Goal: Transaction & Acquisition: Purchase product/service

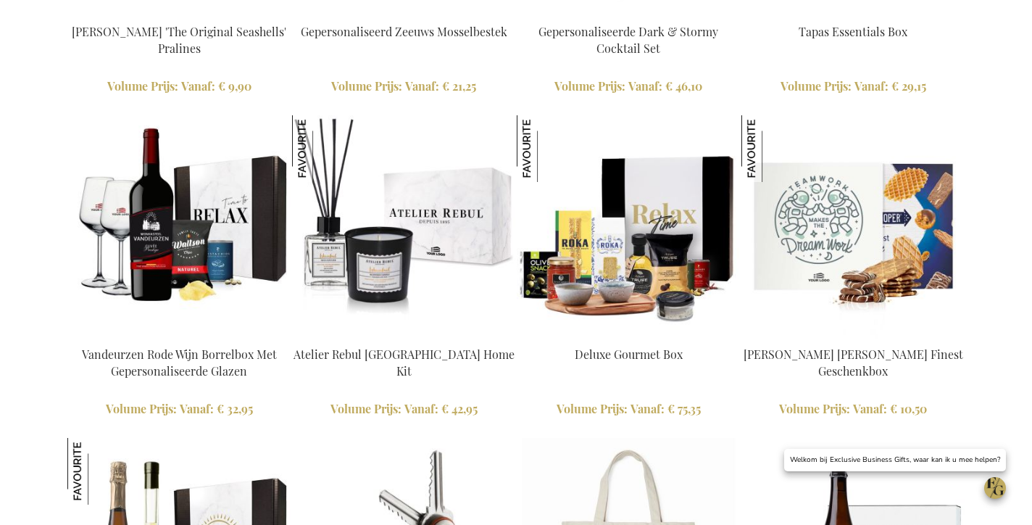
scroll to position [1999, 0]
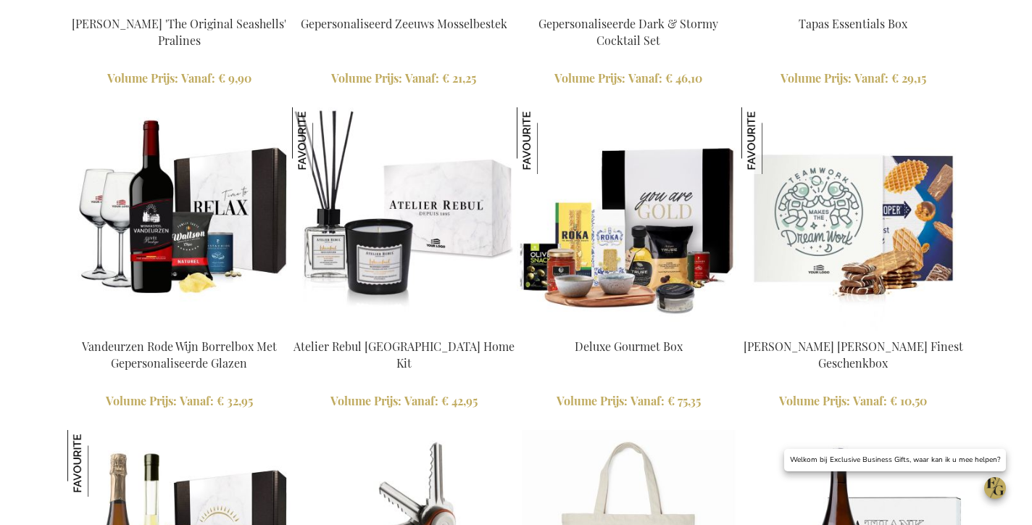
click at [594, 236] on img at bounding box center [628, 218] width 223 height 223
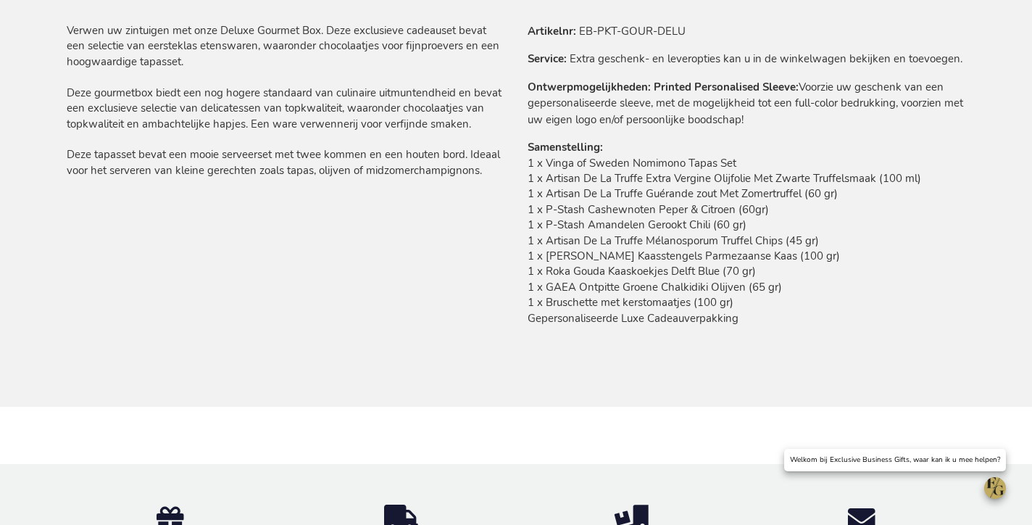
scroll to position [754, 0]
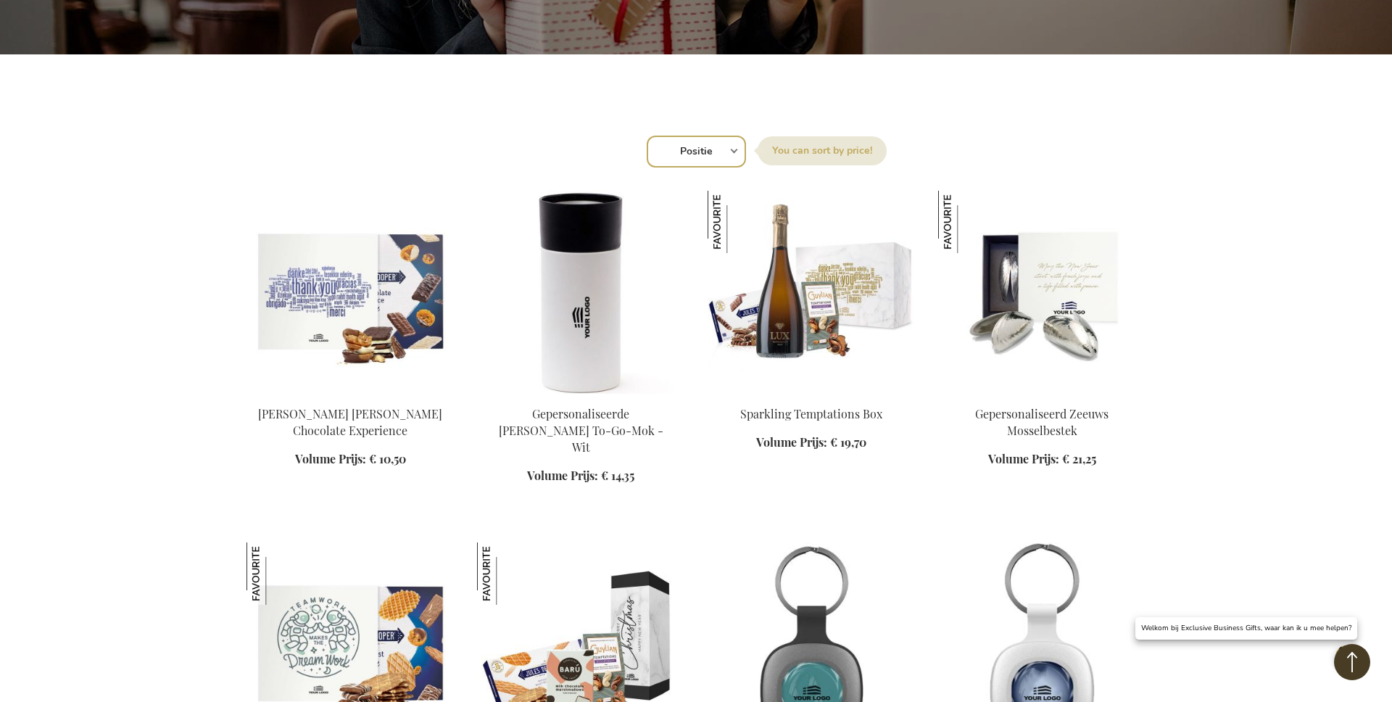
select select "new"
click at [646, 136] on select "Positie Best Sellers Meest bekeken Nieuw Biggest Saving Price: low to high Pric…" at bounding box center [695, 152] width 99 height 32
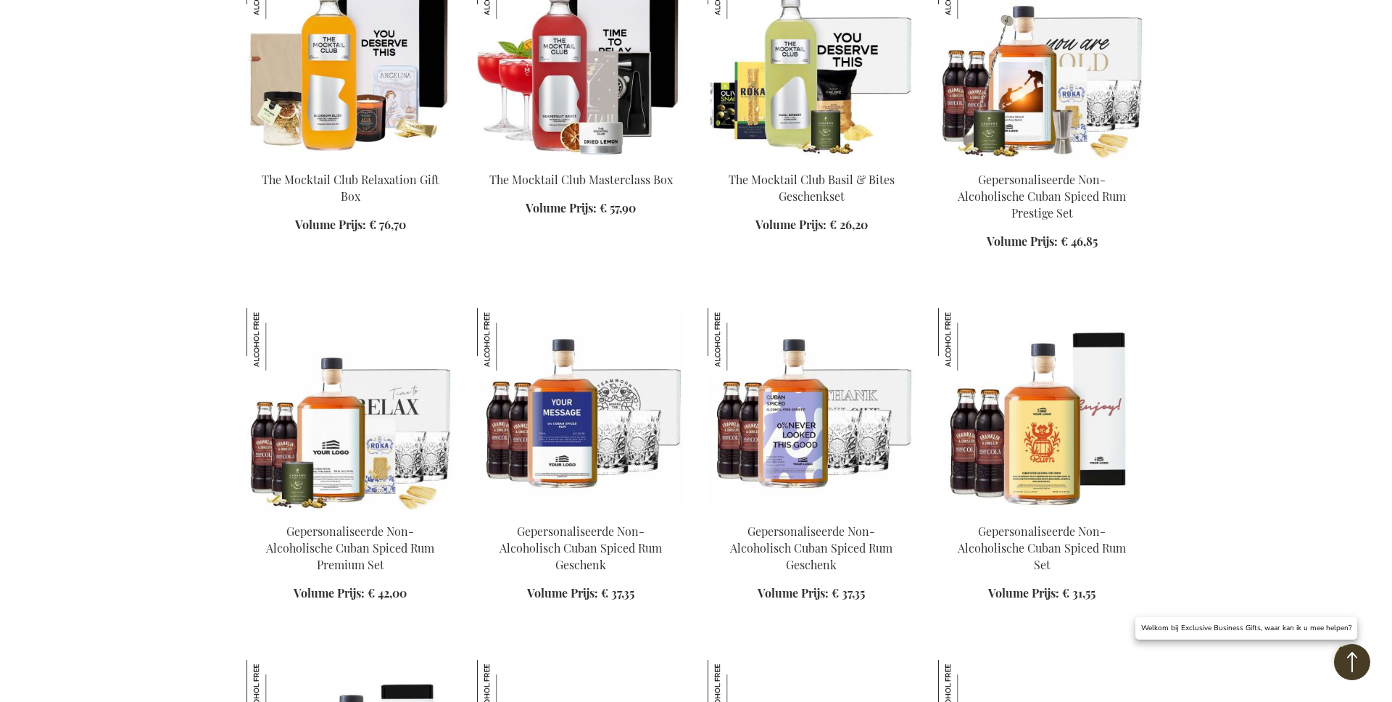
scroll to position [282, 0]
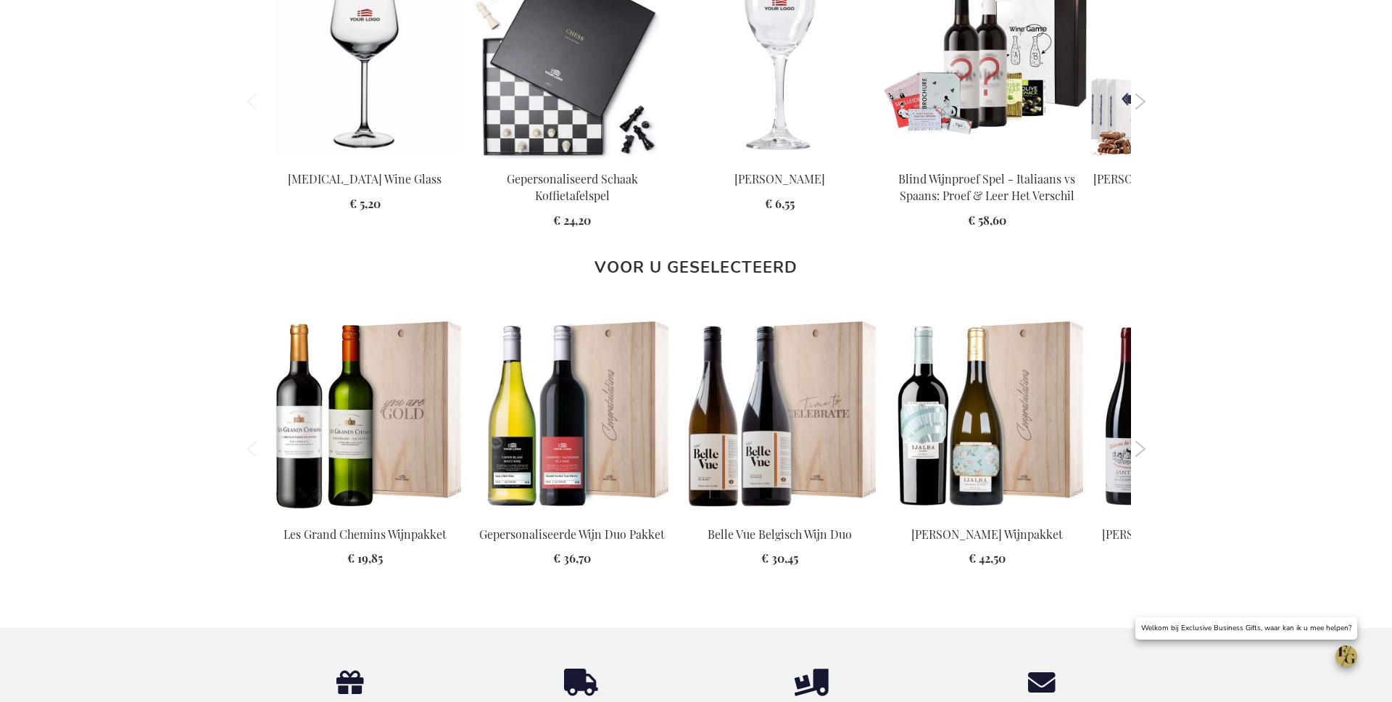
scroll to position [1402, 0]
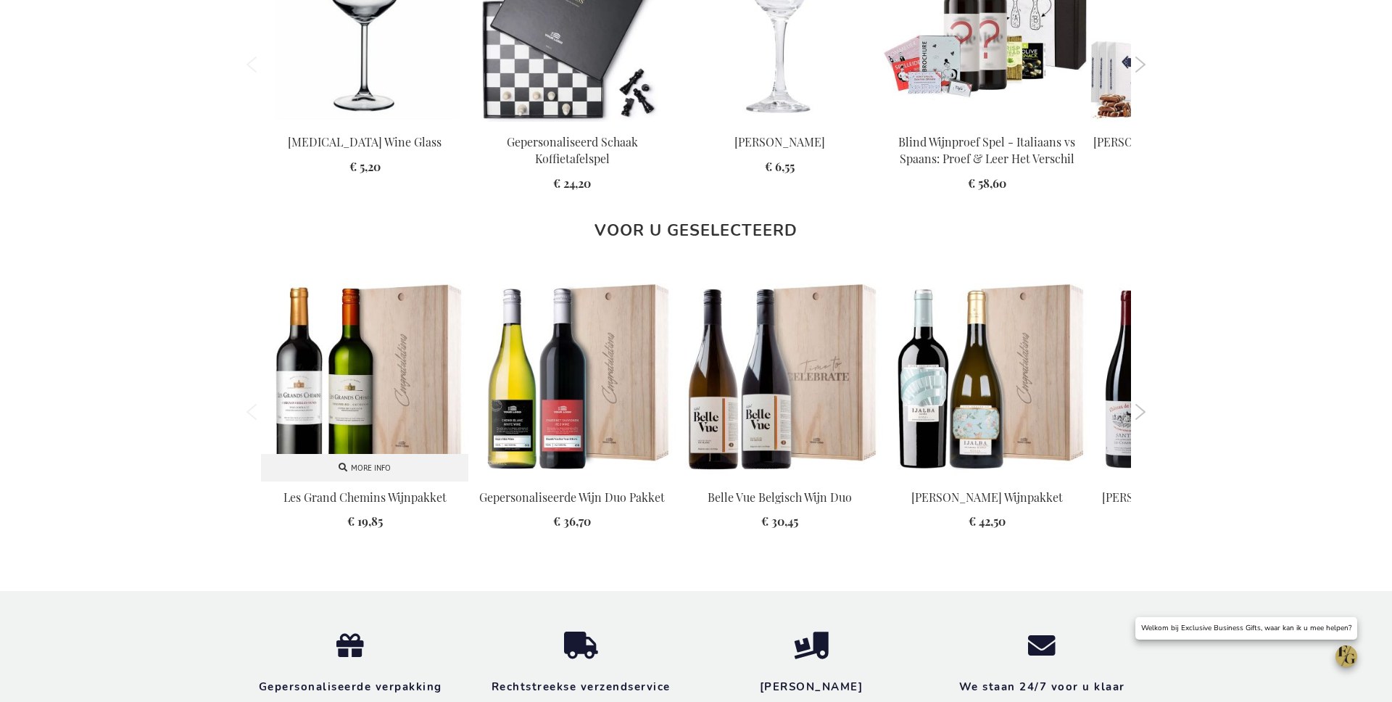
click at [394, 407] on img at bounding box center [364, 377] width 207 height 207
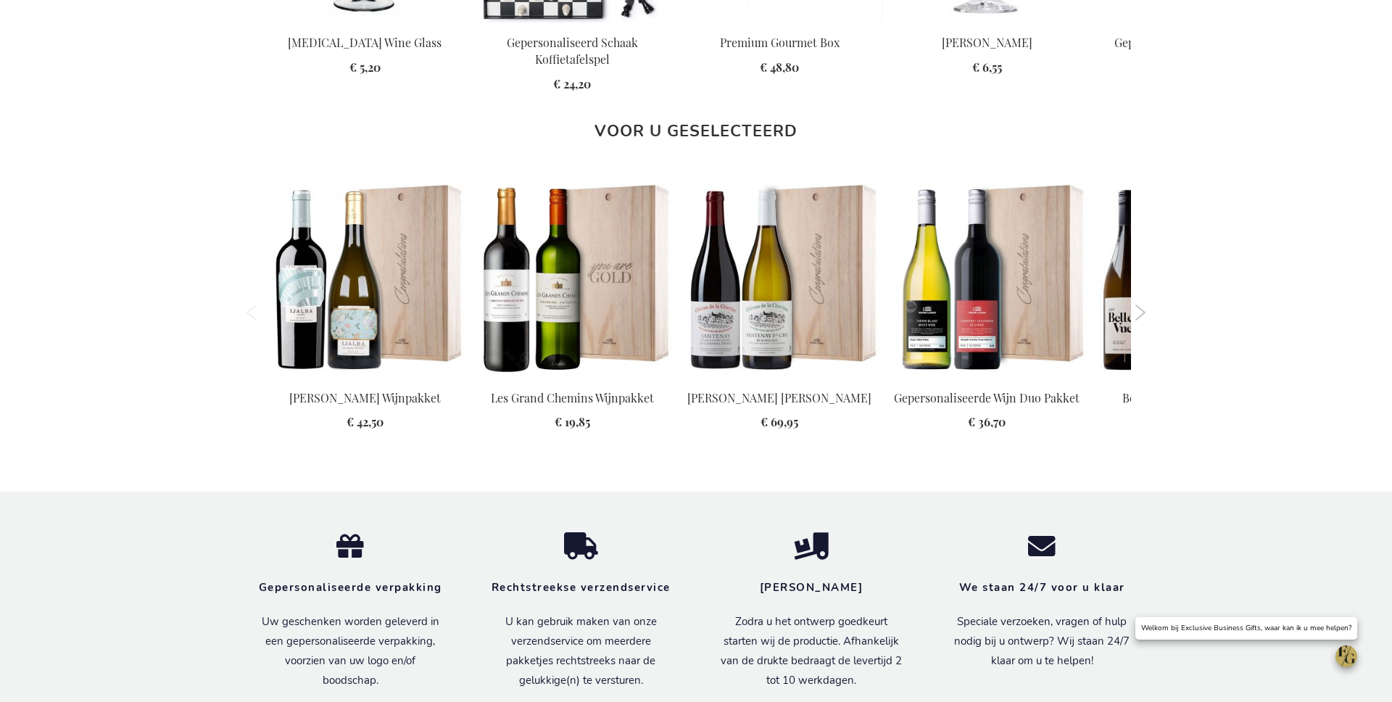
scroll to position [424, 0]
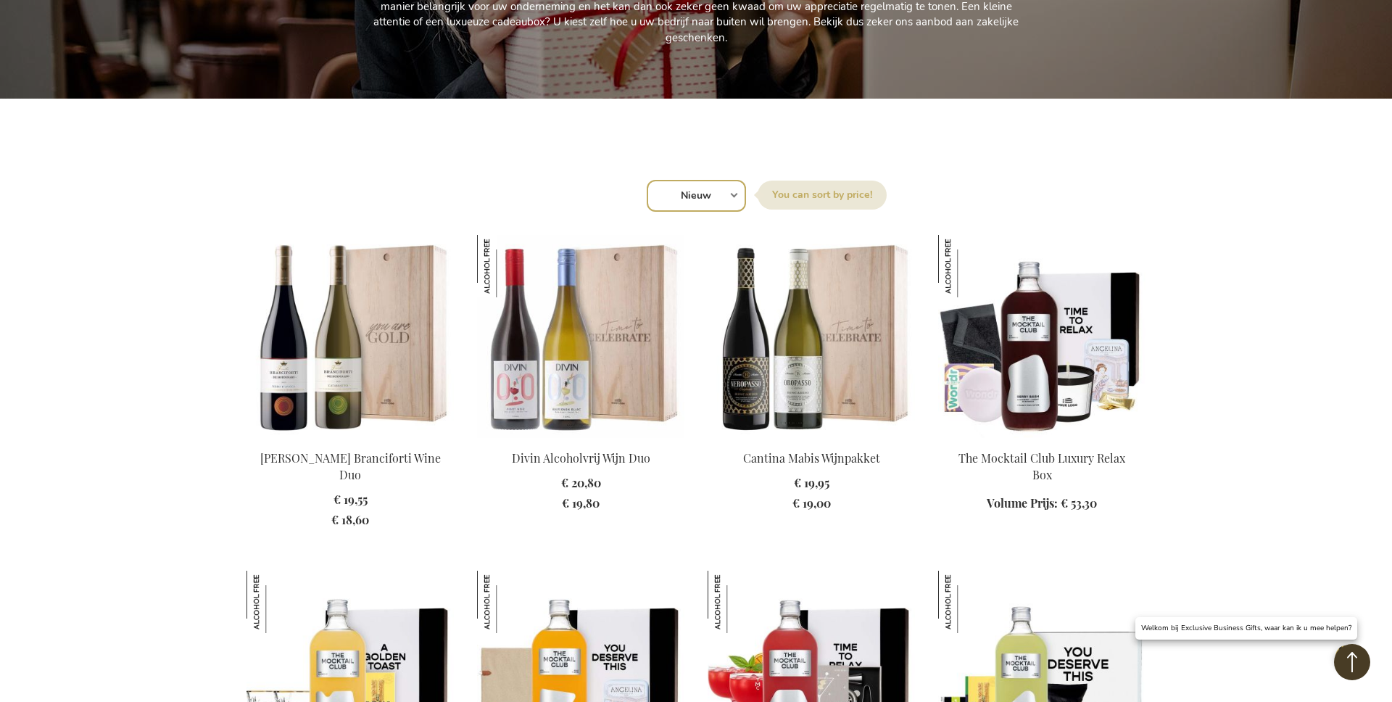
click at [402, 297] on img at bounding box center [349, 336] width 207 height 203
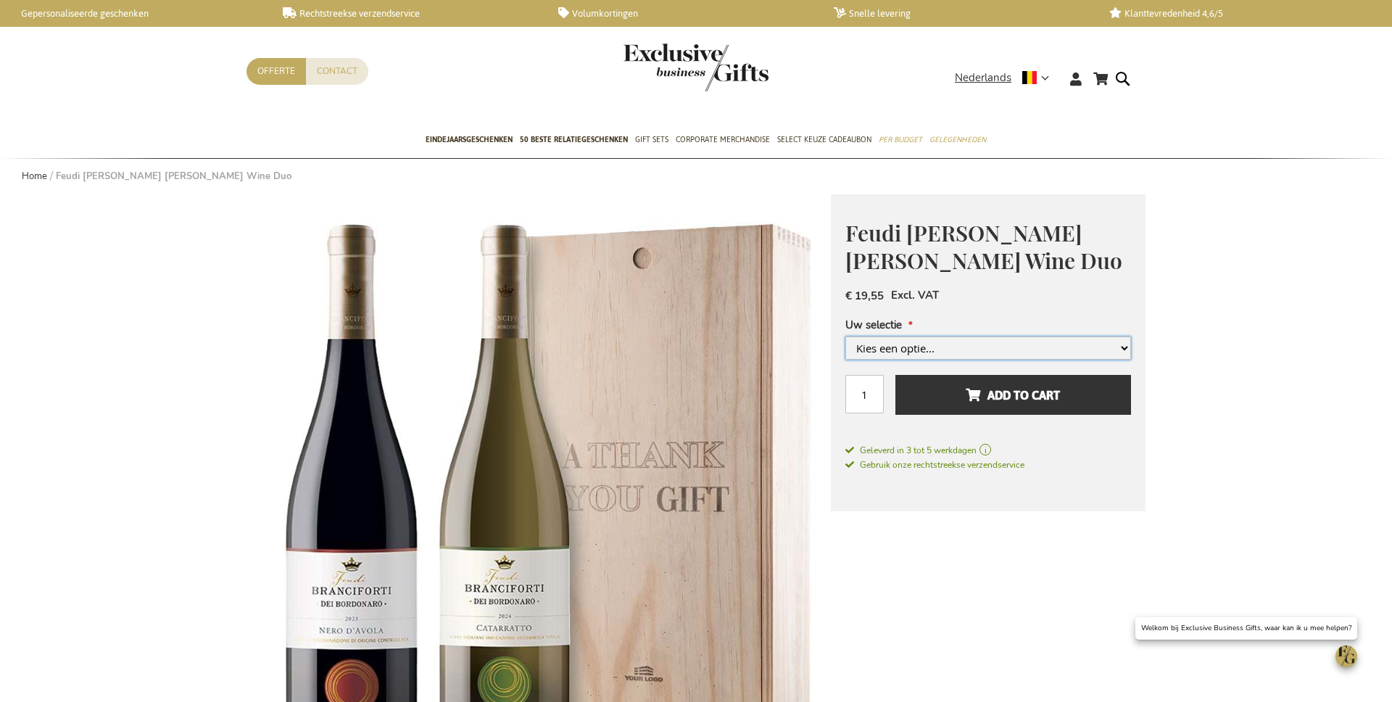
click at [878, 344] on select "Kies een optie... Met Gepersonaliseerde Houten Kist +€ 10,00 Met Gepersonalisee…" at bounding box center [988, 347] width 286 height 23
click at [845, 359] on select "Kies een optie... Met Gepersonaliseerde Houten Kist +€ 10,00 Met Gepersonalisee…" at bounding box center [988, 347] width 286 height 23
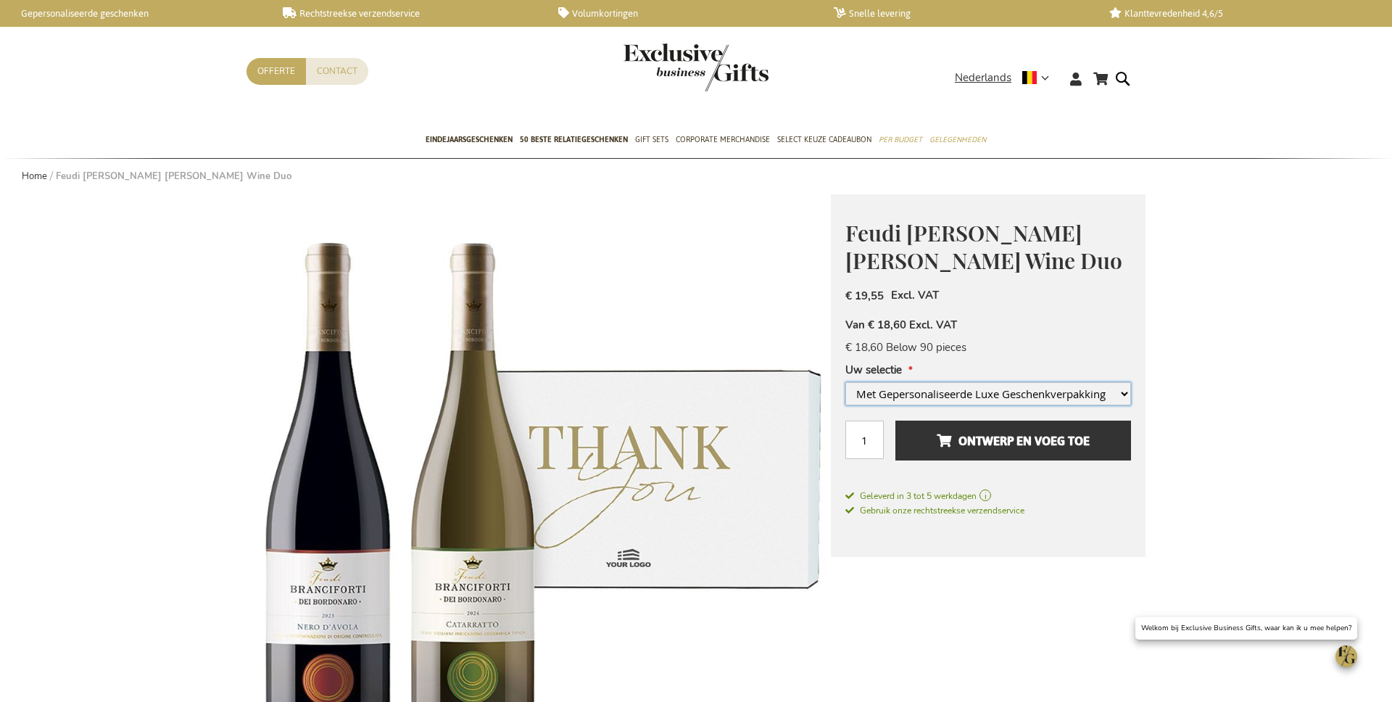
click at [952, 391] on select "Kies een optie... Met Gepersonaliseerde Houten Kist +€ 10,00 Met Gepersonalisee…" at bounding box center [988, 393] width 286 height 23
click at [845, 405] on select "Kies een optie... Met Gepersonaliseerde Houten Kist +€ 10,00 Met Gepersonalisee…" at bounding box center [988, 393] width 286 height 23
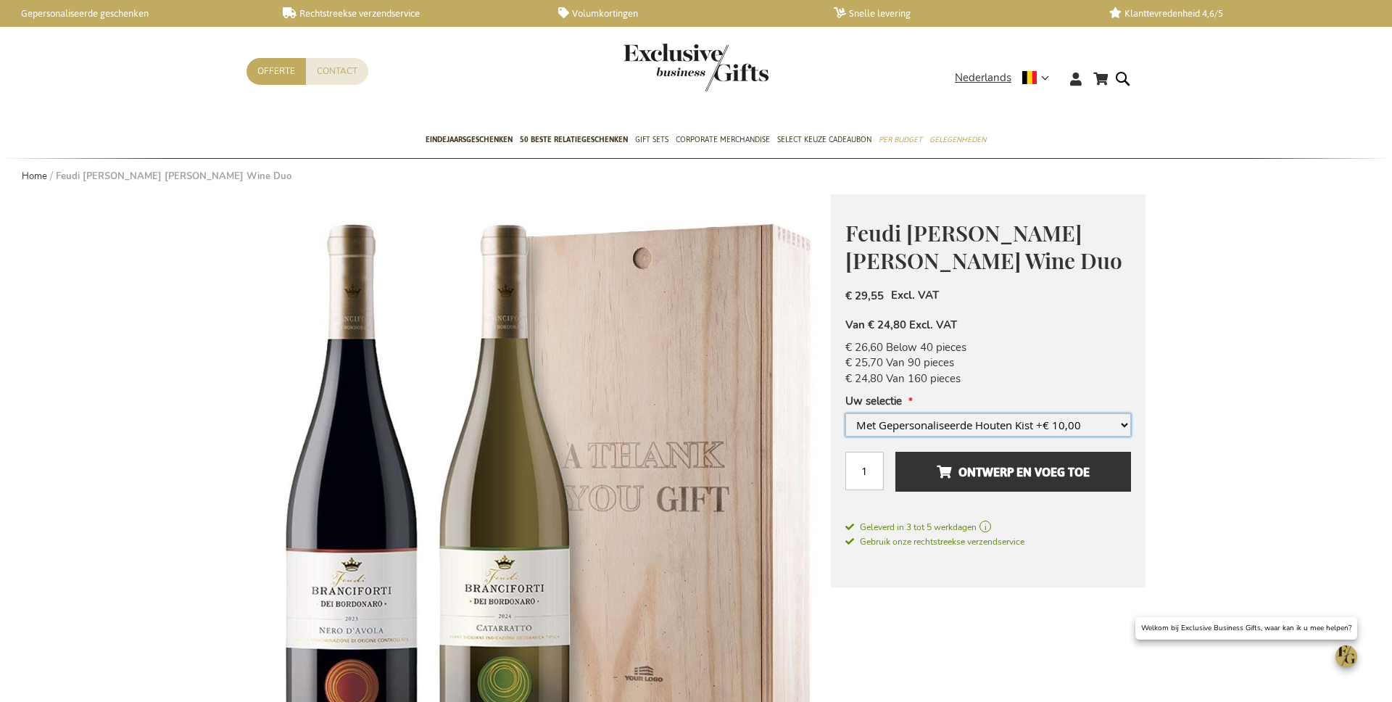
click at [946, 417] on select "Kies een optie... Met Gepersonaliseerde Houten Kist +€ 10,00 Met Gepersonalisee…" at bounding box center [988, 424] width 286 height 23
select select "1836"
click at [845, 413] on select "Kies een optie... Met Gepersonaliseerde Houten Kist +€ 10,00 Met Gepersonalisee…" at bounding box center [988, 424] width 286 height 23
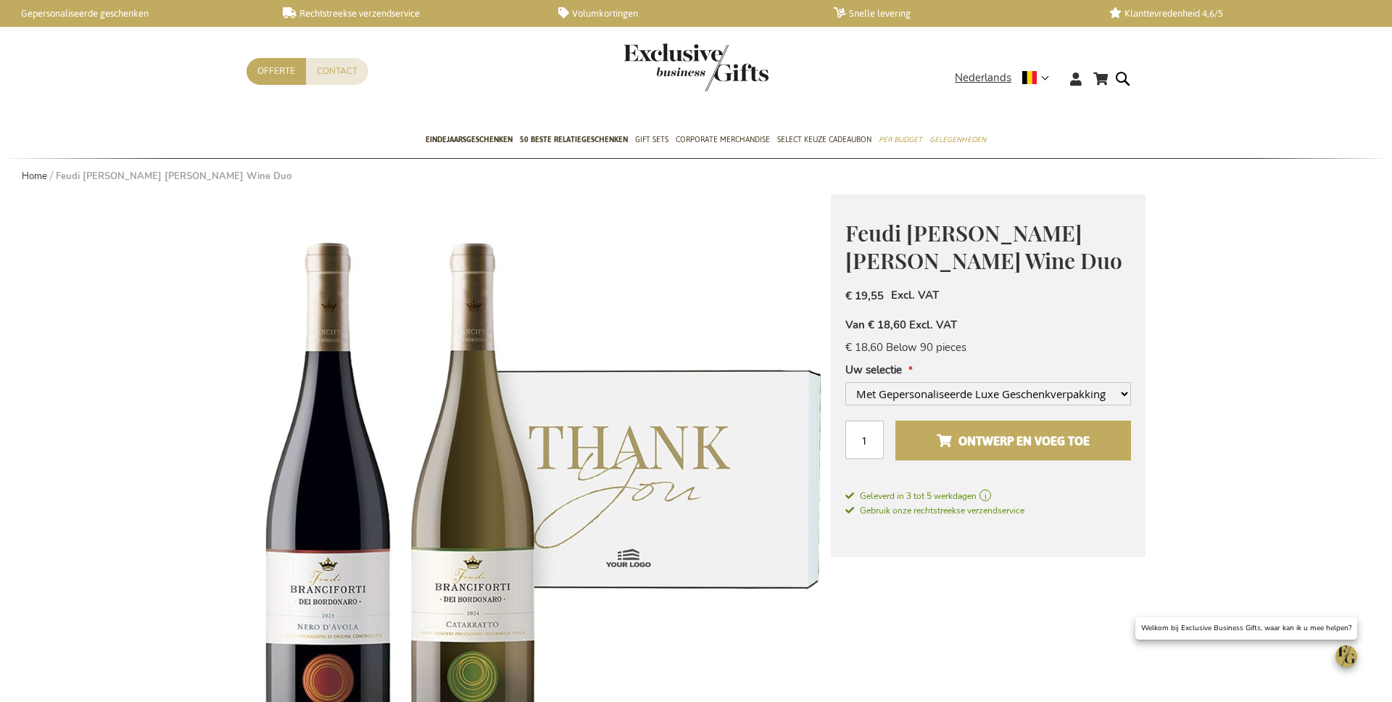
click at [991, 441] on span "Ontwerp en voeg toe" at bounding box center [1012, 440] width 153 height 23
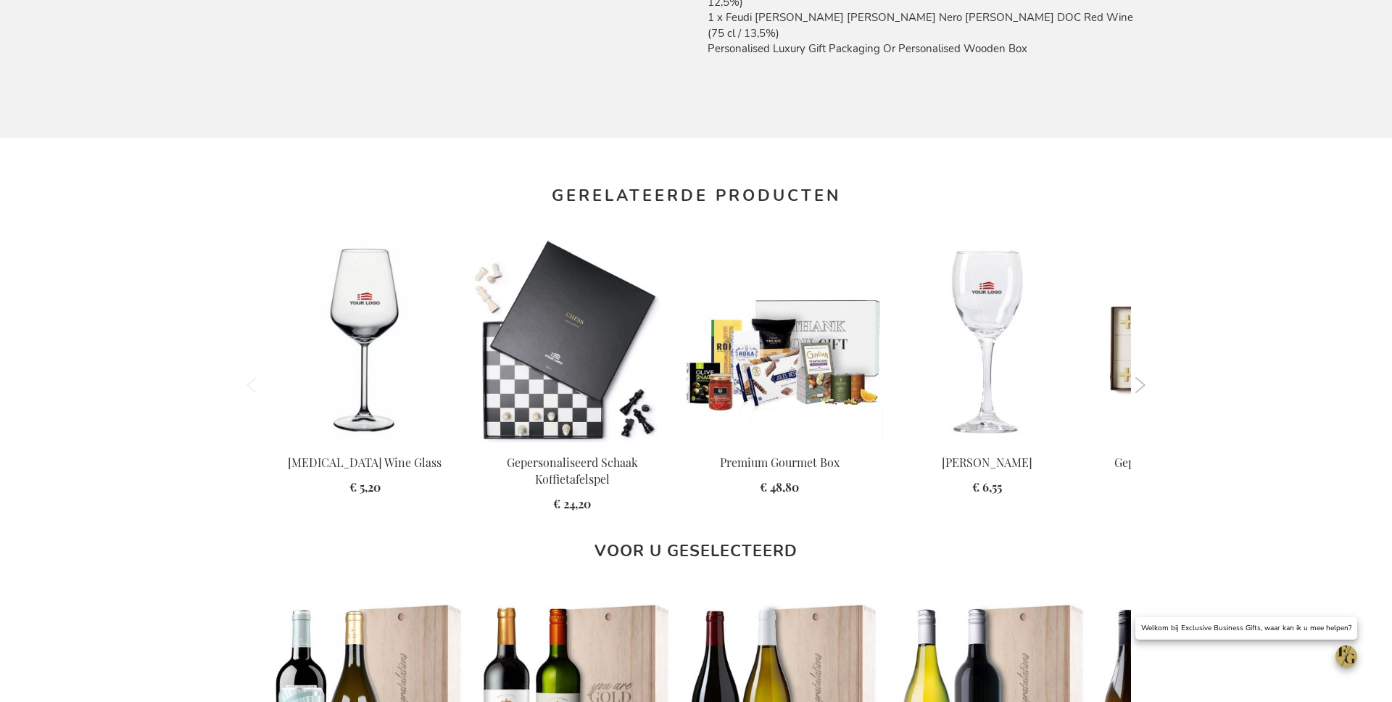
scroll to position [1235, 0]
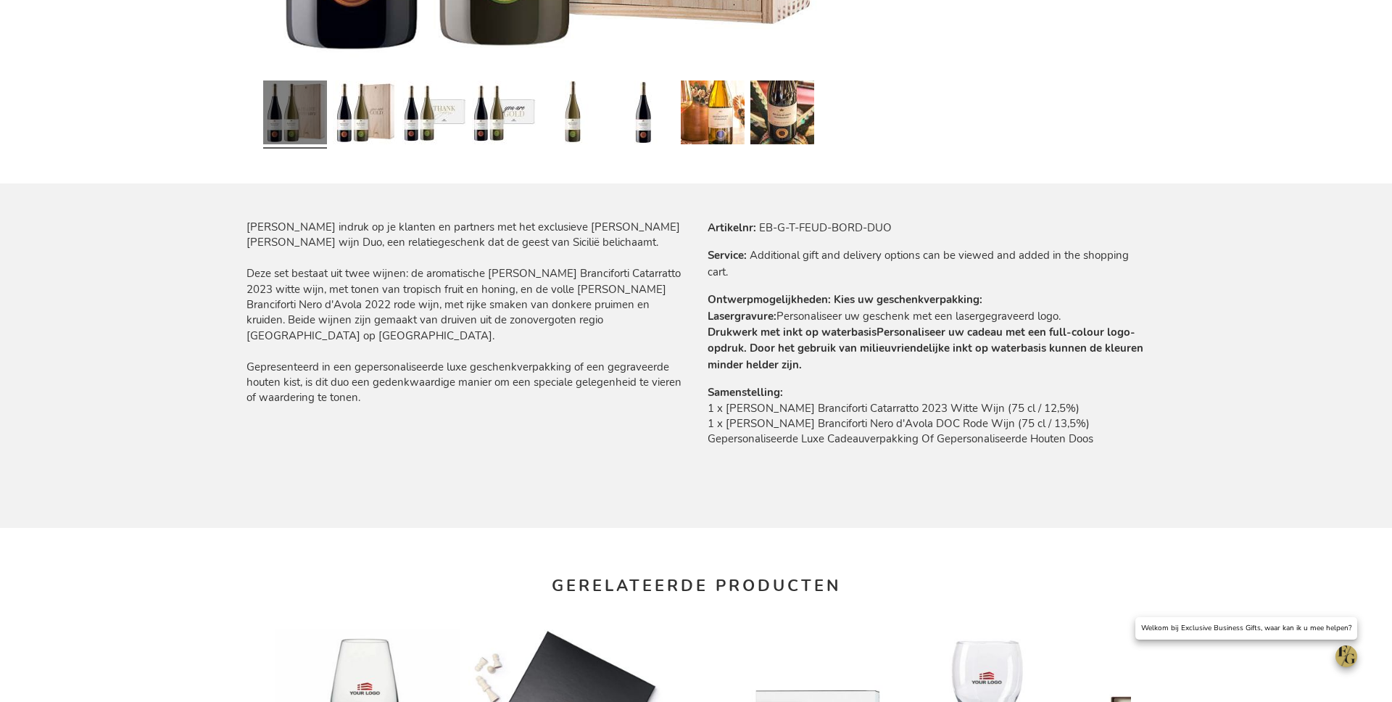
scroll to position [741, 0]
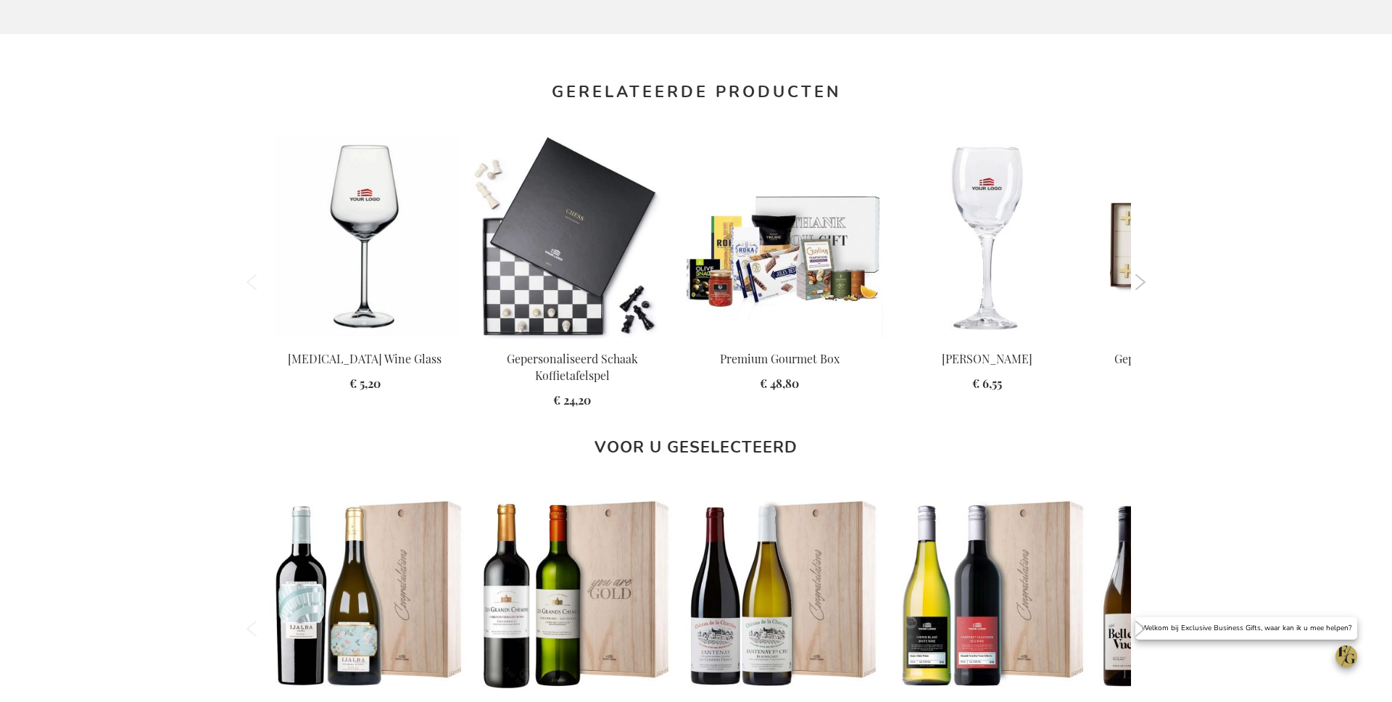
scroll to position [961, 0]
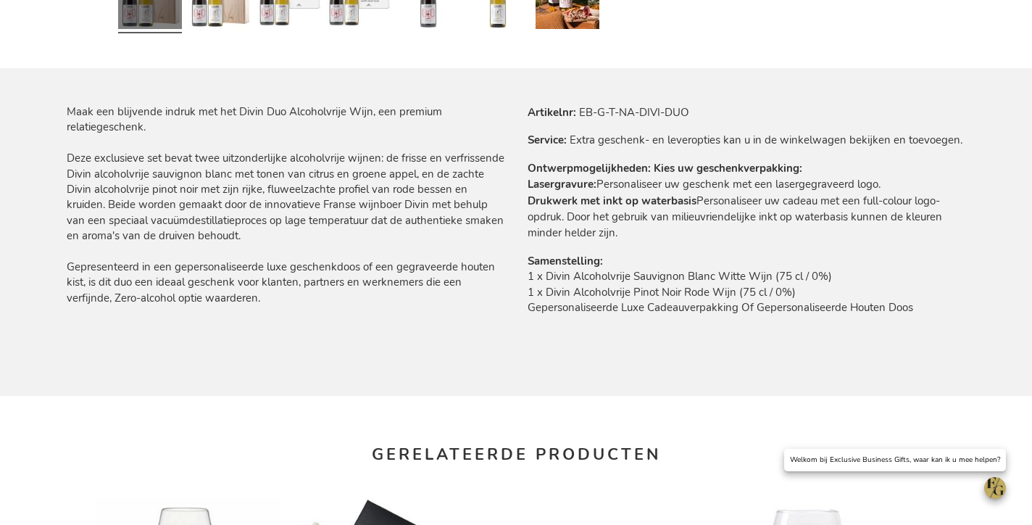
scroll to position [795, 0]
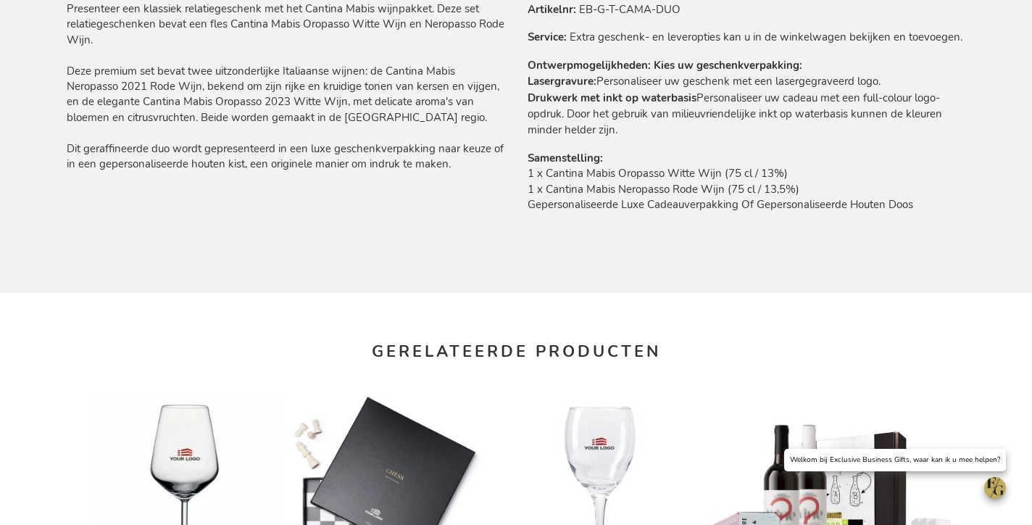
scroll to position [917, 0]
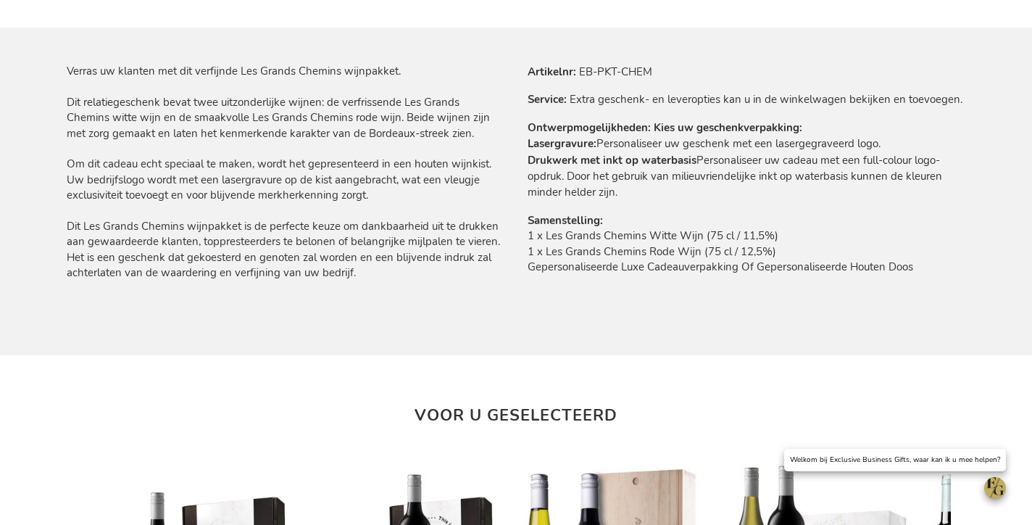
scroll to position [868, 0]
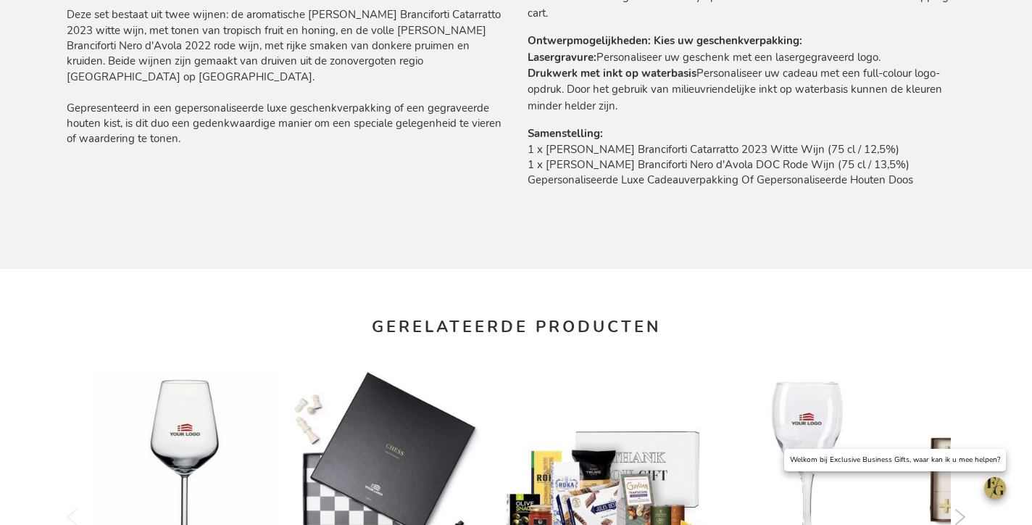
scroll to position [1026, 0]
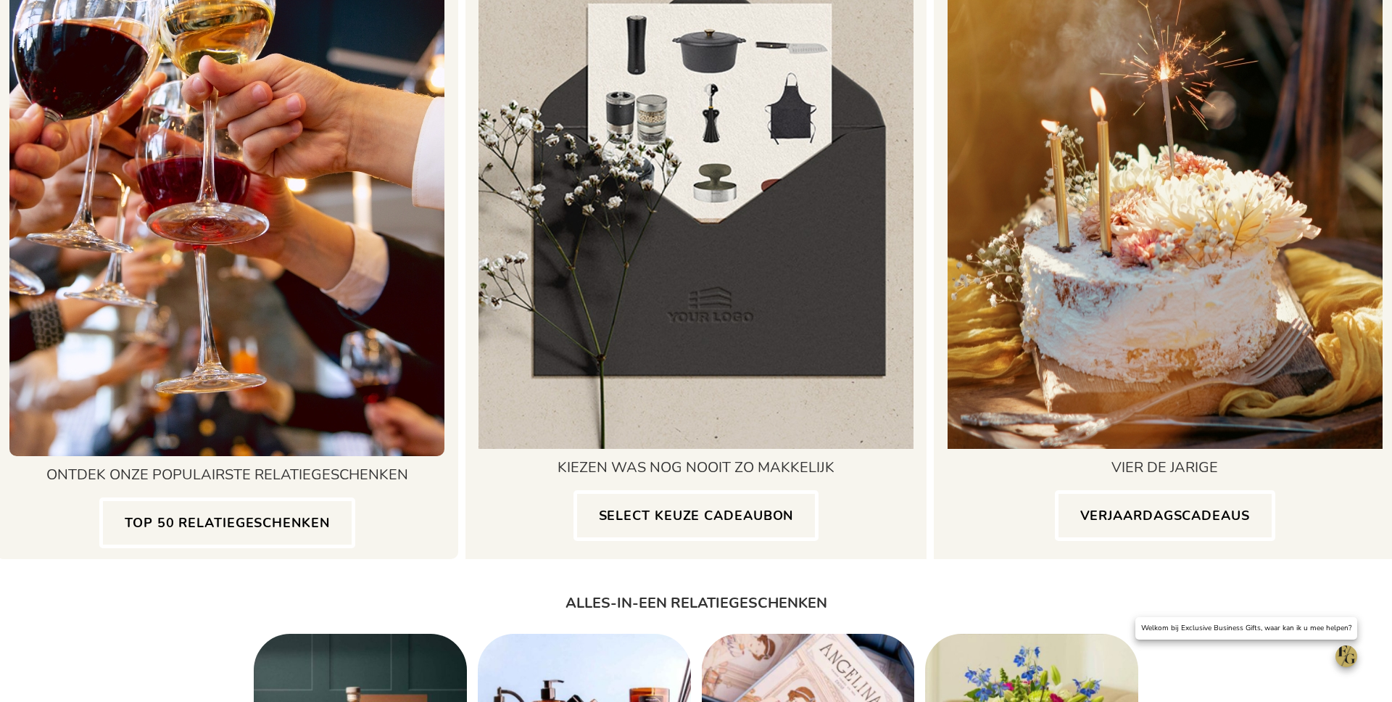
scroll to position [1334, 0]
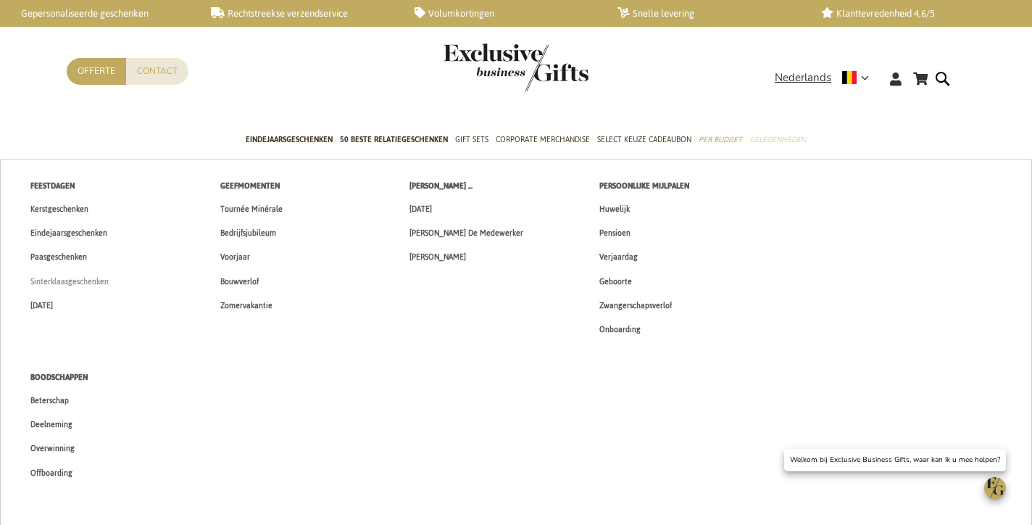
click at [117, 281] on link "Sinterklaasgeschenken" at bounding box center [69, 282] width 109 height 24
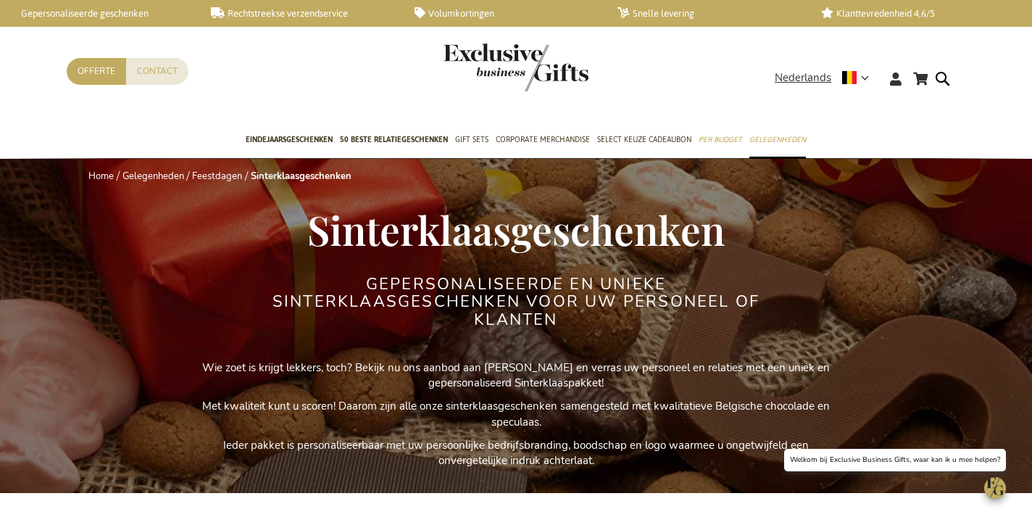
click at [513, 235] on span "Sinterklaasgeschenken" at bounding box center [515, 229] width 417 height 54
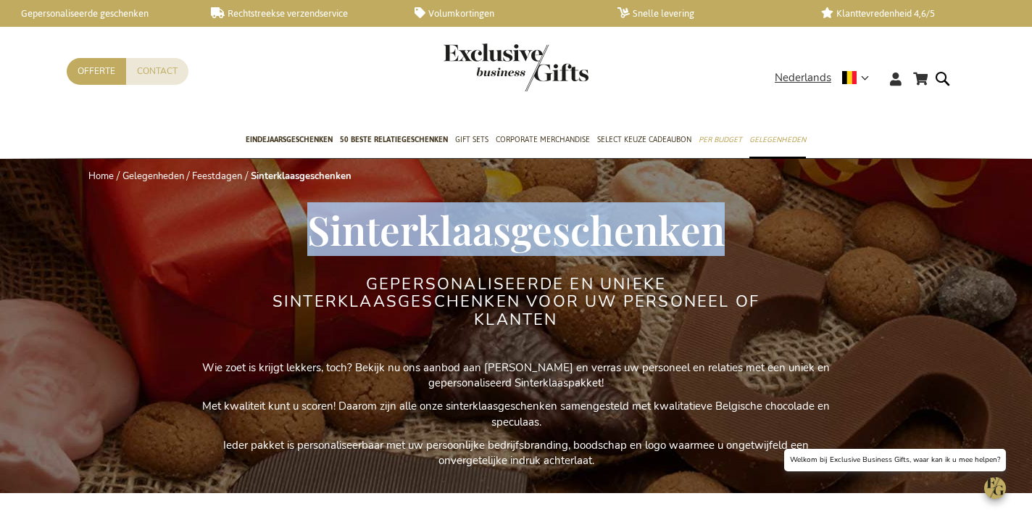
click at [513, 236] on span "Sinterklaasgeschenken" at bounding box center [515, 229] width 417 height 54
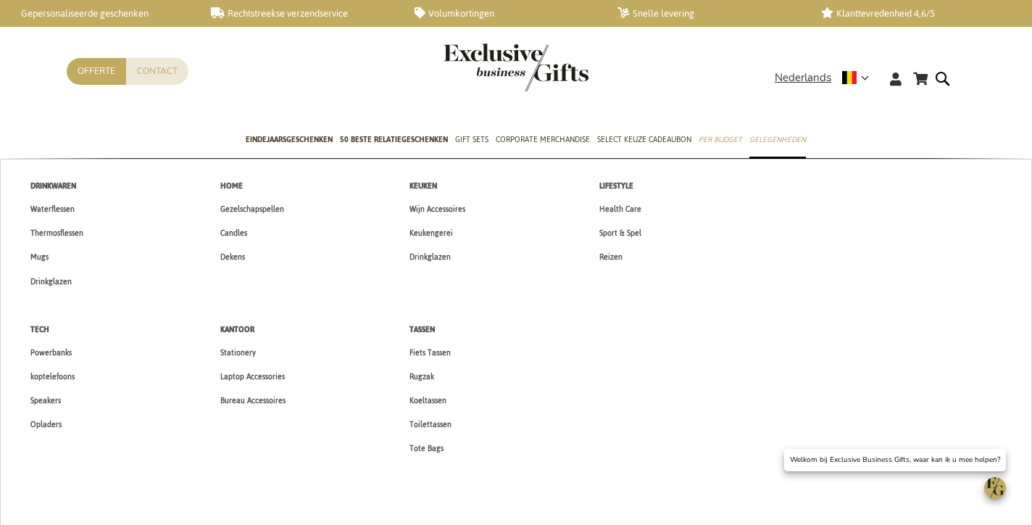
copy span "Sinterklaasgeschenken"
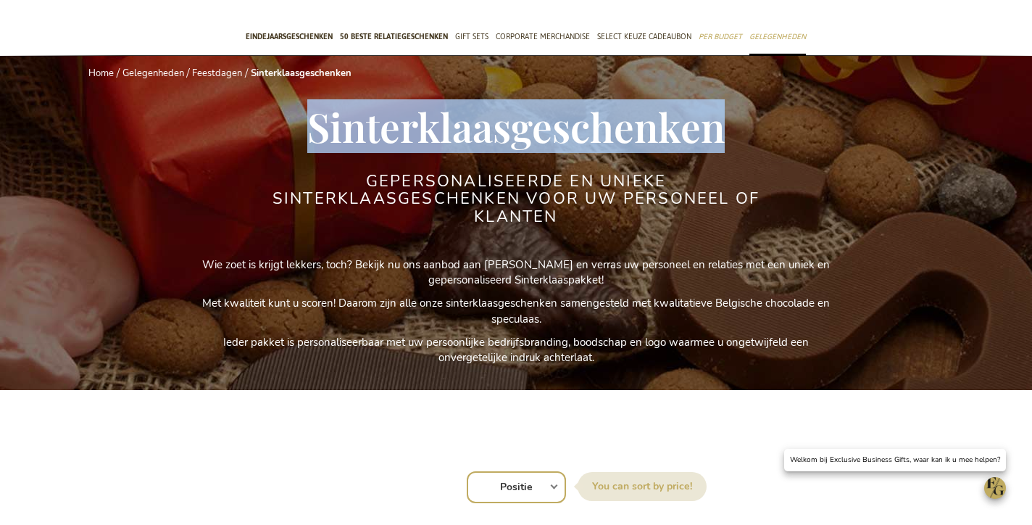
scroll to position [105, 0]
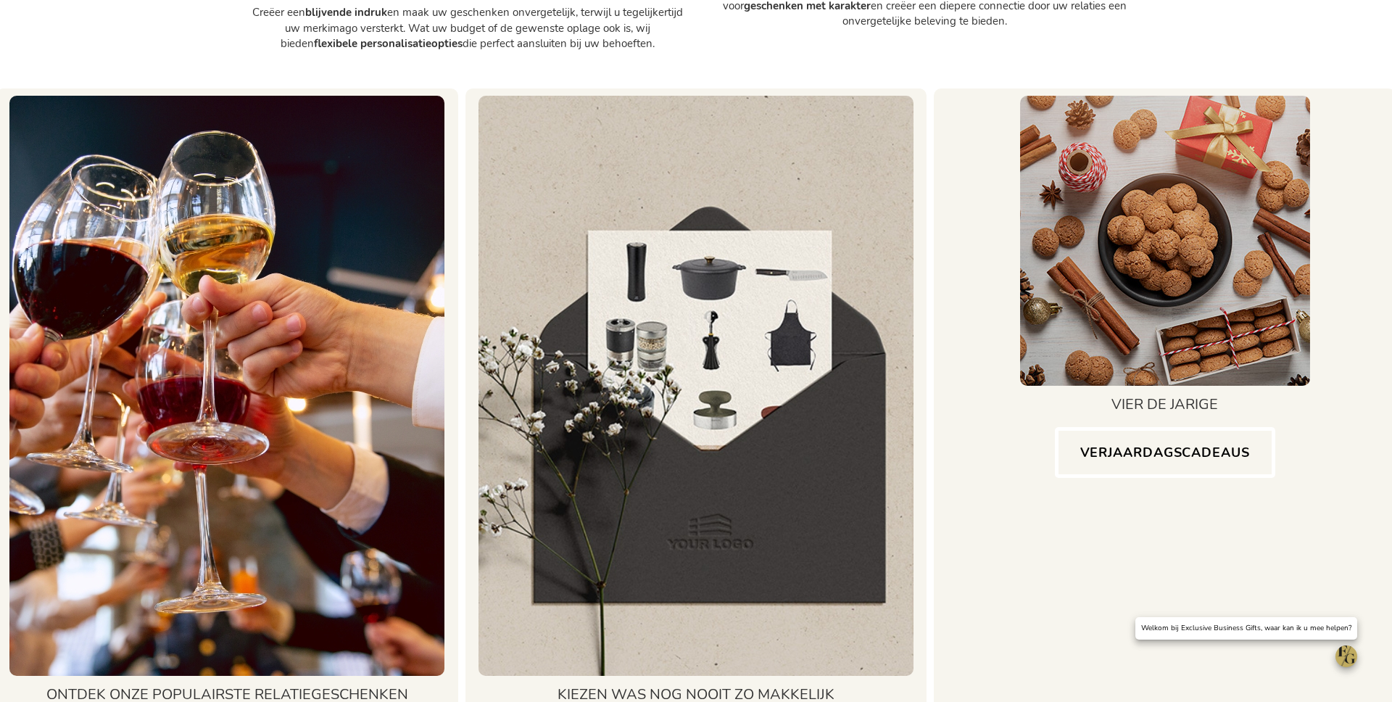
scroll to position [1094, 0]
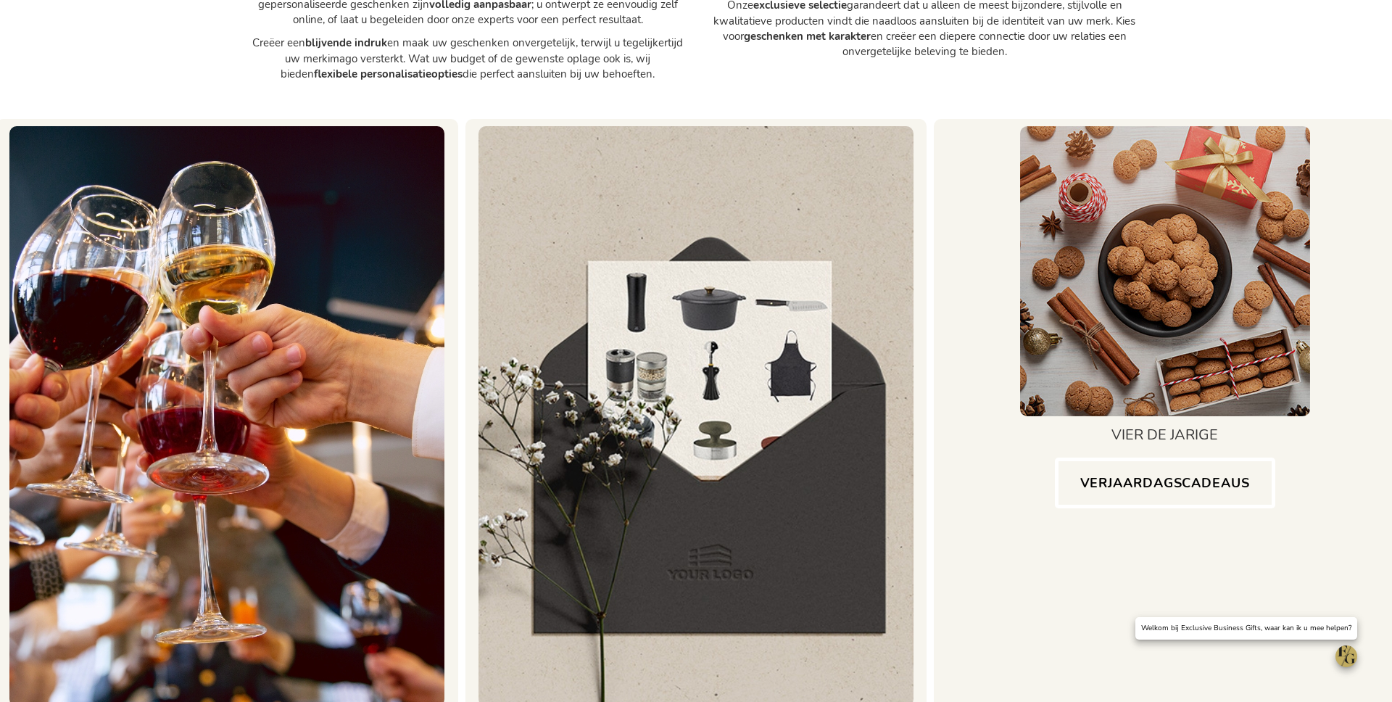
click at [995, 182] on div at bounding box center [1164, 280] width 447 height 308
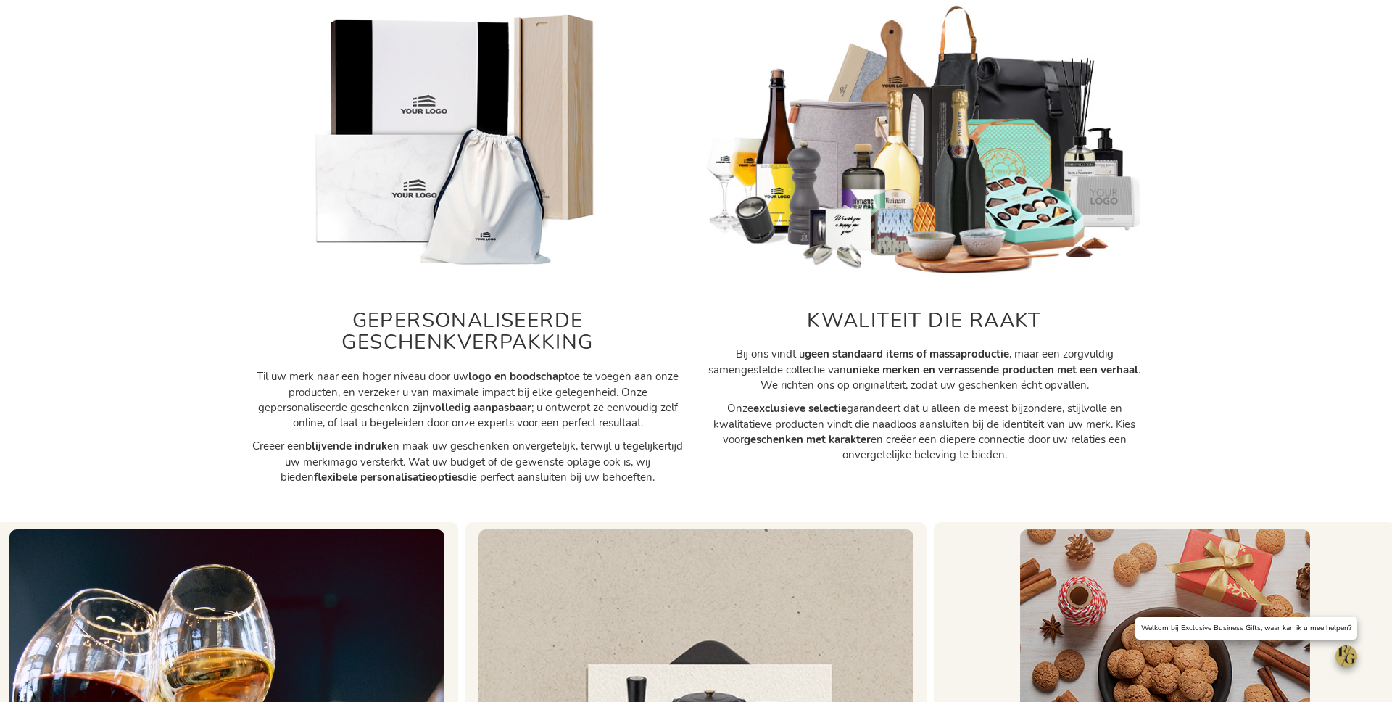
scroll to position [107, 0]
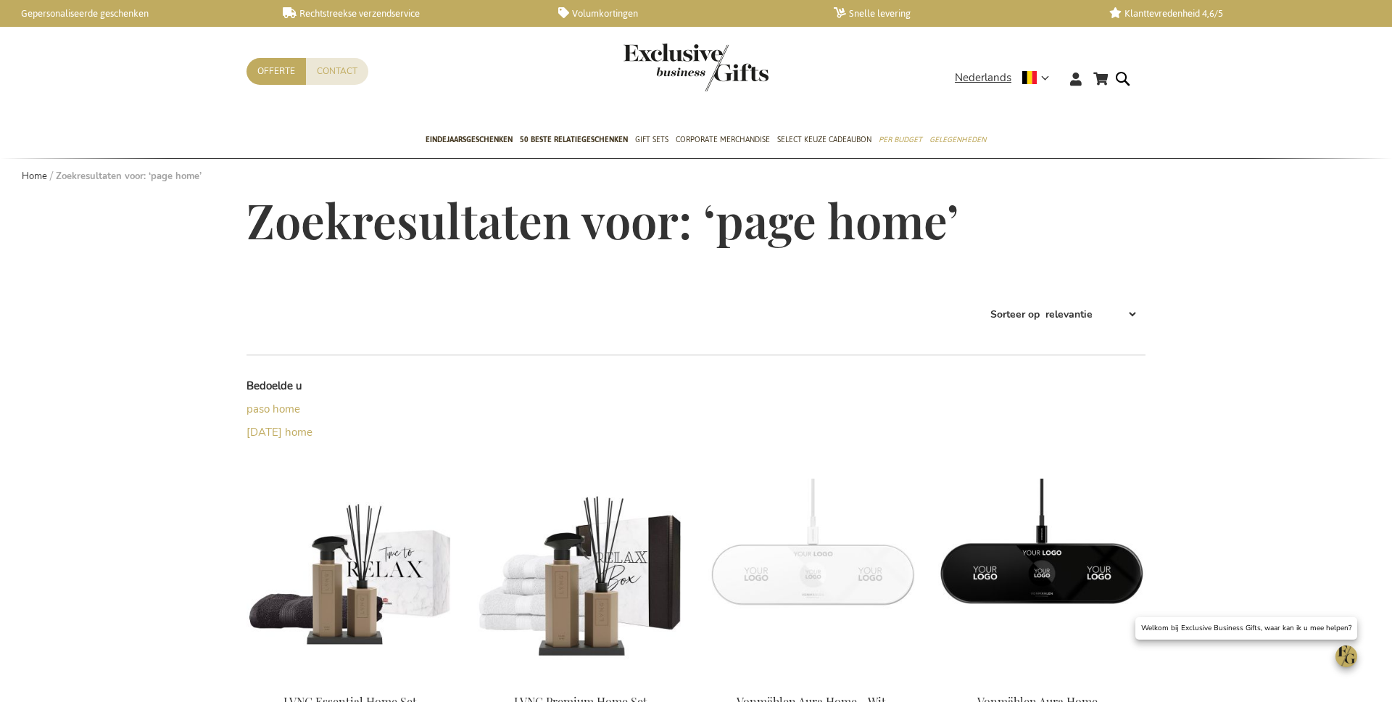
click at [677, 62] on img "store logo" at bounding box center [695, 67] width 145 height 48
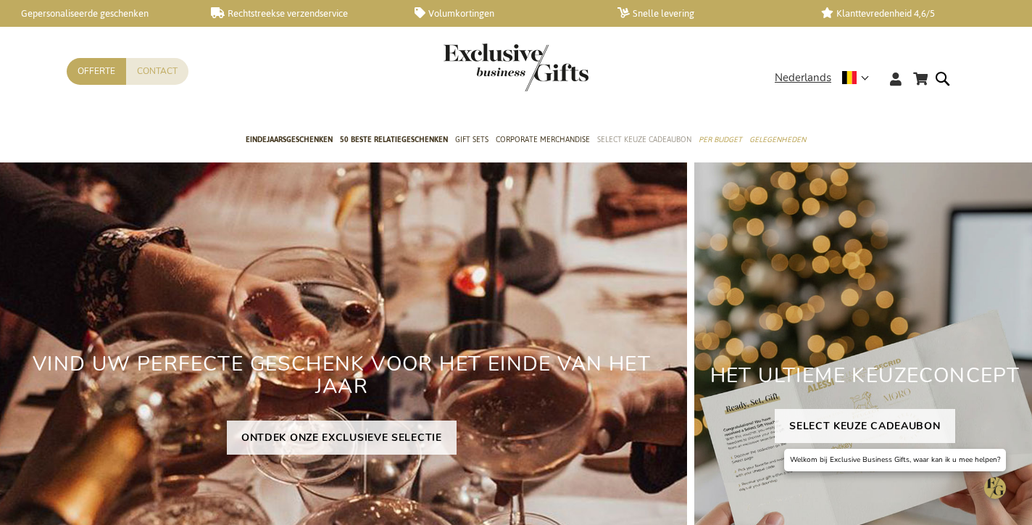
click at [632, 137] on span "Select Keuze Cadeaubon" at bounding box center [644, 139] width 94 height 15
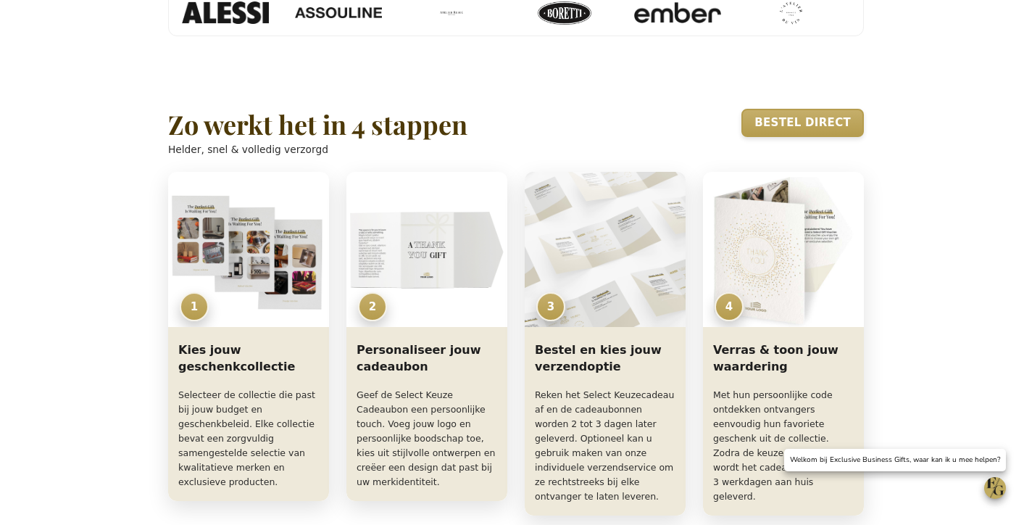
scroll to position [1162, 0]
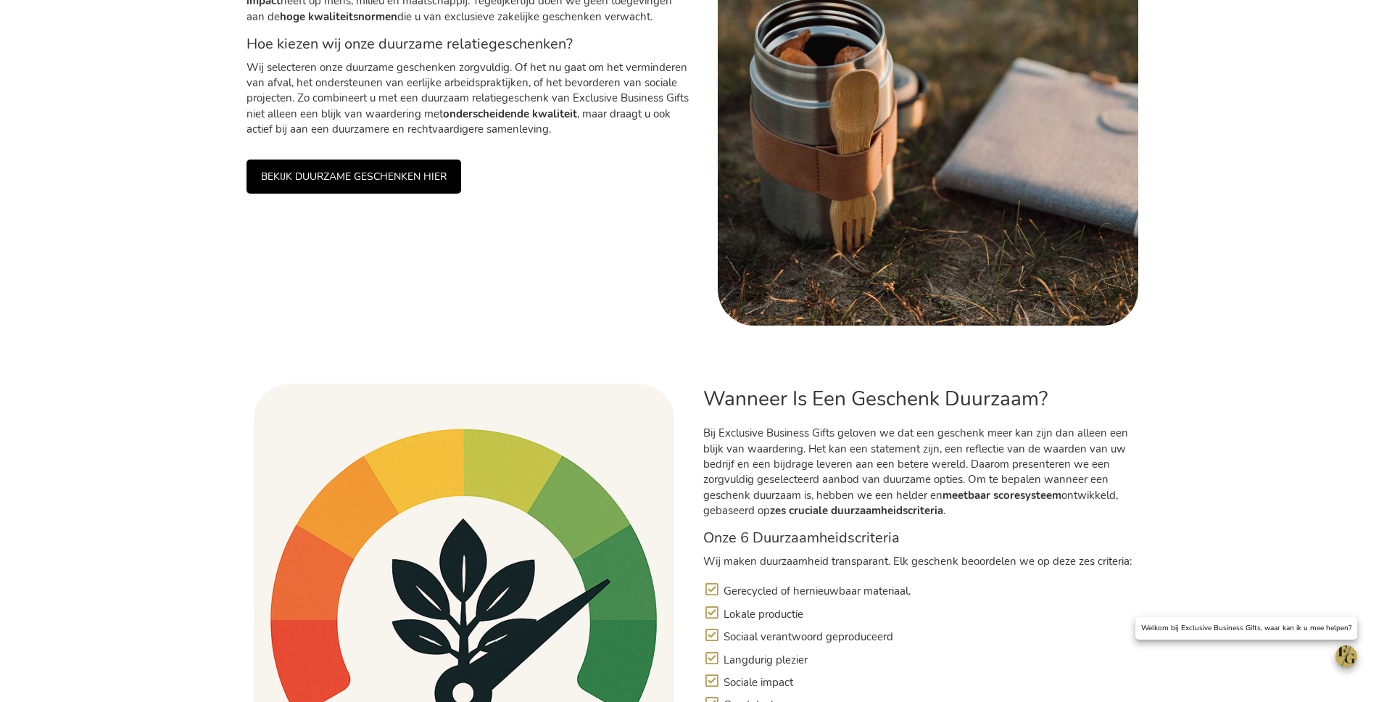
scroll to position [507, 0]
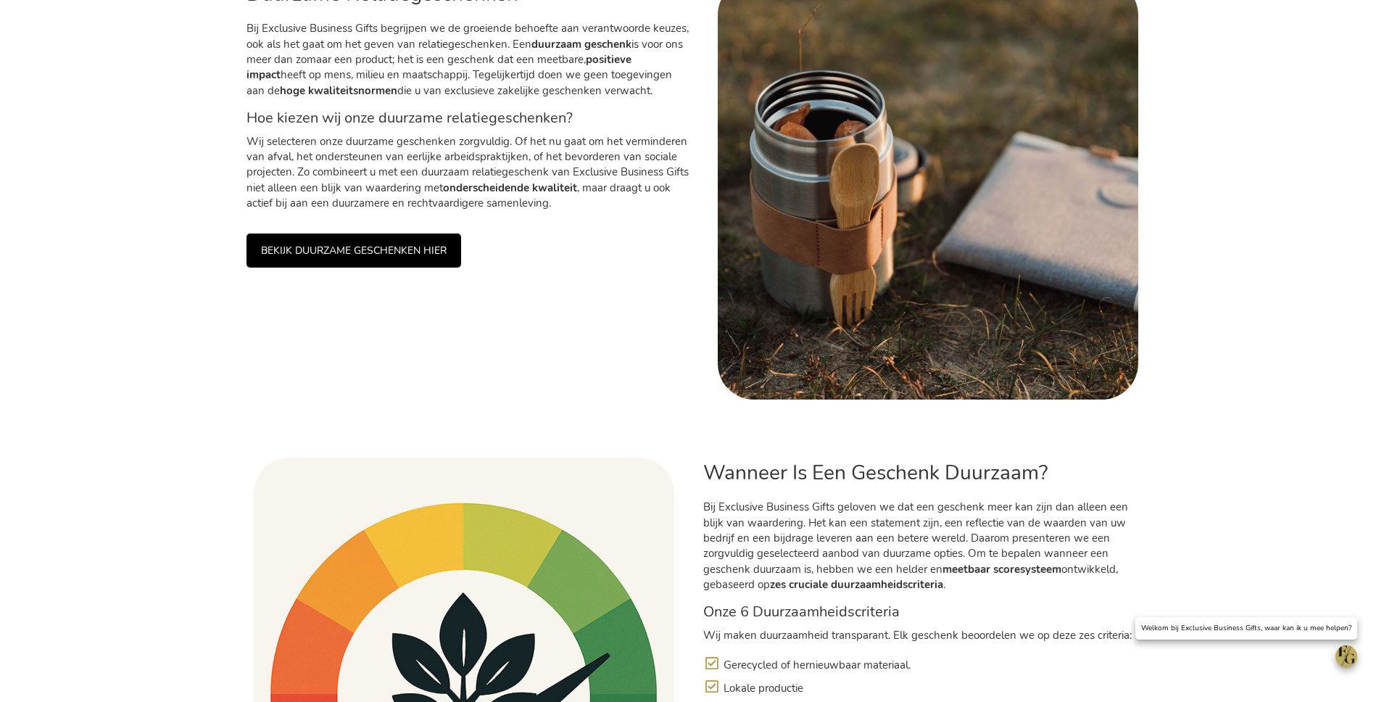
click at [438, 257] on link "BEKIJK DUURZAME GESCHENKEN HIER" at bounding box center [353, 250] width 215 height 34
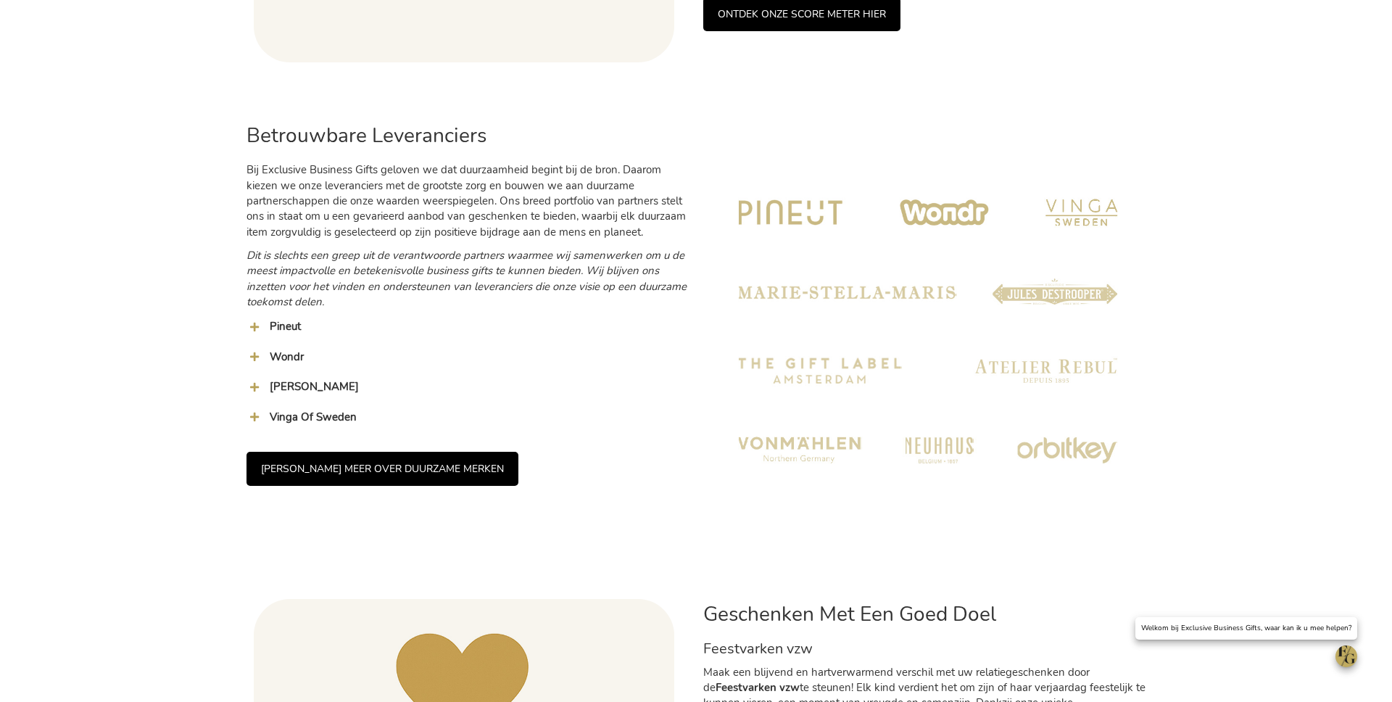
scroll to position [1513, 0]
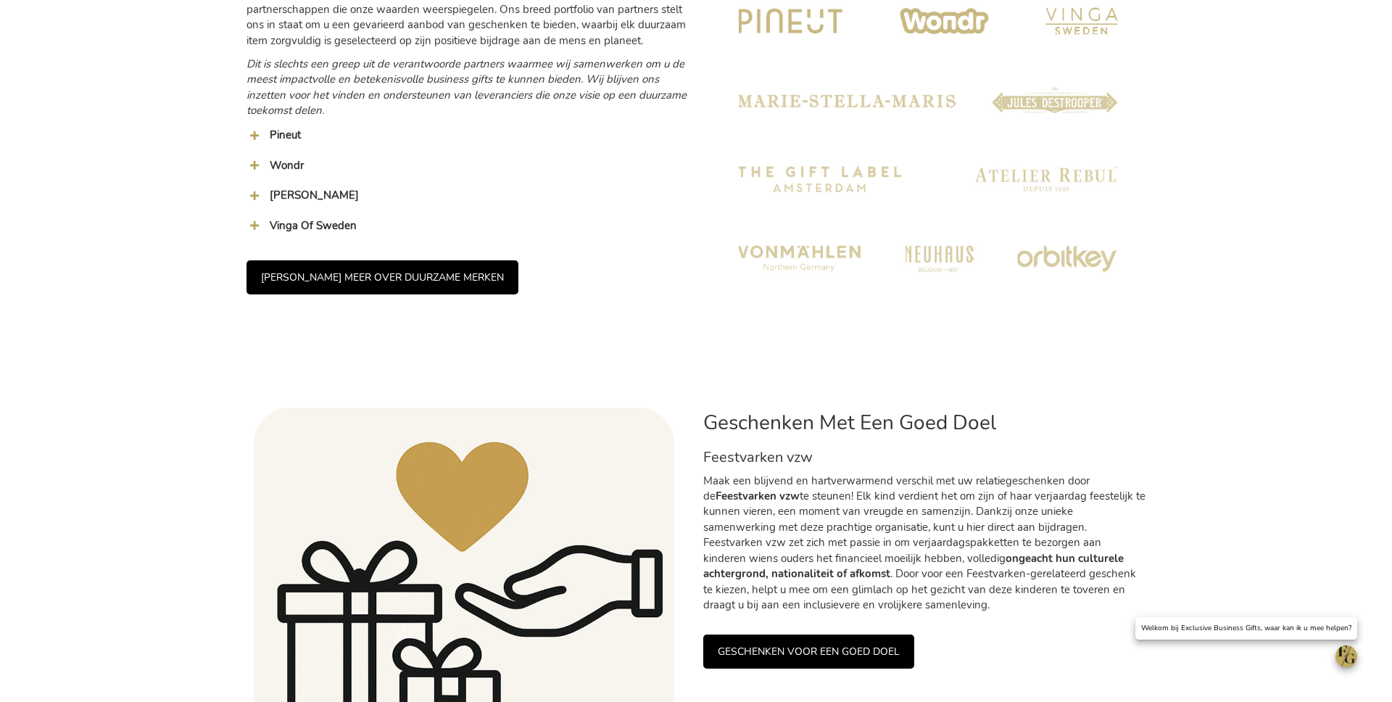
click at [294, 229] on span "Vinga Of Sweden" at bounding box center [313, 225] width 87 height 14
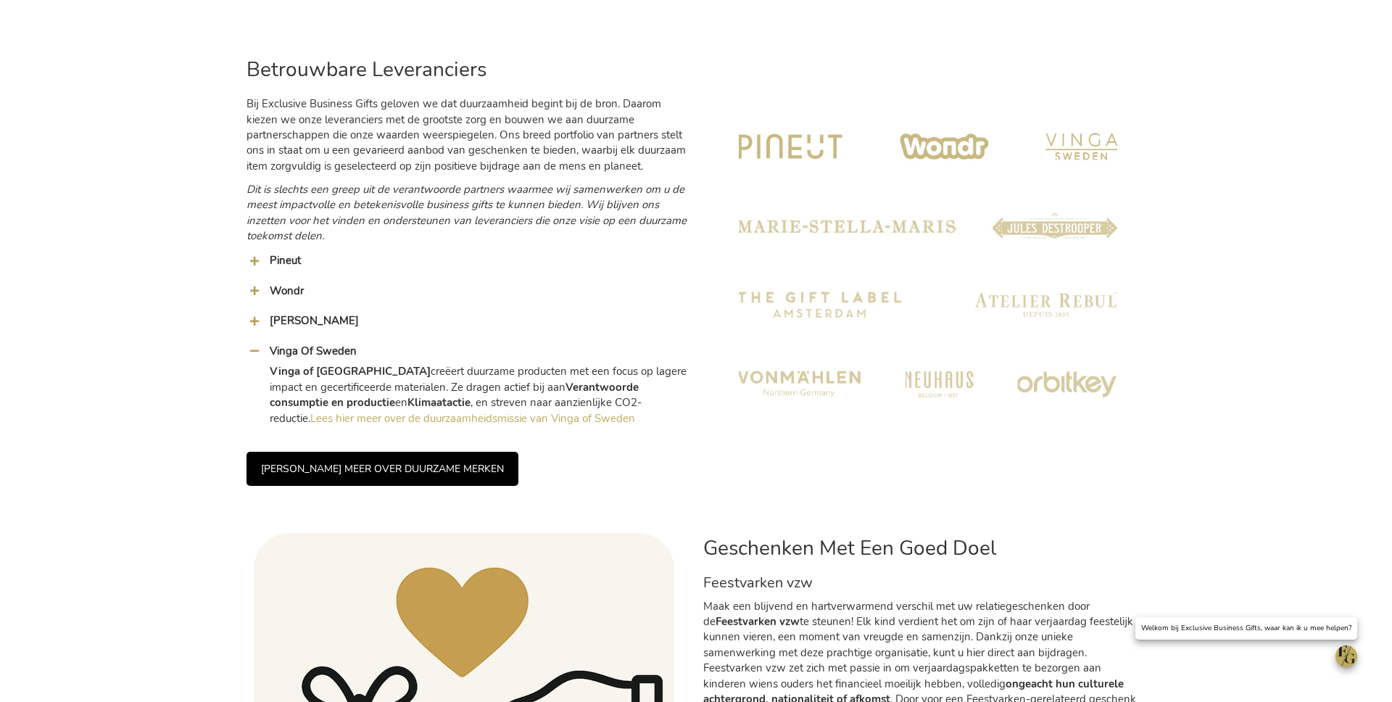
scroll to position [1334, 0]
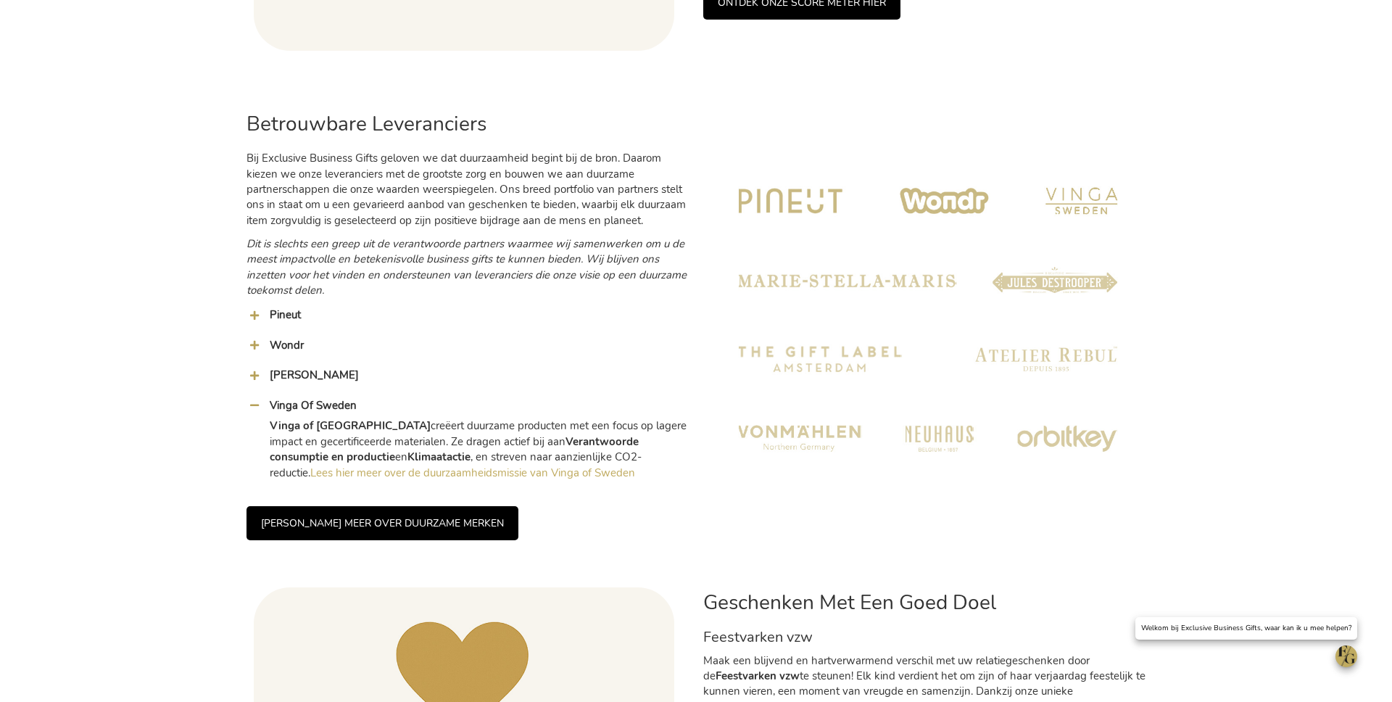
click at [831, 391] on img at bounding box center [928, 319] width 420 height 420
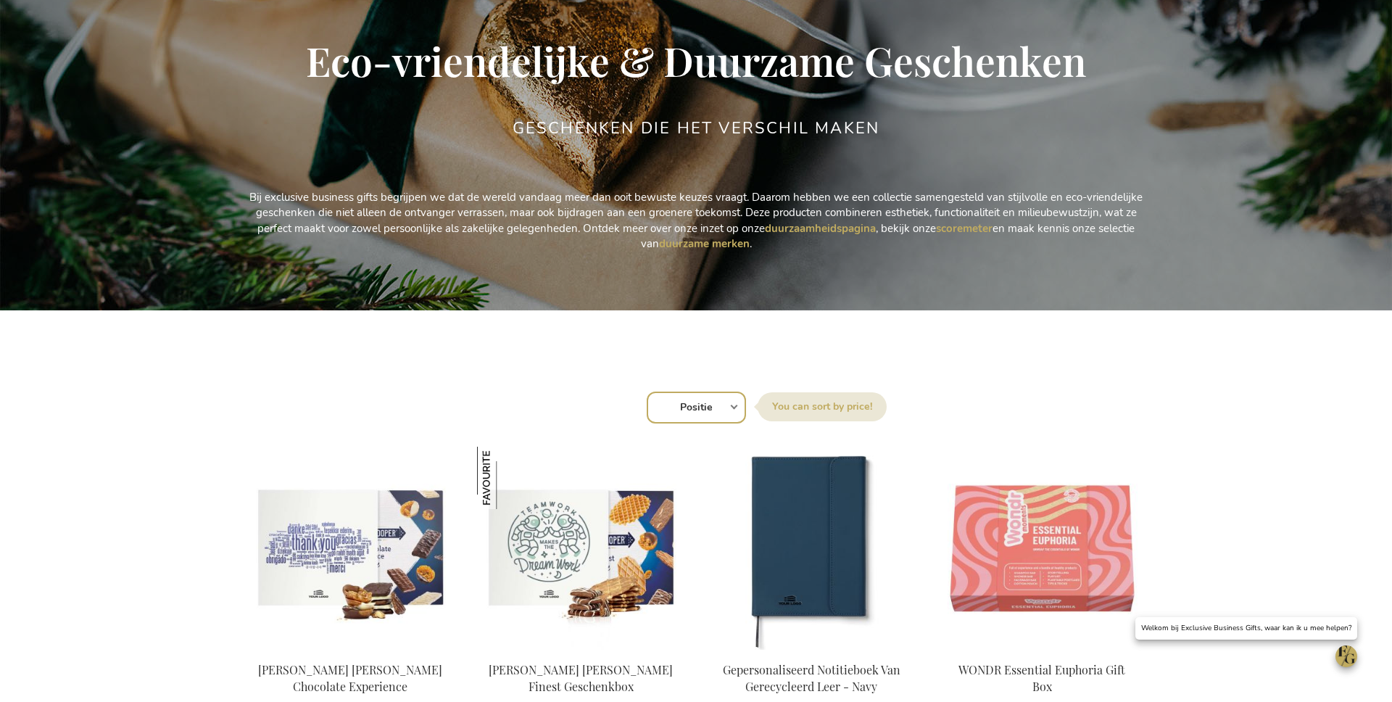
scroll to position [183, 0]
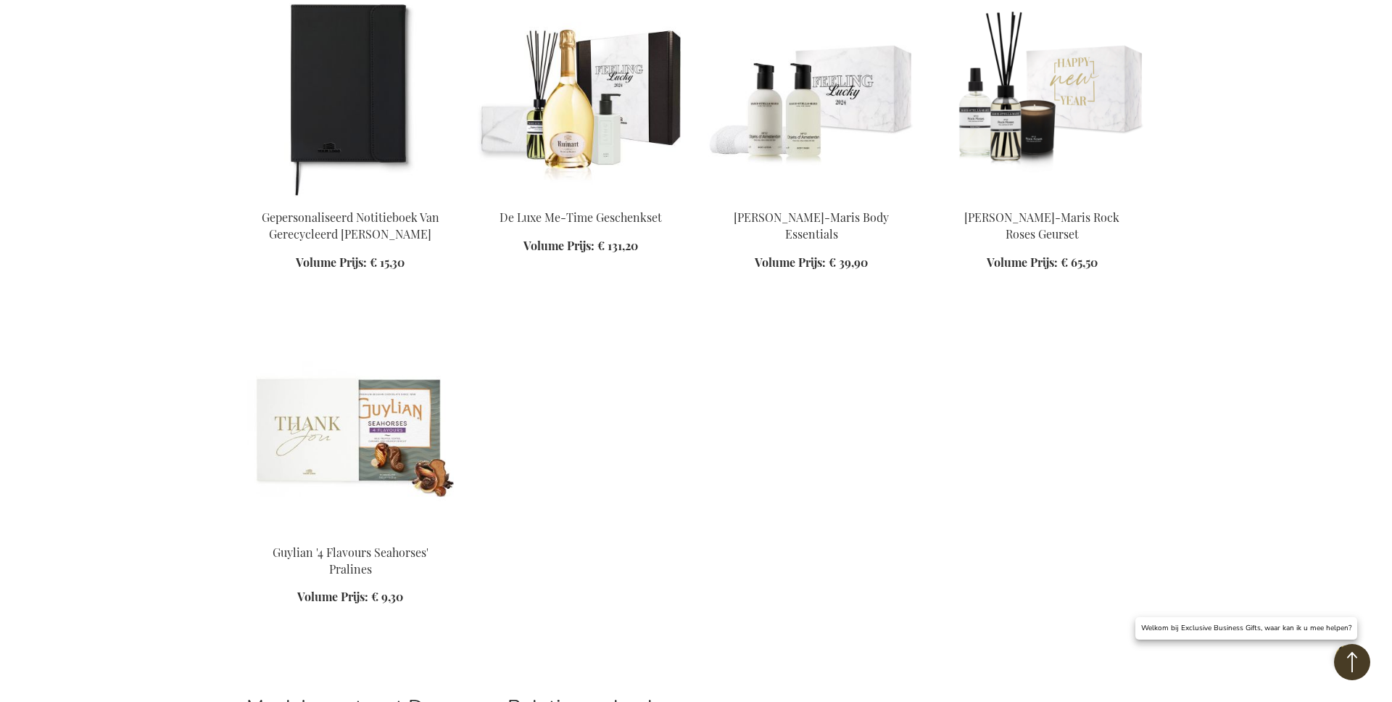
scroll to position [3402, 0]
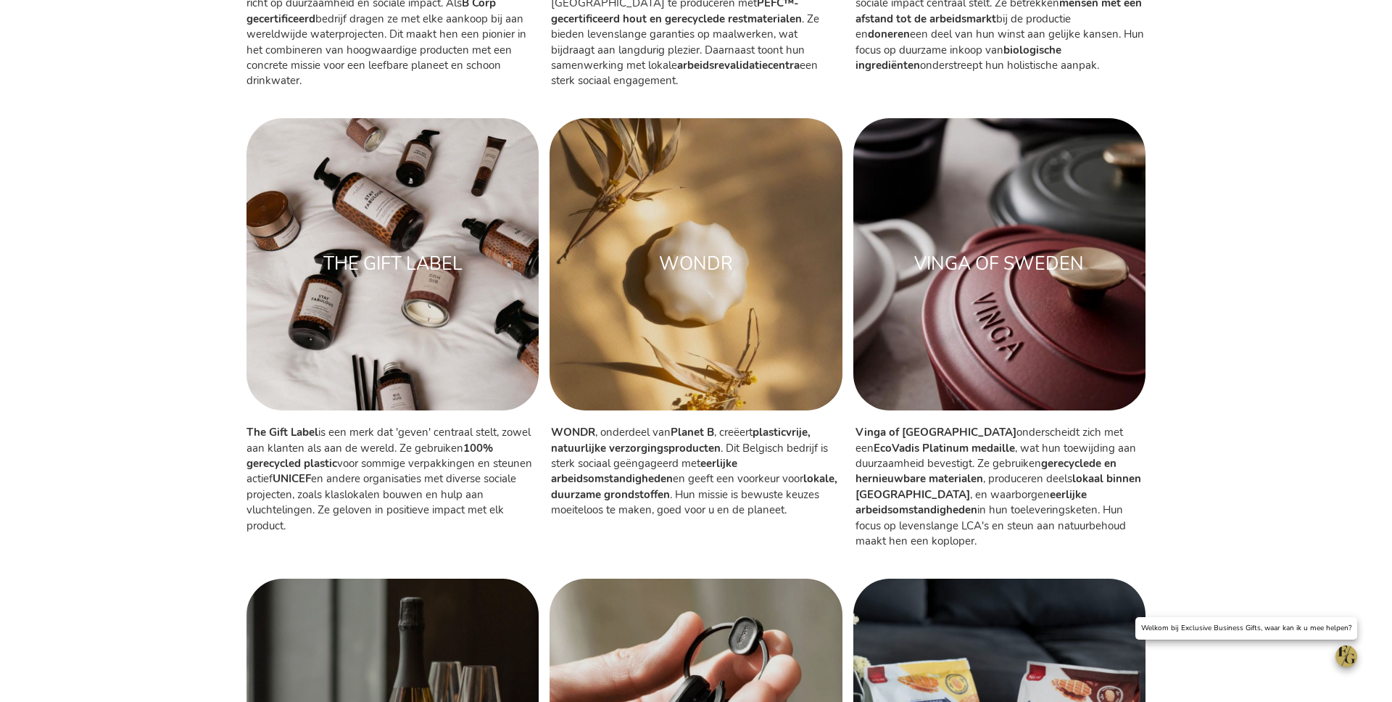
scroll to position [814, 0]
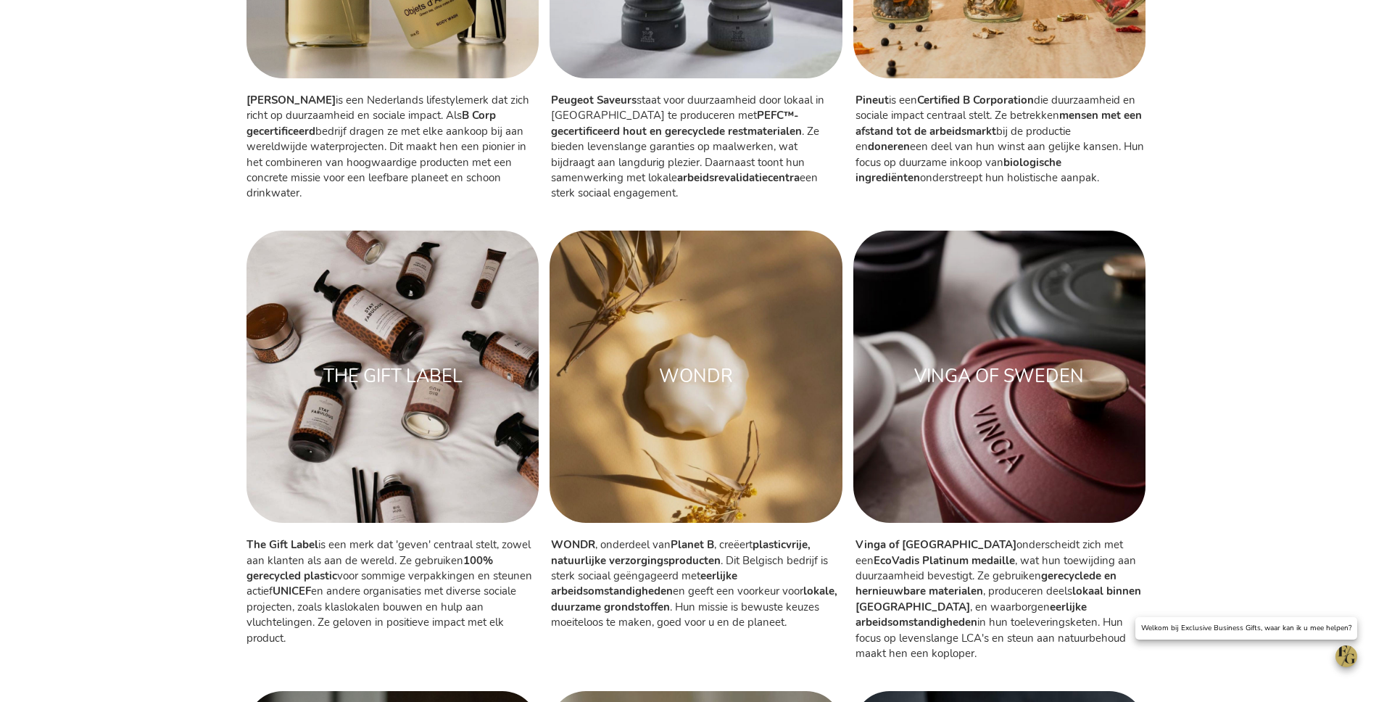
click at [1164, 370] on div "THE GIFT LABEL WONDR VINGA OF SWEDEN" at bounding box center [696, 376] width 1392 height 307
click at [1037, 355] on img at bounding box center [999, 376] width 292 height 292
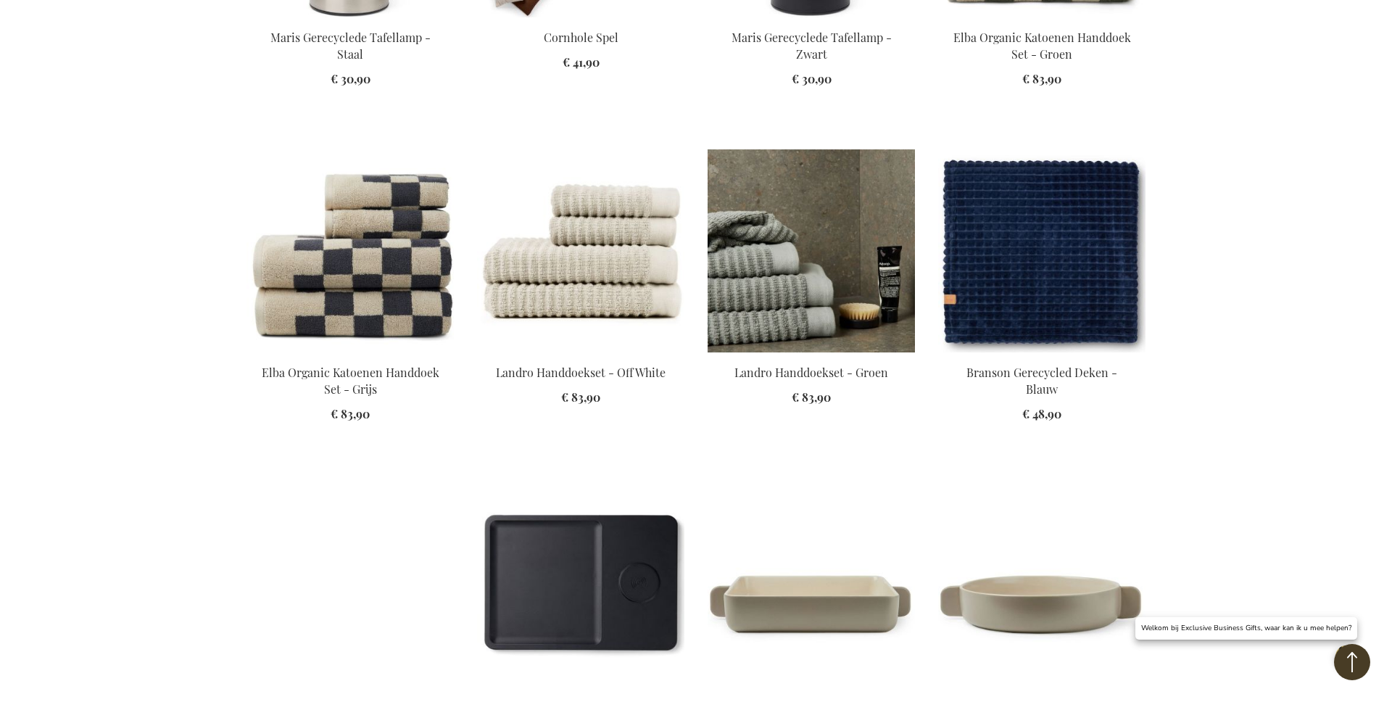
scroll to position [2834, 0]
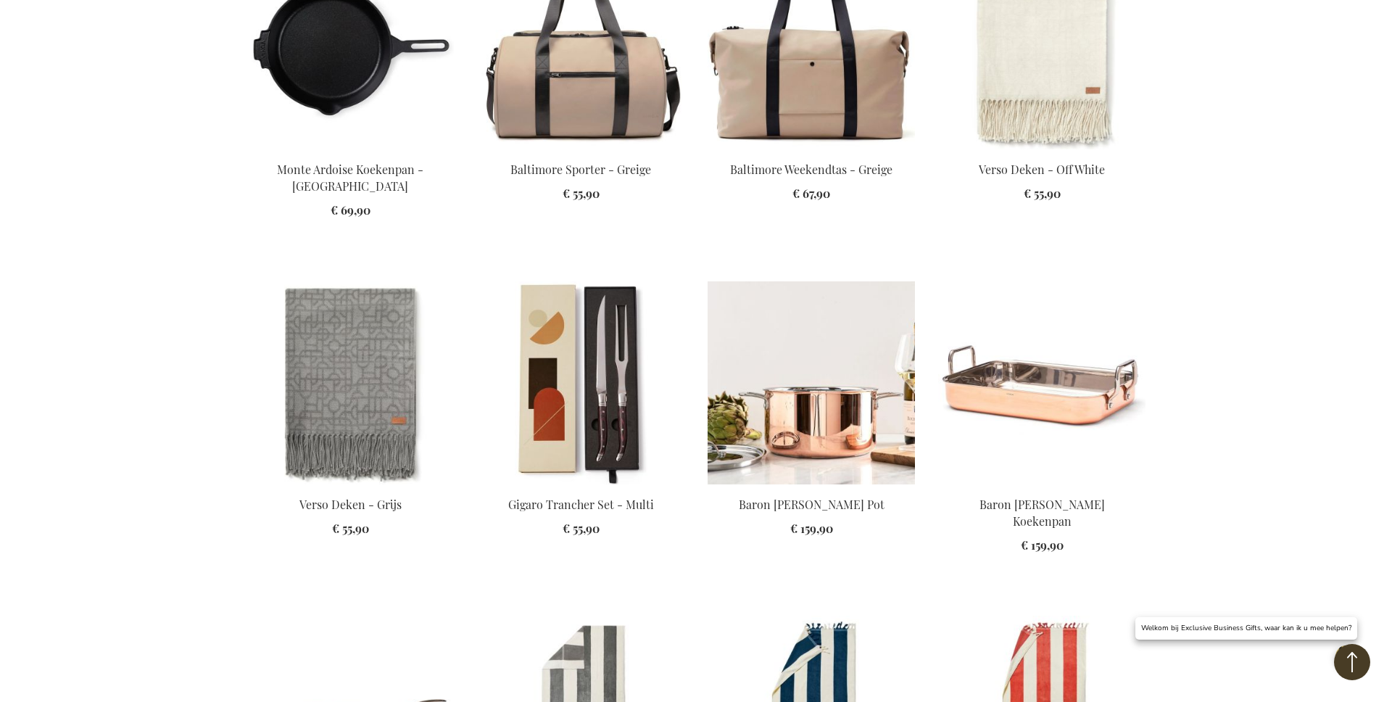
scroll to position [4191, 0]
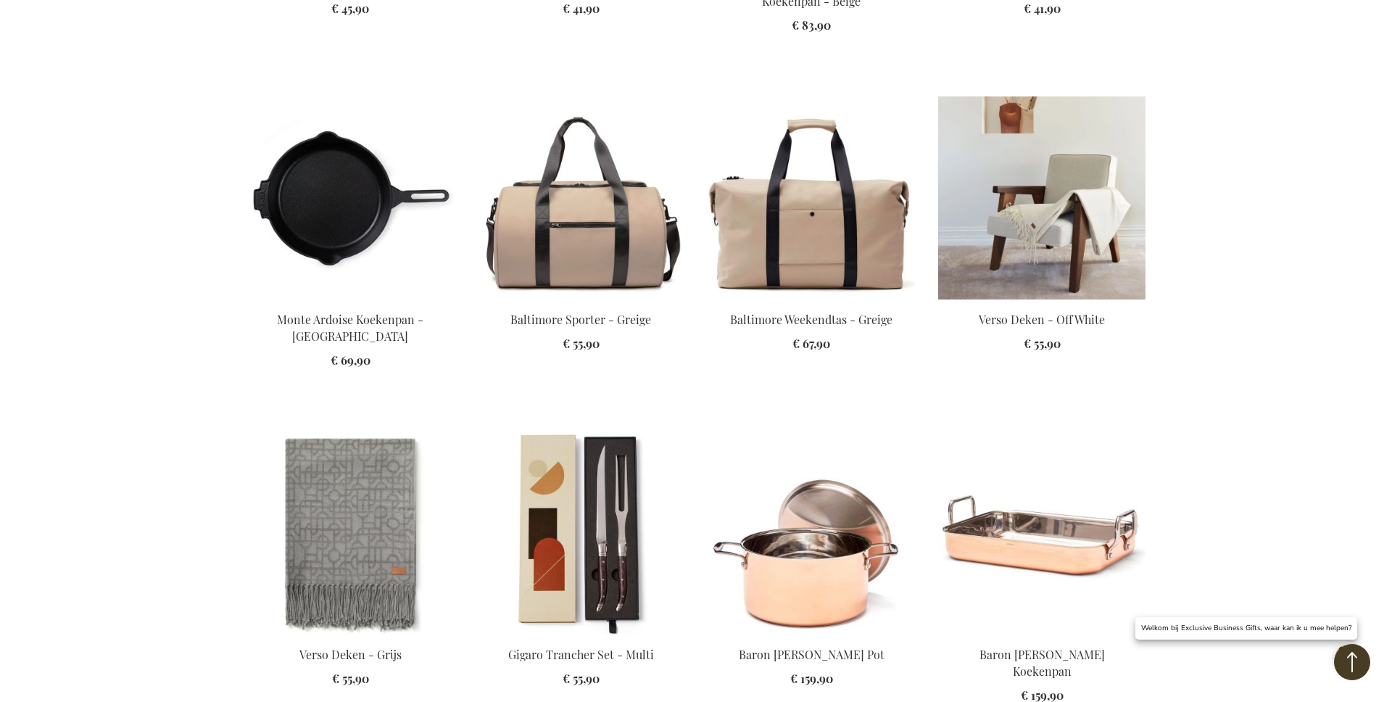
scroll to position [3817, 0]
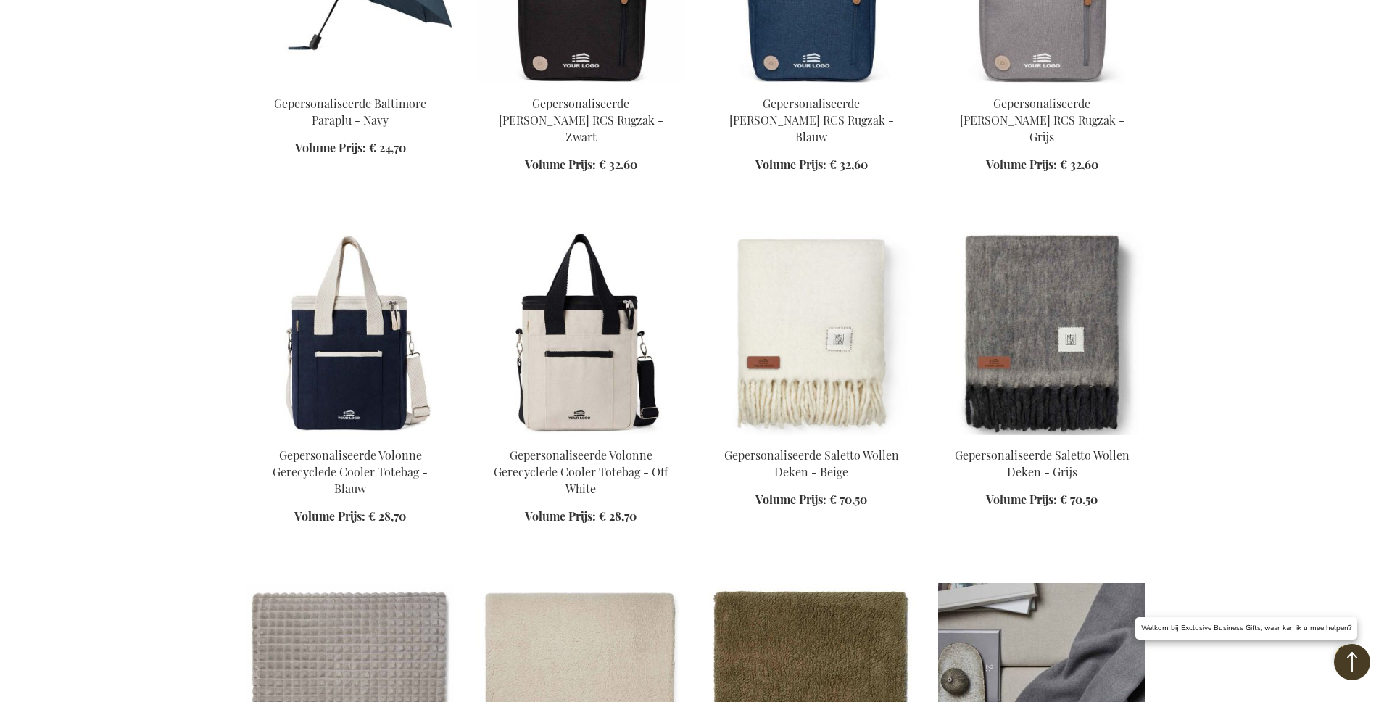
scroll to position [6229, 0]
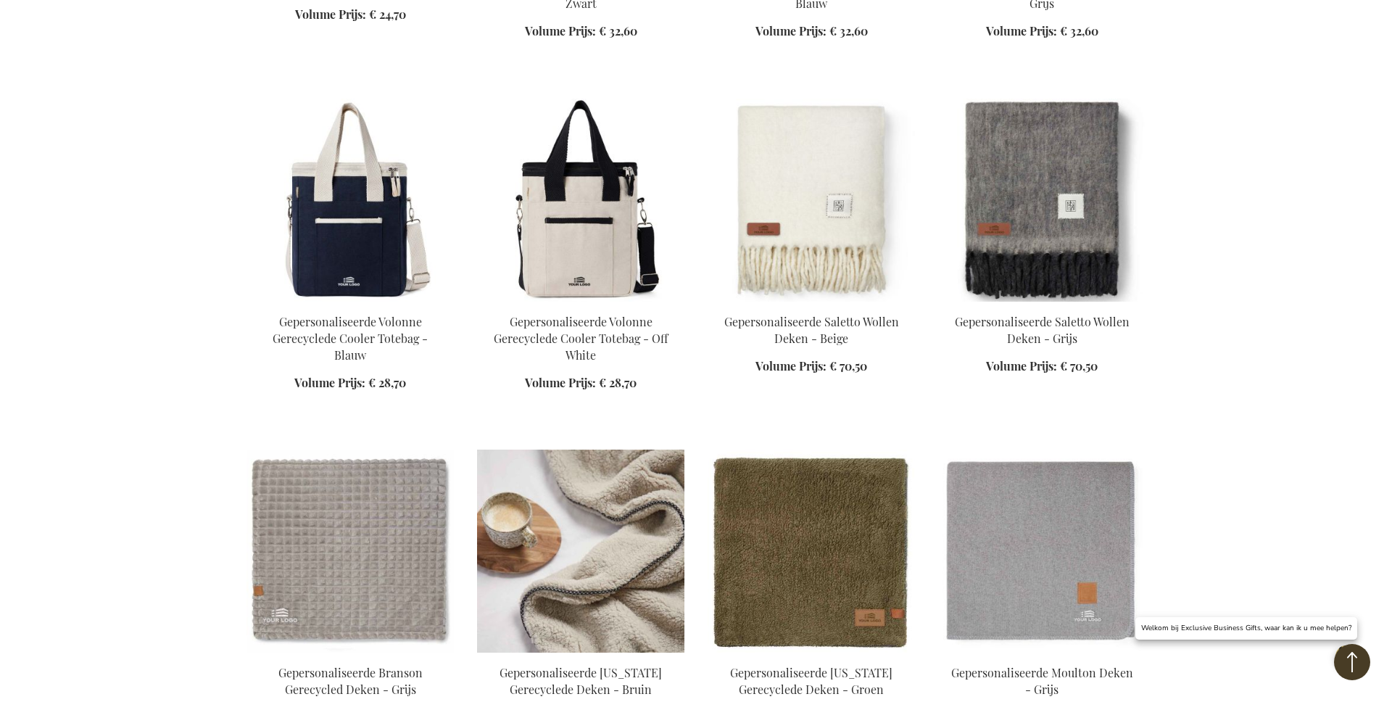
click at [581, 449] on img at bounding box center [580, 550] width 207 height 203
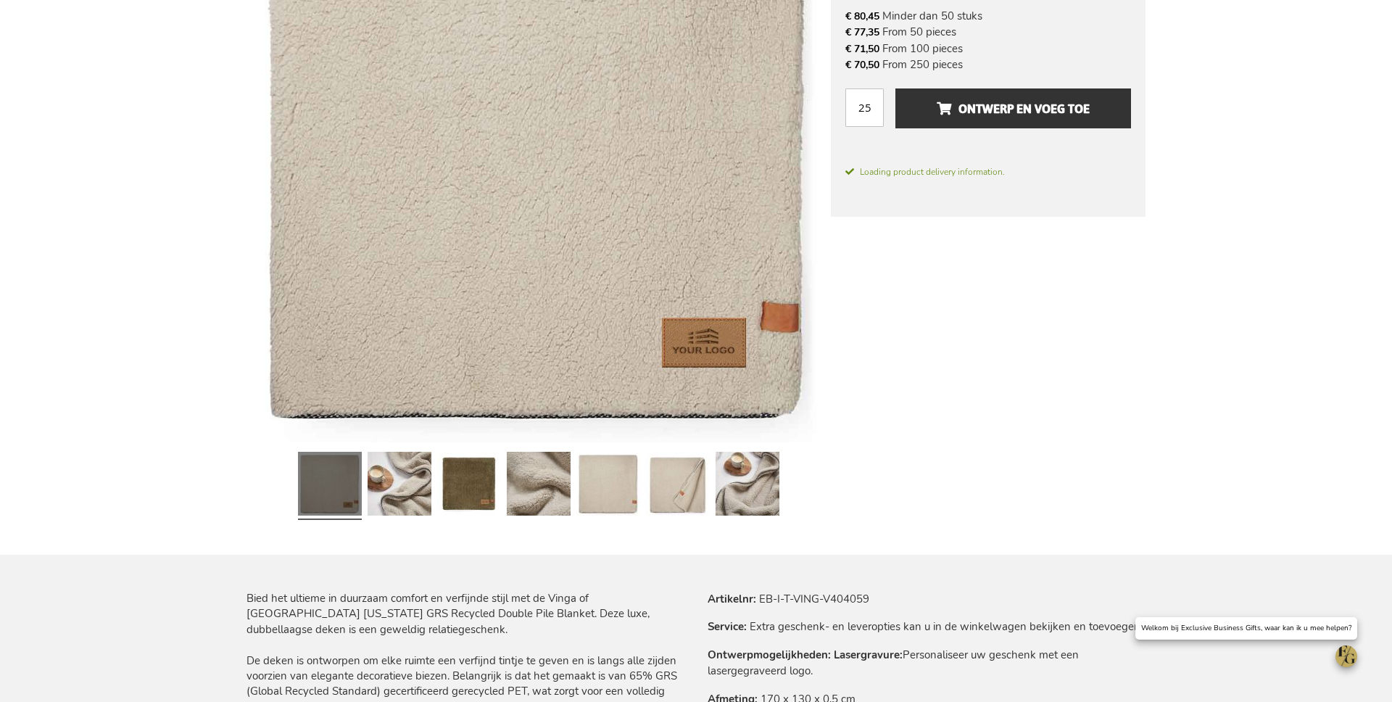
scroll to position [336, 0]
click at [411, 473] on link at bounding box center [399, 486] width 64 height 80
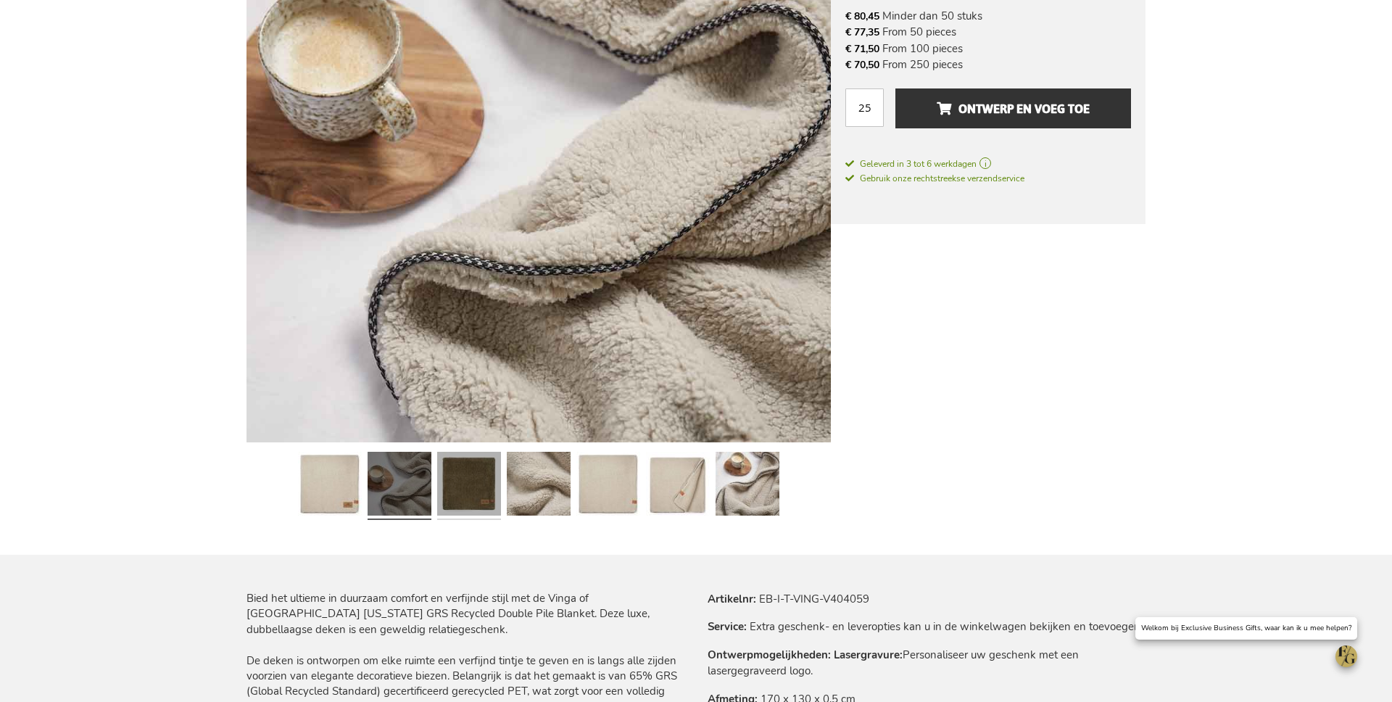
drag, startPoint x: 470, startPoint y: 490, endPoint x: 462, endPoint y: 491, distance: 8.7
click at [470, 490] on link at bounding box center [469, 486] width 64 height 80
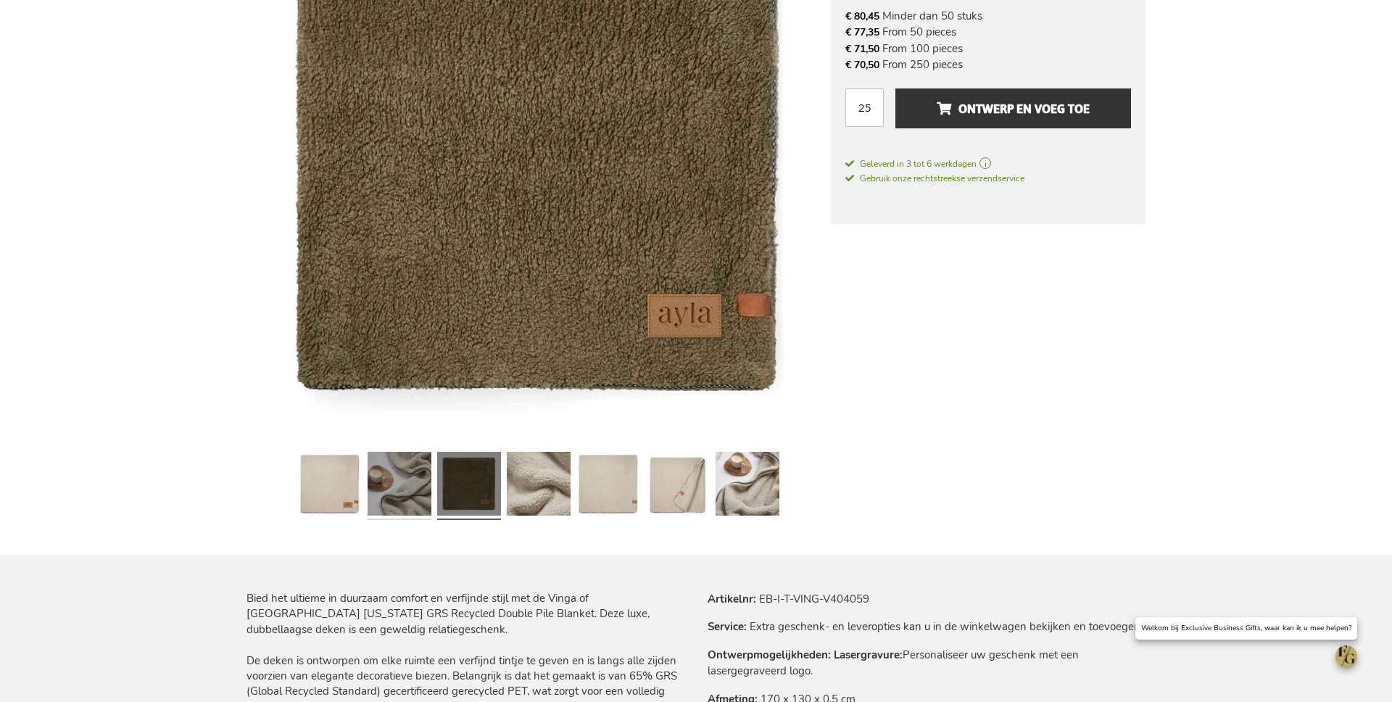
click at [389, 490] on link at bounding box center [399, 486] width 64 height 80
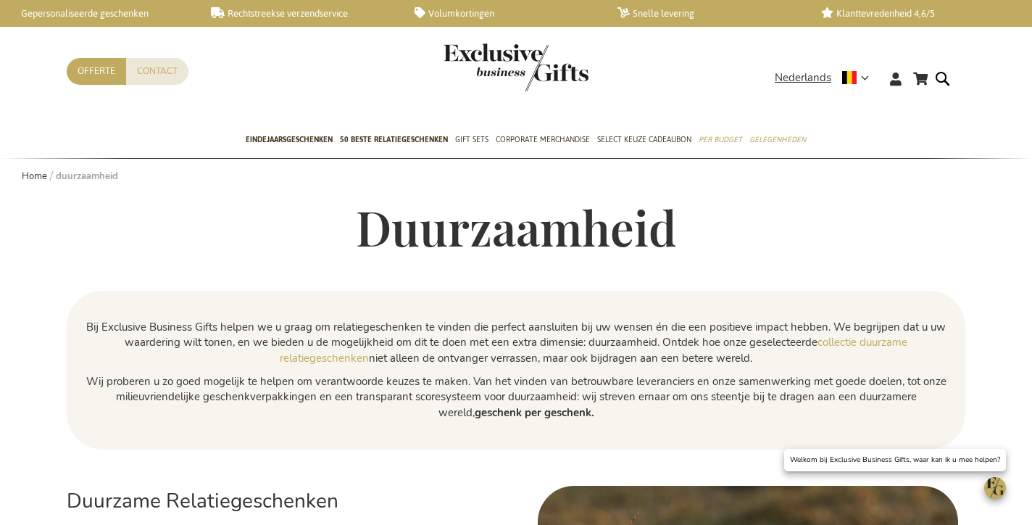
click at [553, 249] on h1 "Duurzaamheid" at bounding box center [516, 227] width 899 height 52
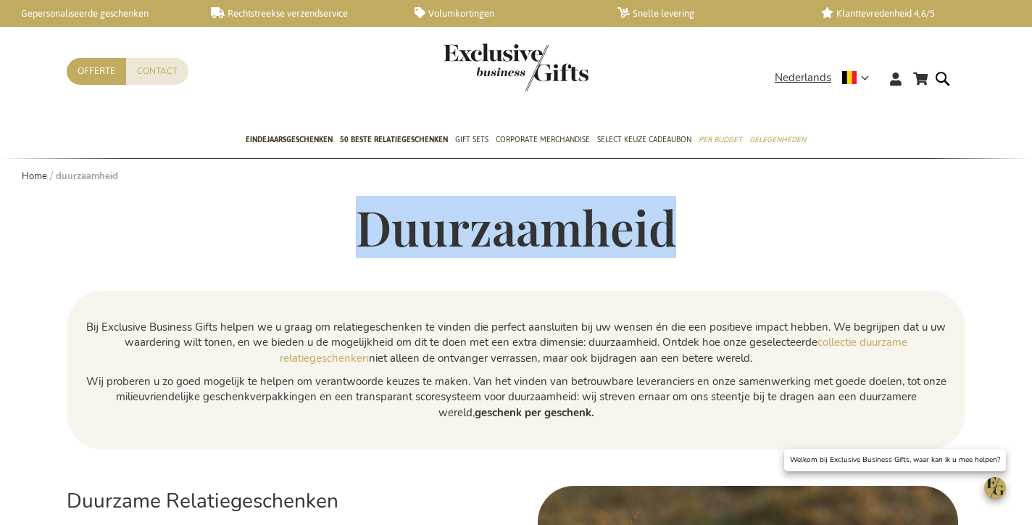
click at [553, 249] on h1 "Duurzaamheid" at bounding box center [516, 227] width 899 height 52
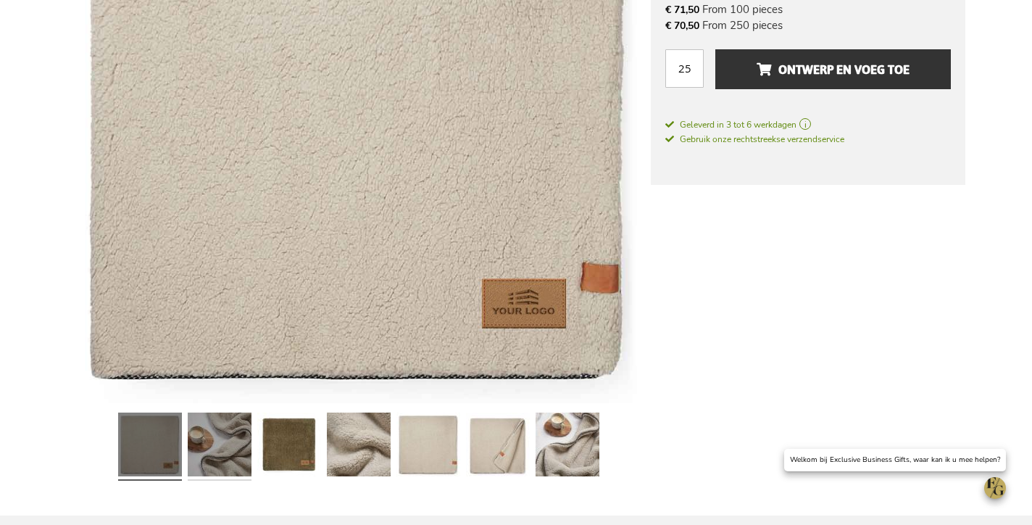
click at [229, 423] on link at bounding box center [220, 447] width 64 height 80
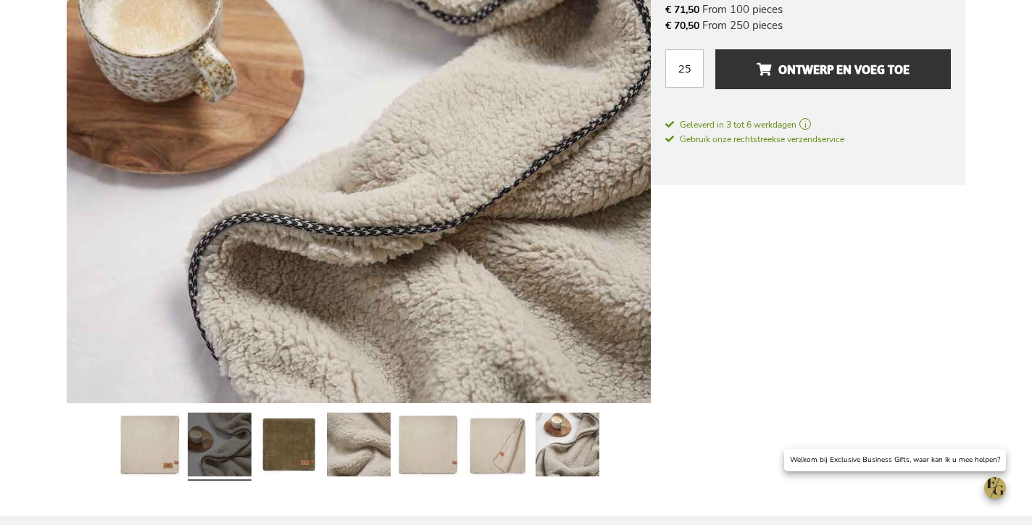
scroll to position [57, 0]
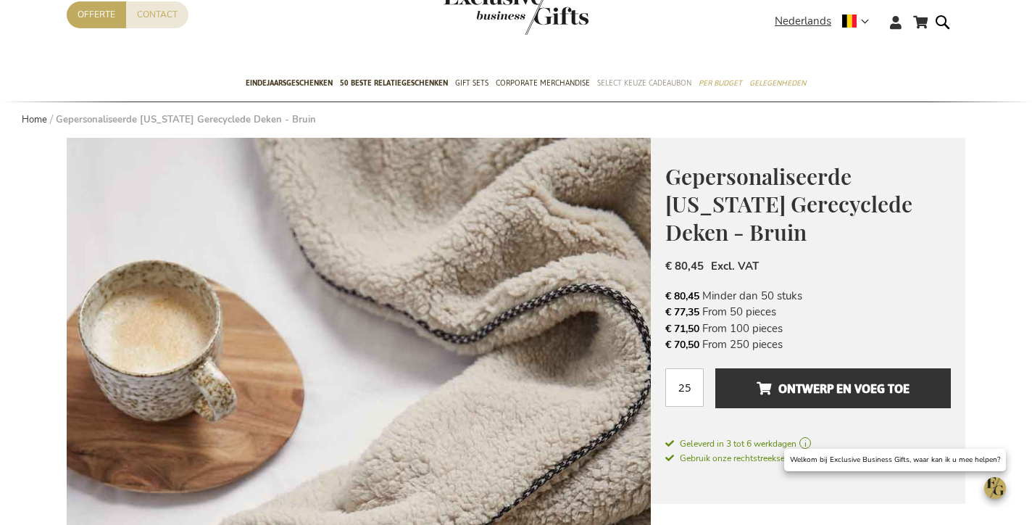
drag, startPoint x: 649, startPoint y: 83, endPoint x: 659, endPoint y: 75, distance: 12.9
click at [649, 83] on span "Select Keuze Cadeaubon" at bounding box center [644, 82] width 94 height 15
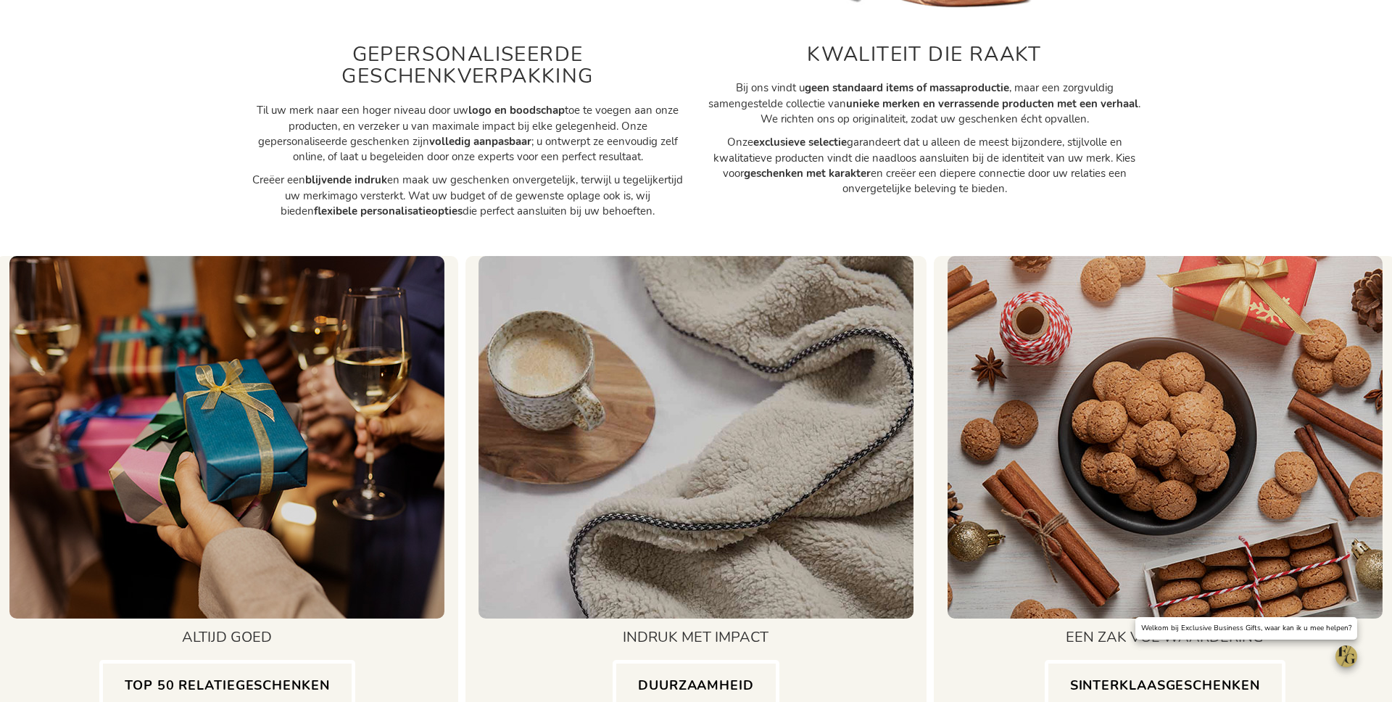
scroll to position [1005, 0]
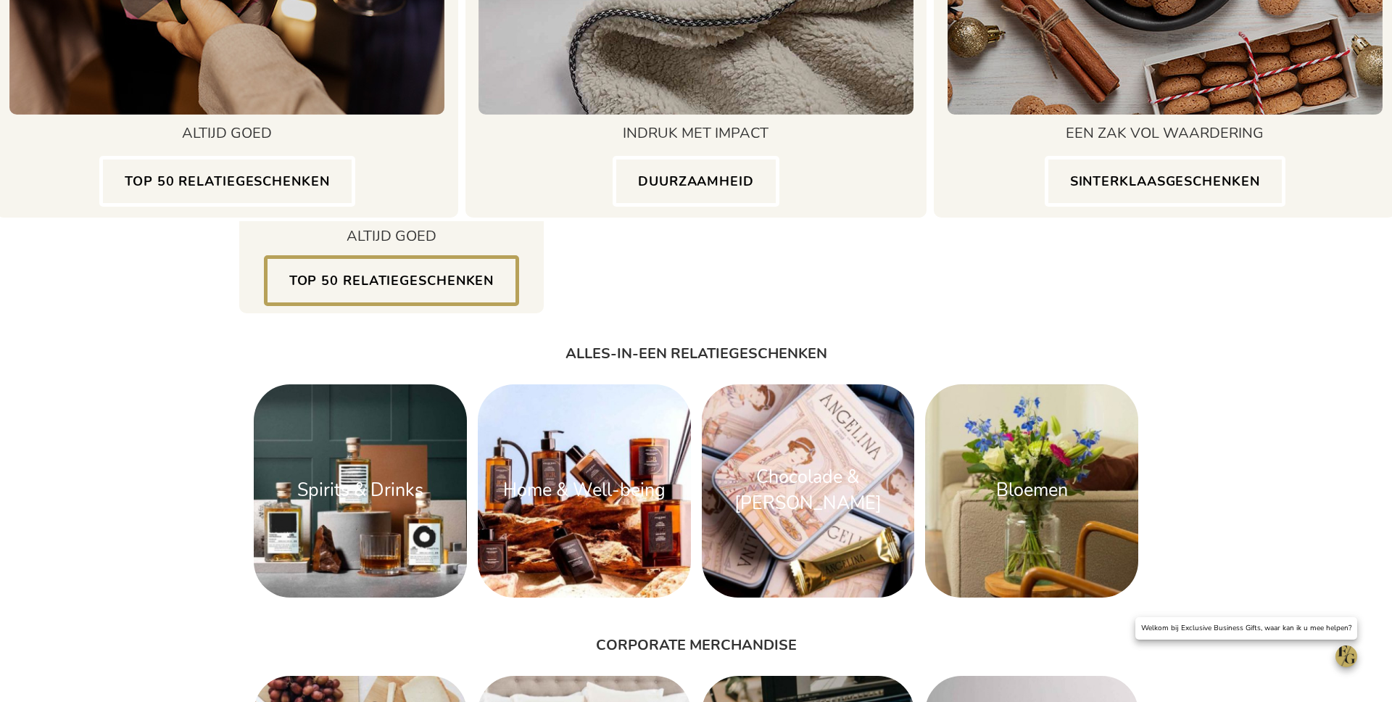
scroll to position [1265, 0]
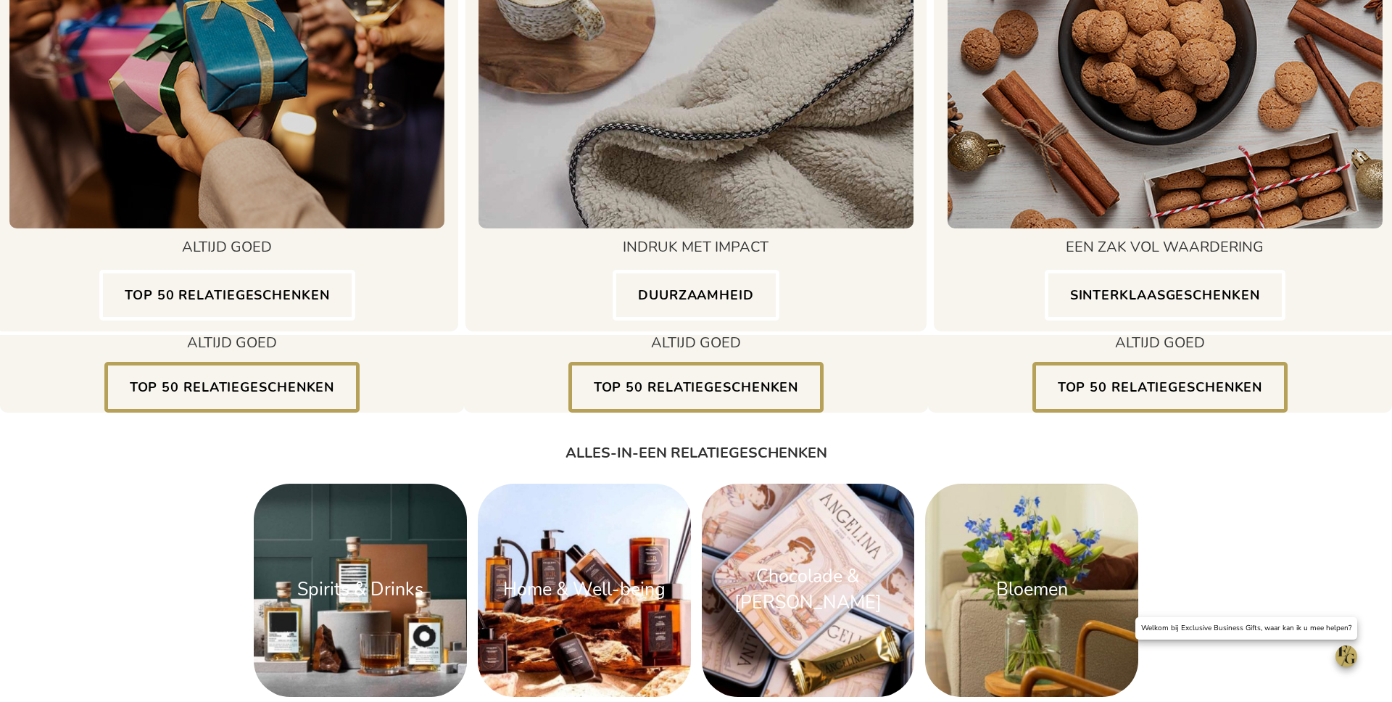
scroll to position [1478, 0]
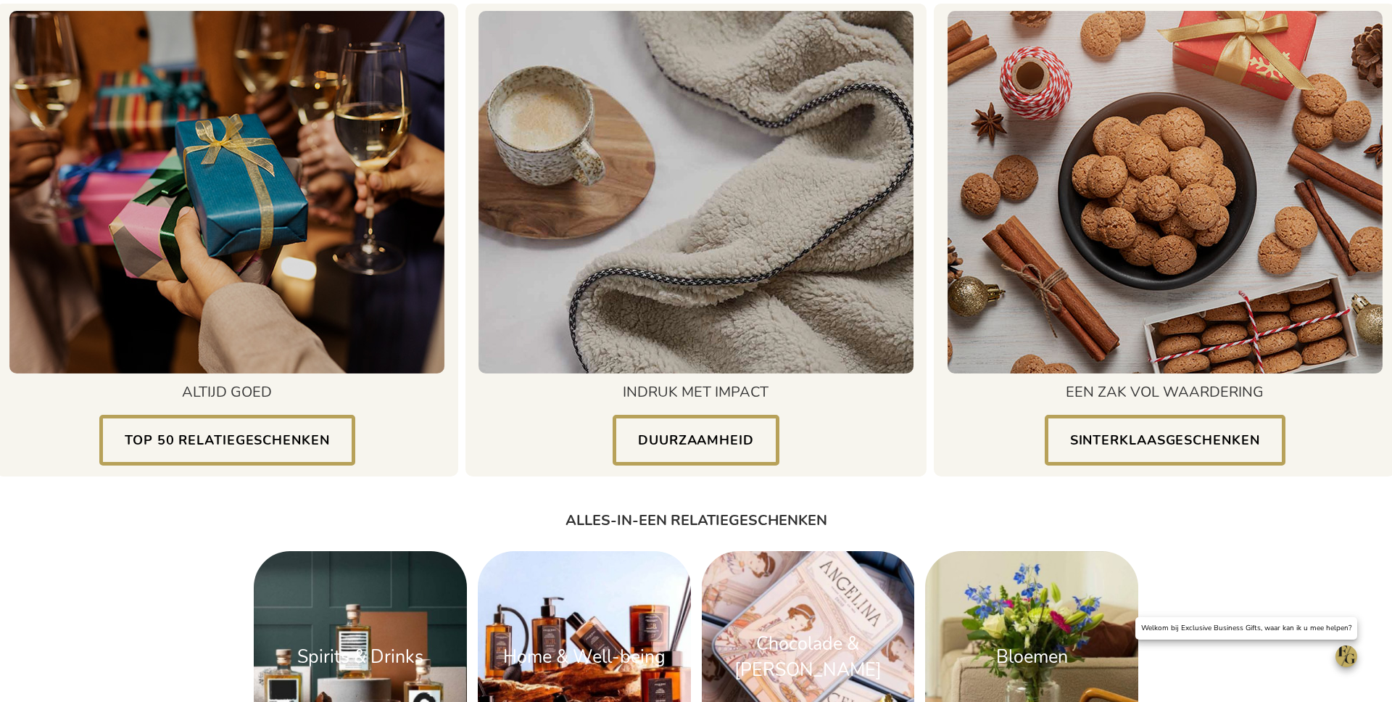
click at [691, 447] on link "DUURZAAMHEID" at bounding box center [695, 440] width 167 height 51
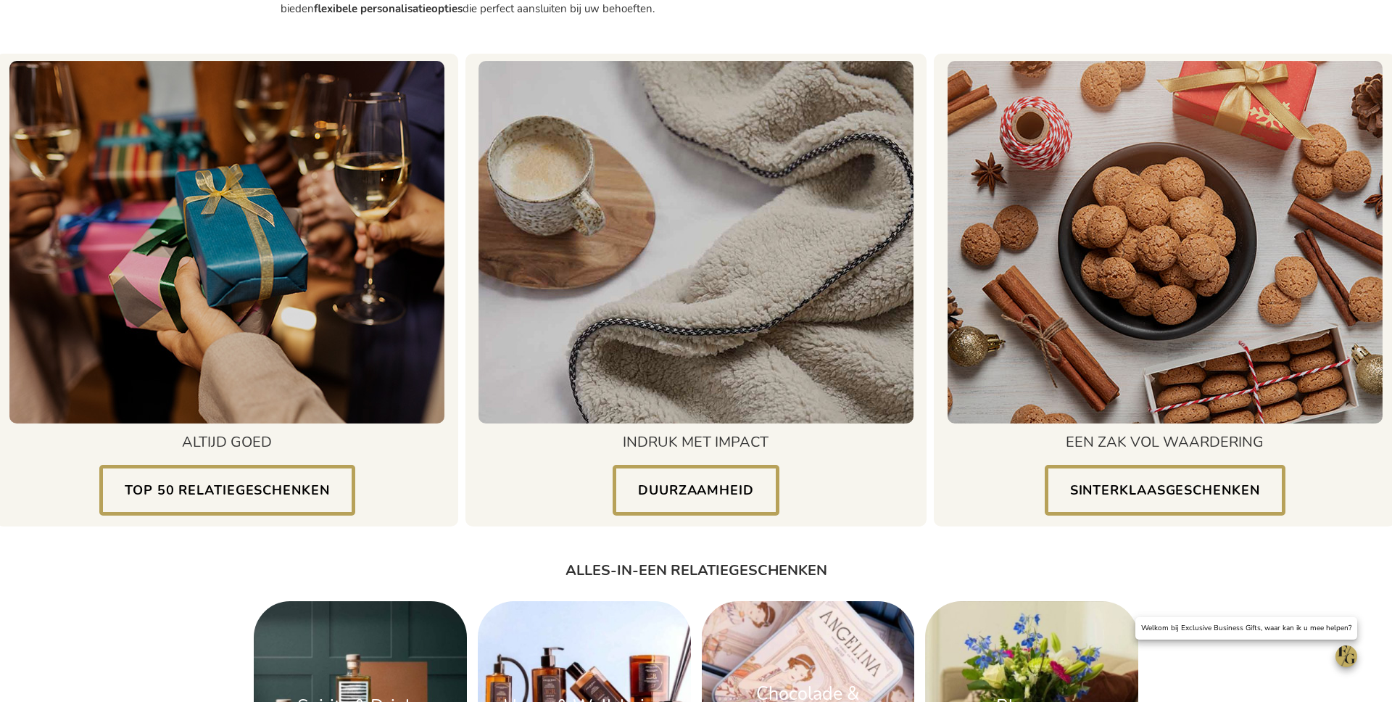
click at [1100, 499] on div "VIND UW PERFECTE GESCHENK VOOR HET EINDE VAN HET JAAR ONTDEK ONZE EXCLUSIEVE SE…" at bounding box center [695, 683] width 899 height 3296
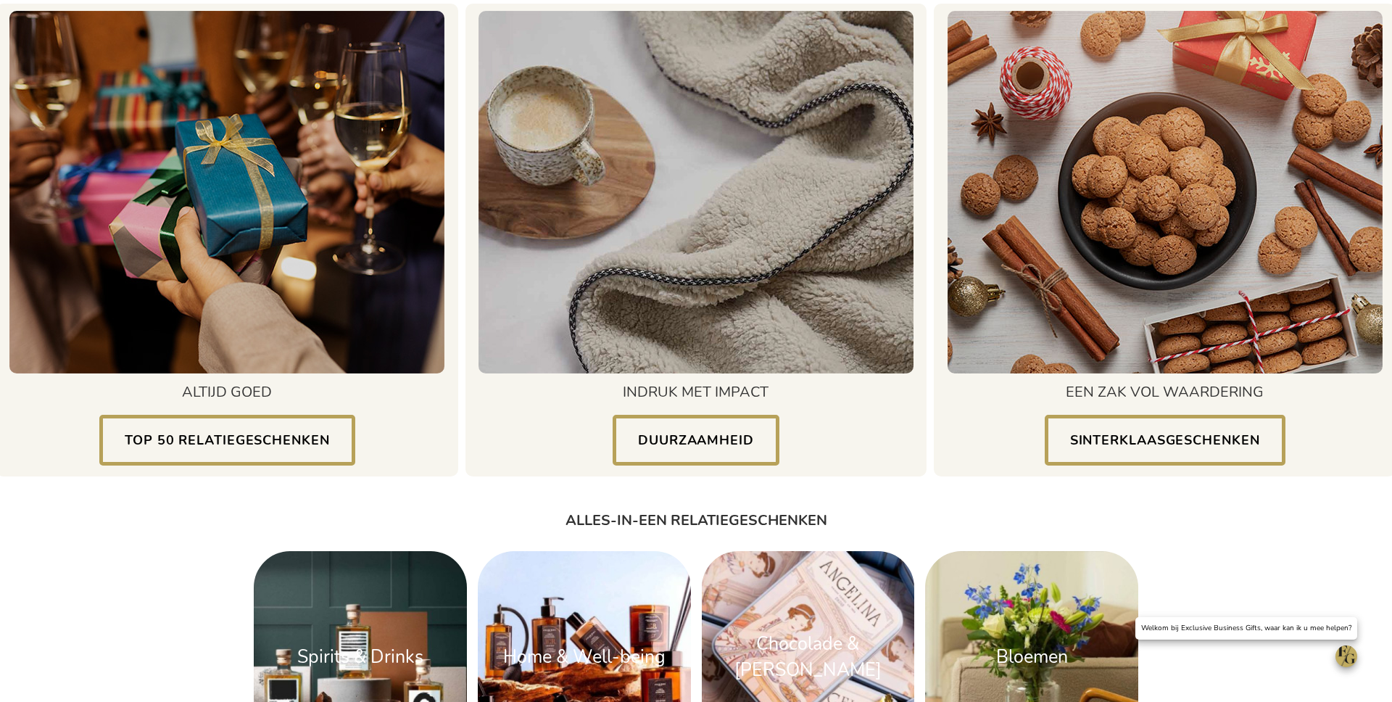
click at [1099, 430] on link "SINTERKLAASGESCHENKEN" at bounding box center [1164, 440] width 241 height 51
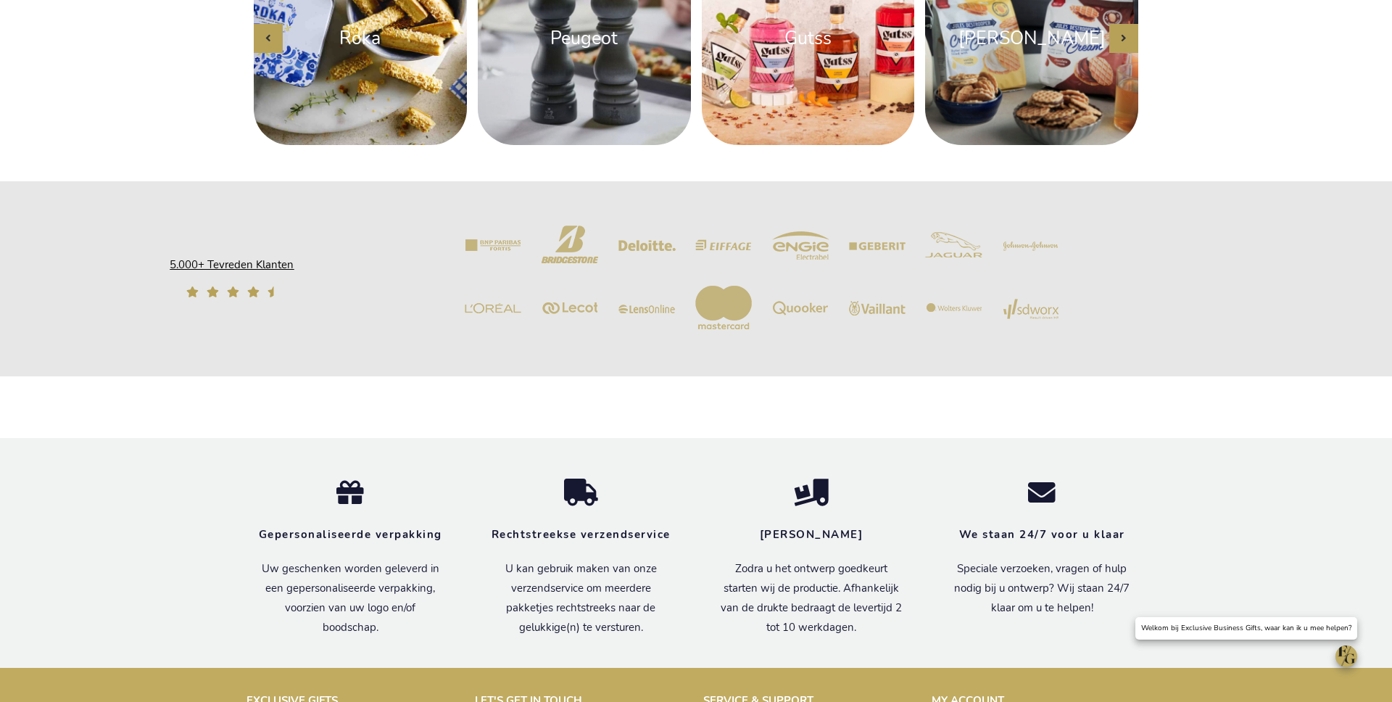
scroll to position [3055, 0]
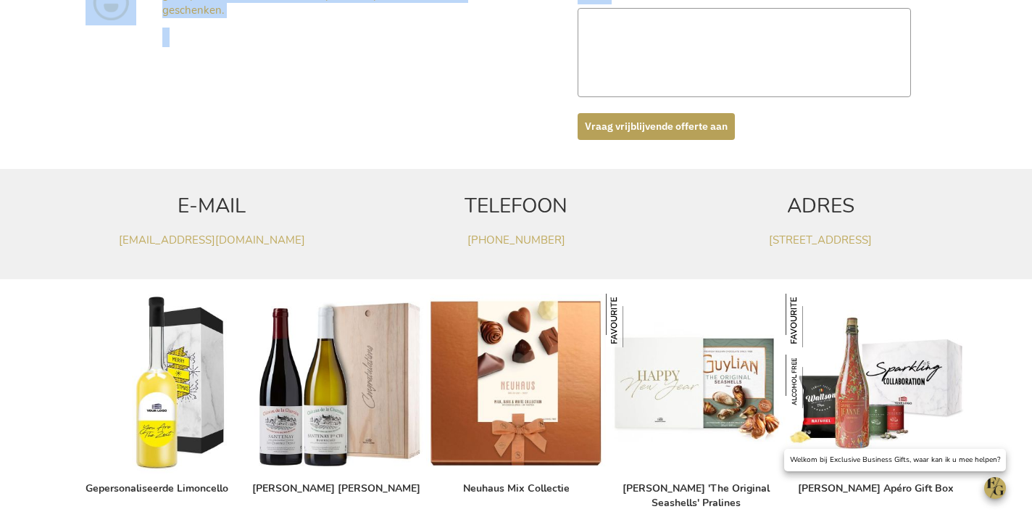
scroll to position [790, 0]
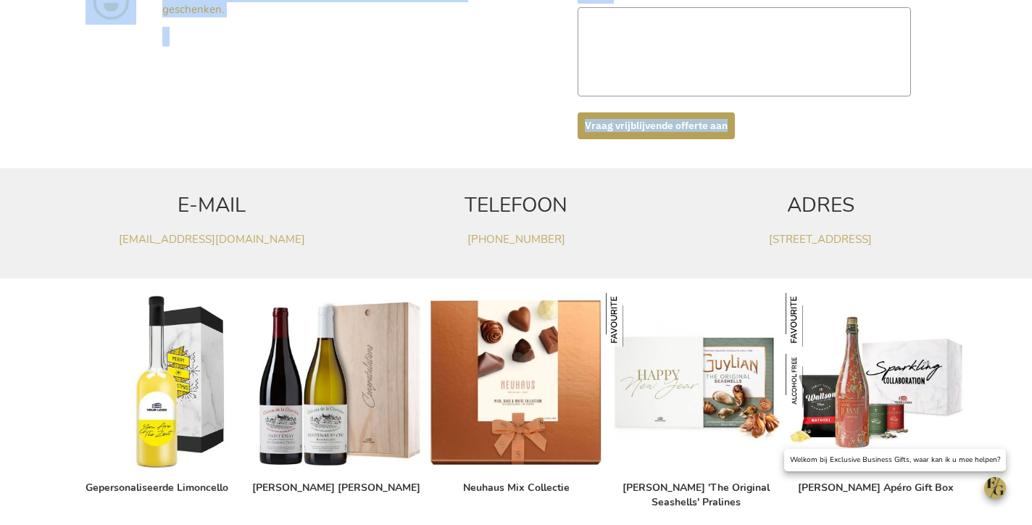
drag, startPoint x: 382, startPoint y: 249, endPoint x: 852, endPoint y: 147, distance: 480.6
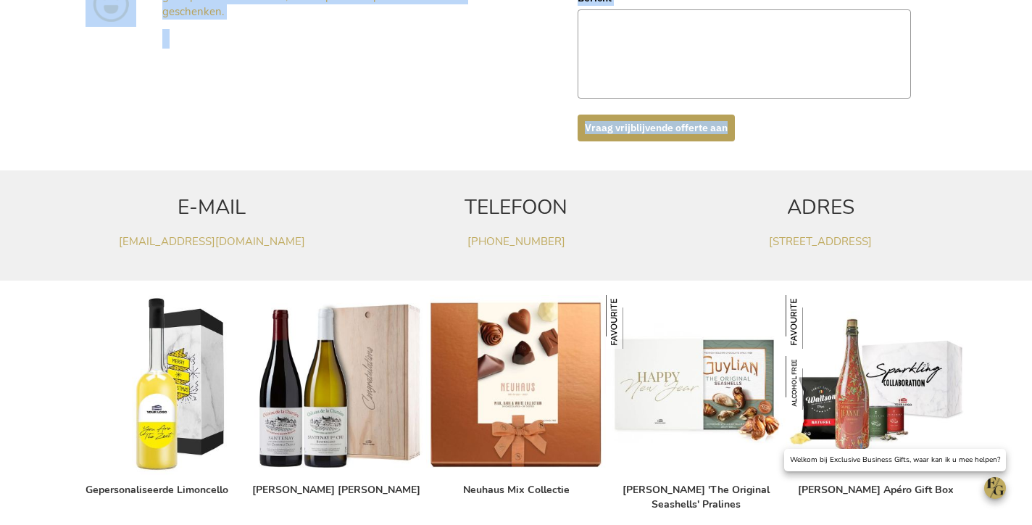
copy div "WENST U EEN OFFERTE OP MAAT? Een team van professionals zorgt voor het zoeken, …"
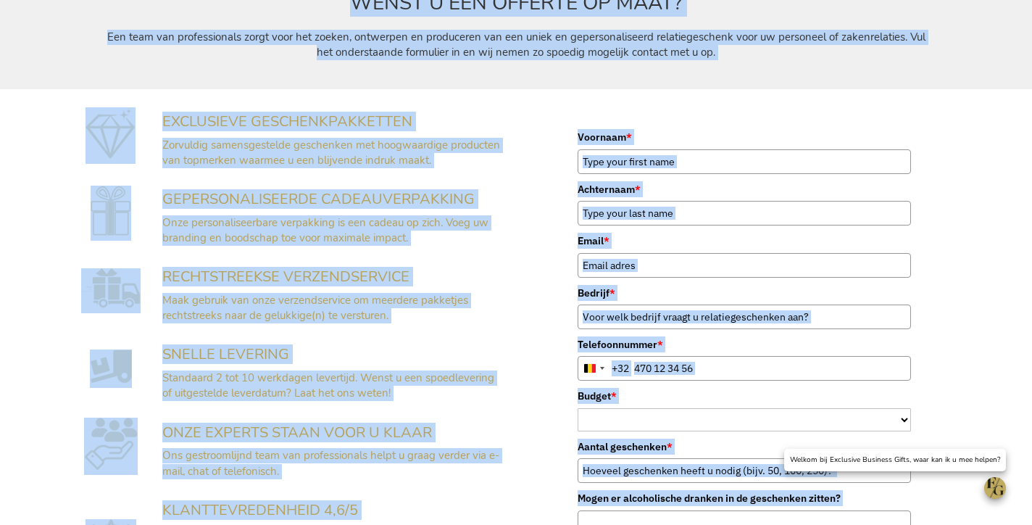
scroll to position [0, 0]
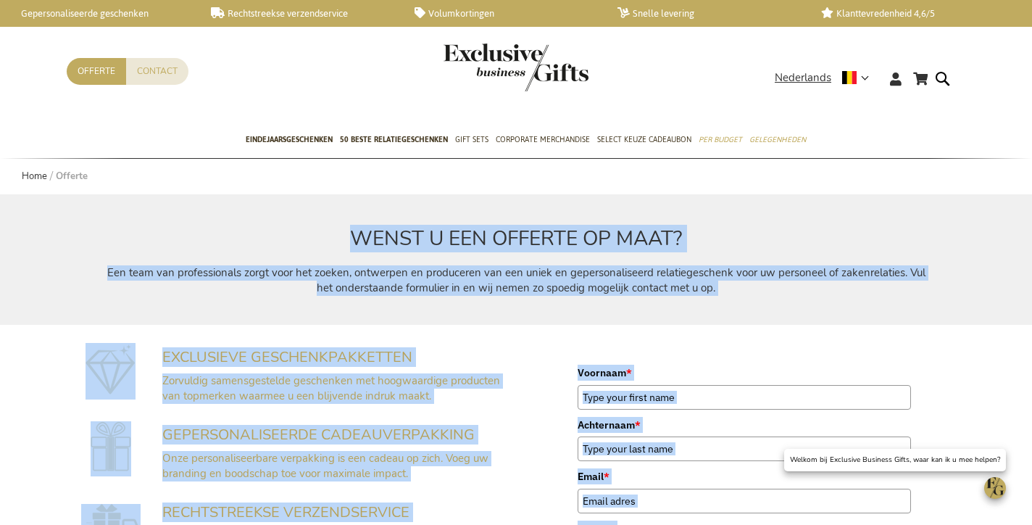
click at [511, 49] on img "store logo" at bounding box center [516, 67] width 145 height 48
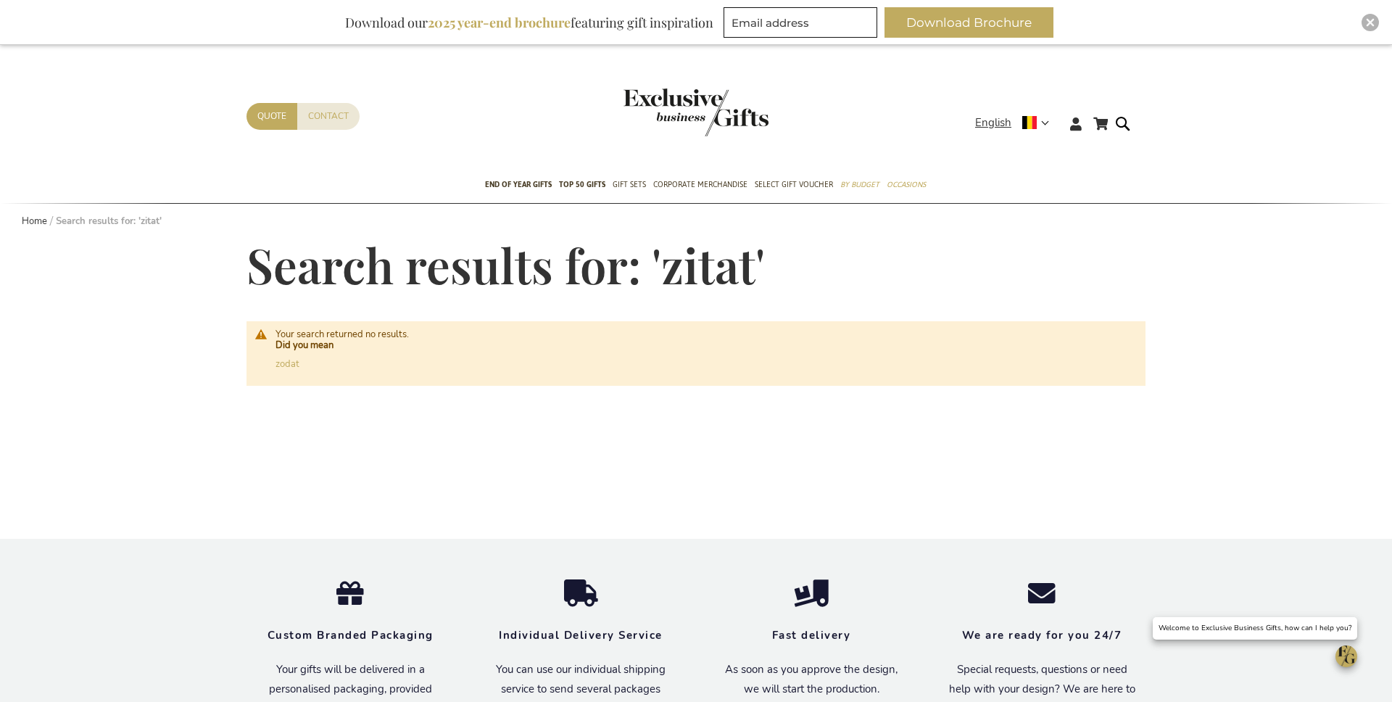
drag, startPoint x: 968, startPoint y: 128, endPoint x: 985, endPoint y: 125, distance: 16.9
click at [969, 130] on div "Contact Quote" at bounding box center [610, 135] width 728 height 65
click at [986, 123] on span "English" at bounding box center [993, 123] width 36 height 17
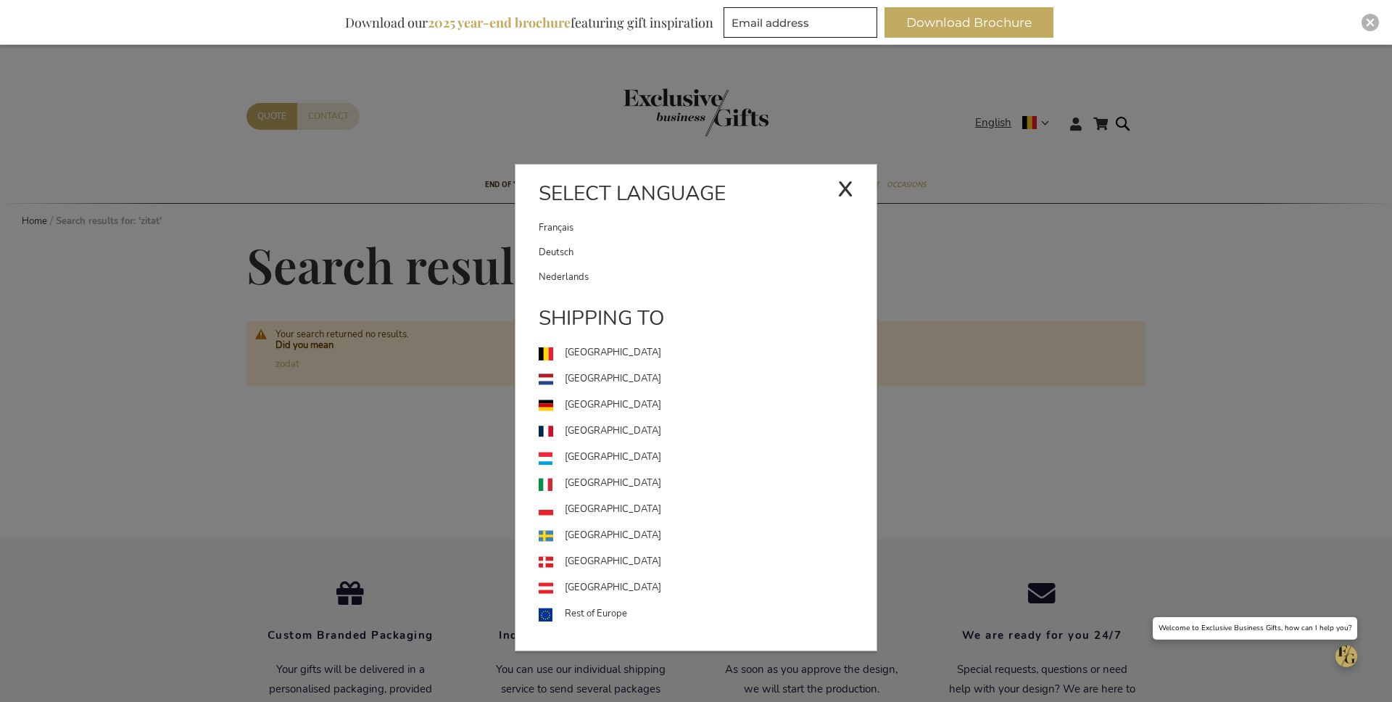
click at [638, 246] on link "Deutsch" at bounding box center [708, 252] width 338 height 25
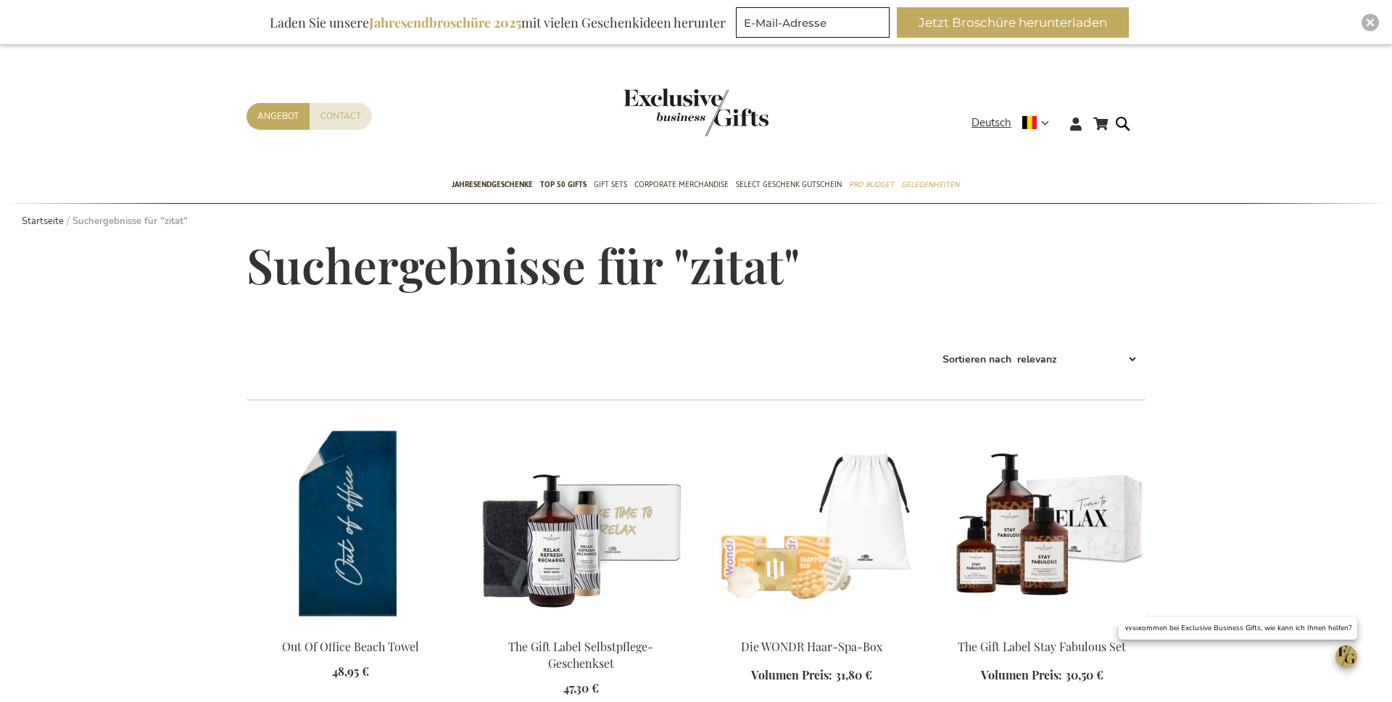
click at [657, 114] on img "store logo" at bounding box center [695, 112] width 145 height 48
click at [643, 90] on img "store logo" at bounding box center [695, 112] width 145 height 48
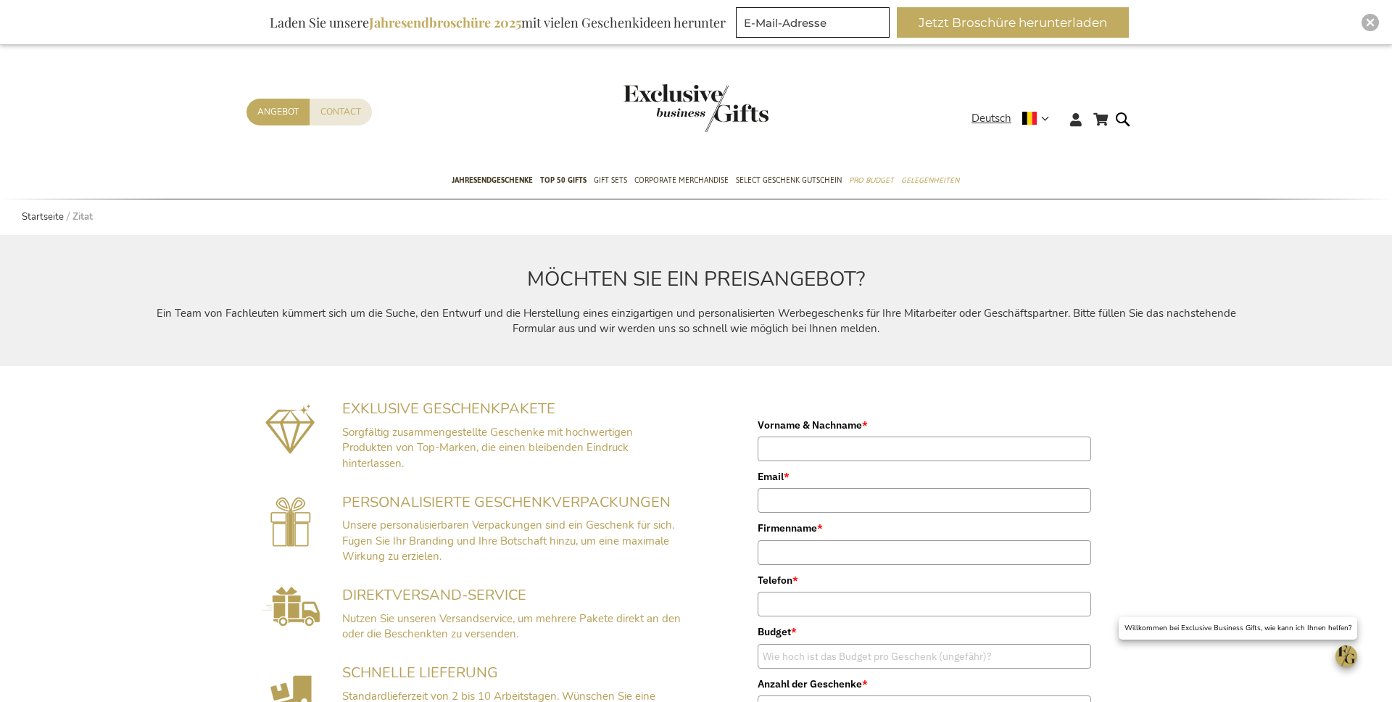
click at [984, 83] on header "Mein Warenkorb Mein Warenkorb 0 Schließen Sie haben keine Artikel in Ihrem Ware…" at bounding box center [696, 102] width 1392 height 122
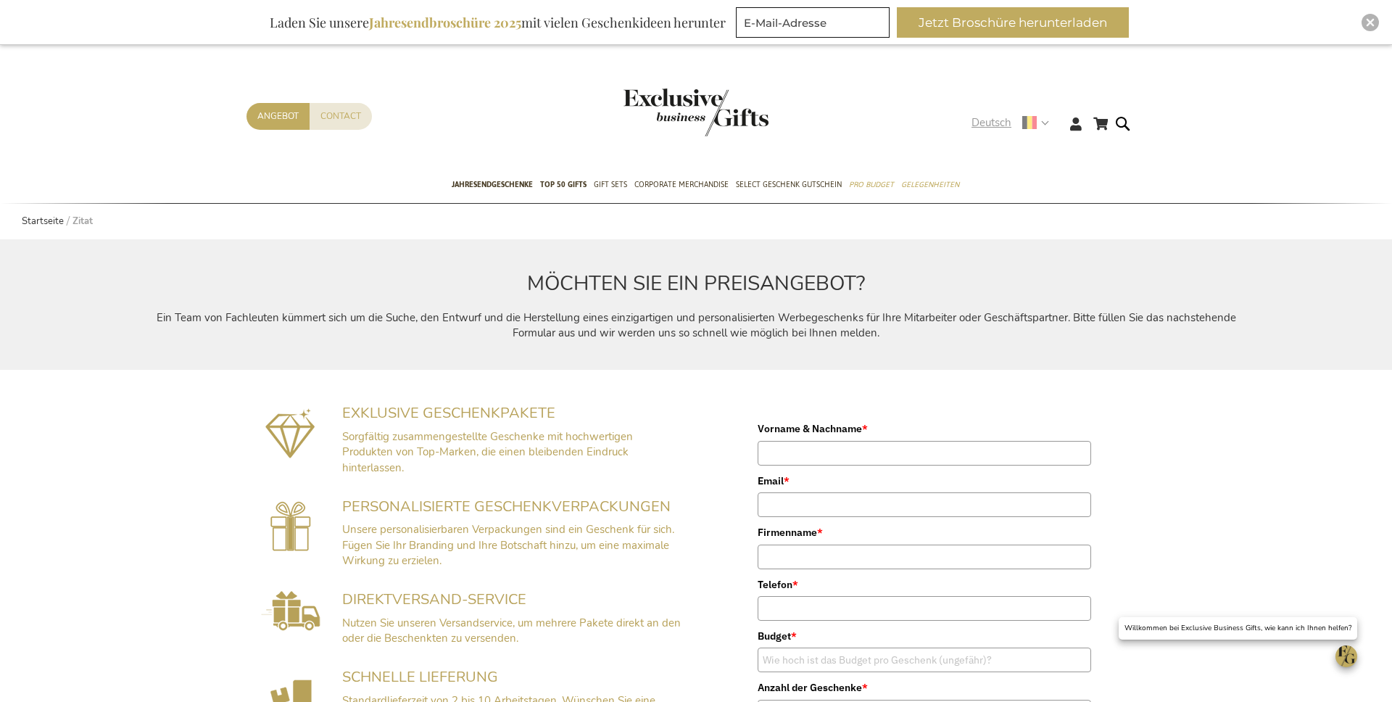
click at [983, 121] on span "Deutsch" at bounding box center [991, 123] width 40 height 17
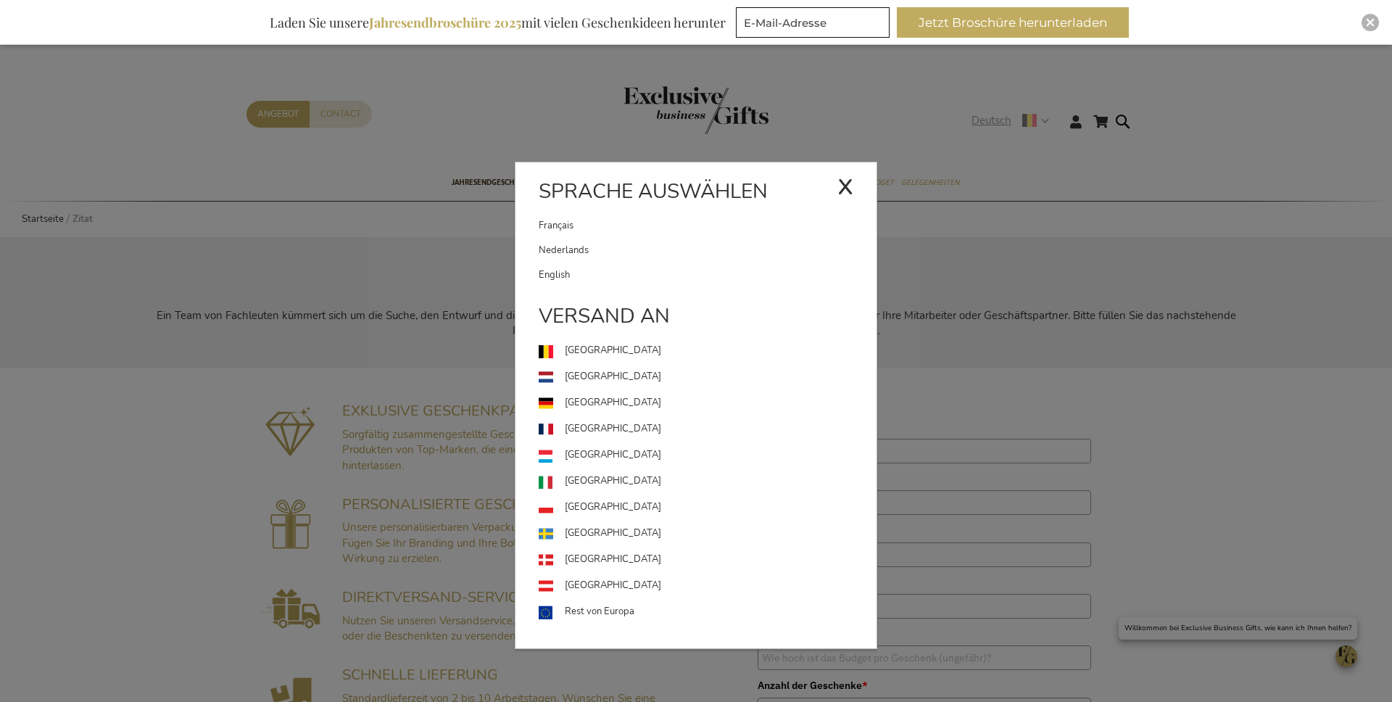
scroll to position [1, 0]
click at [689, 218] on link "Français" at bounding box center [688, 226] width 299 height 25
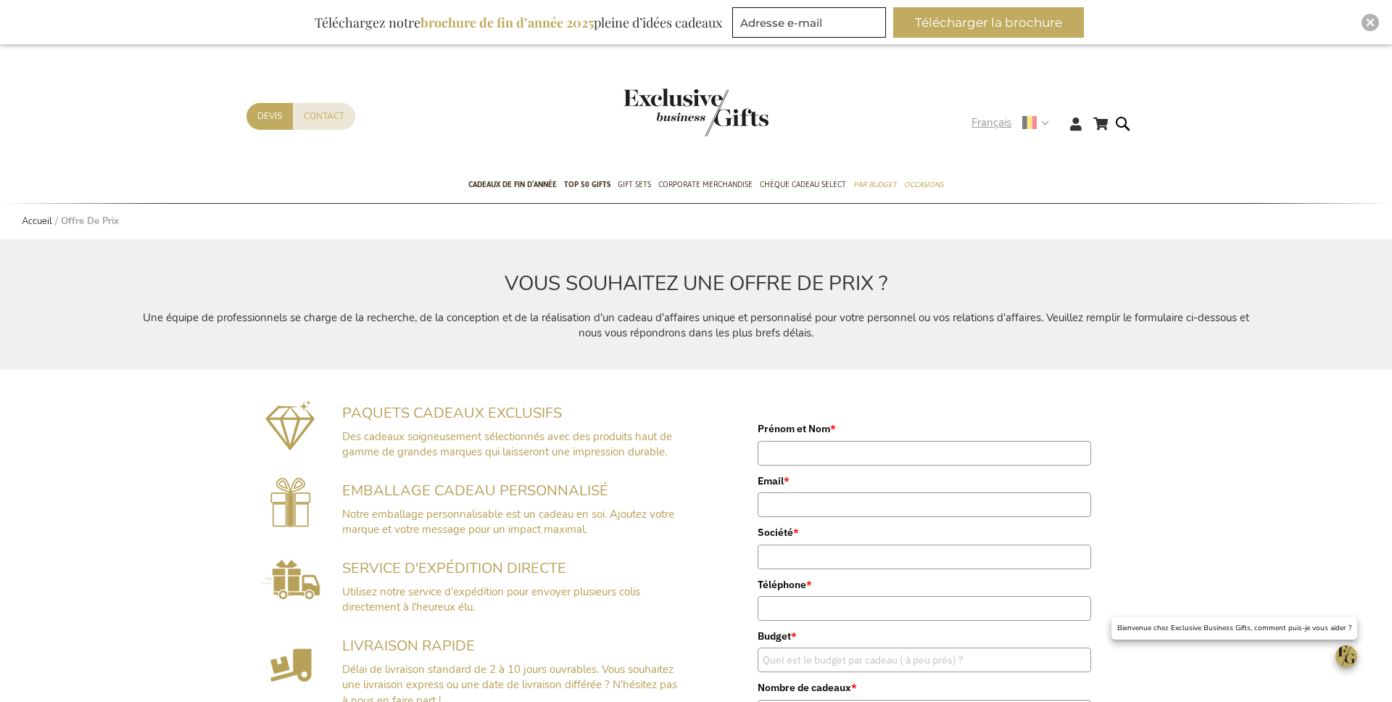
click at [997, 120] on span "Français" at bounding box center [991, 123] width 40 height 17
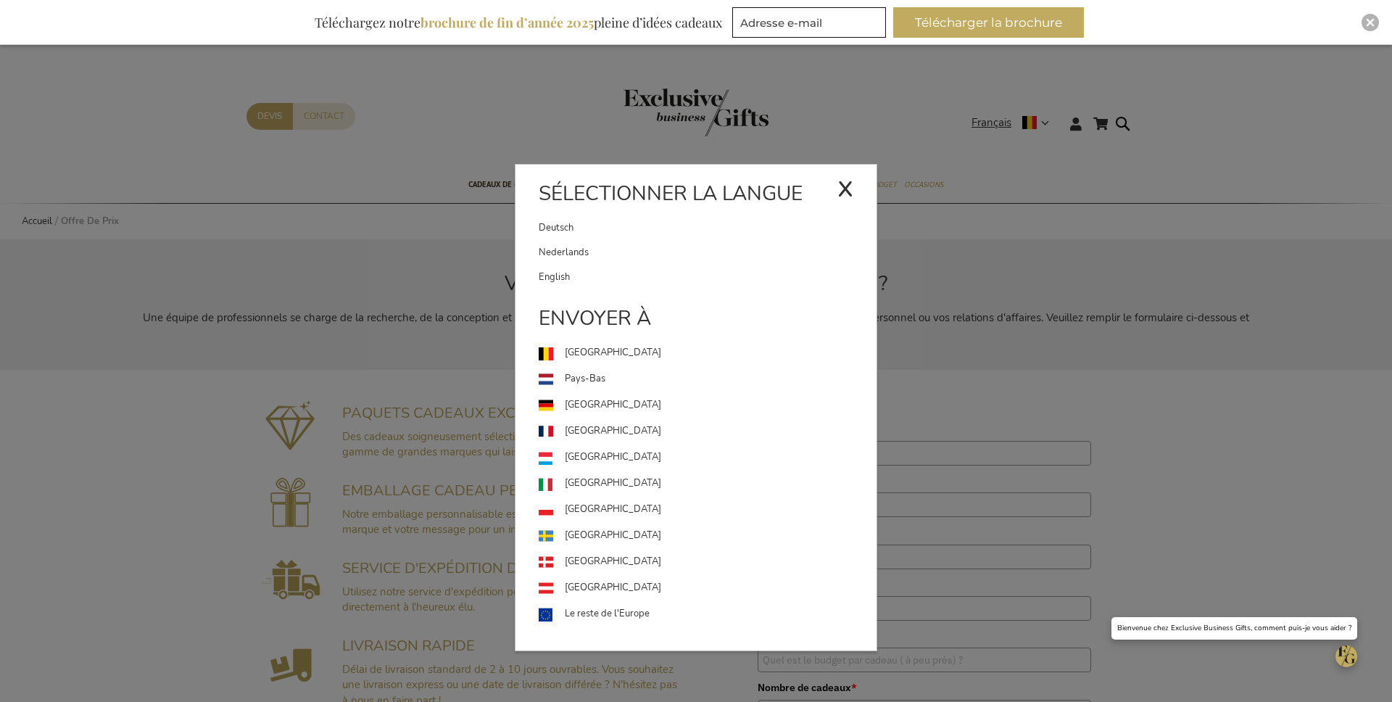
click at [623, 278] on link "English" at bounding box center [708, 277] width 338 height 25
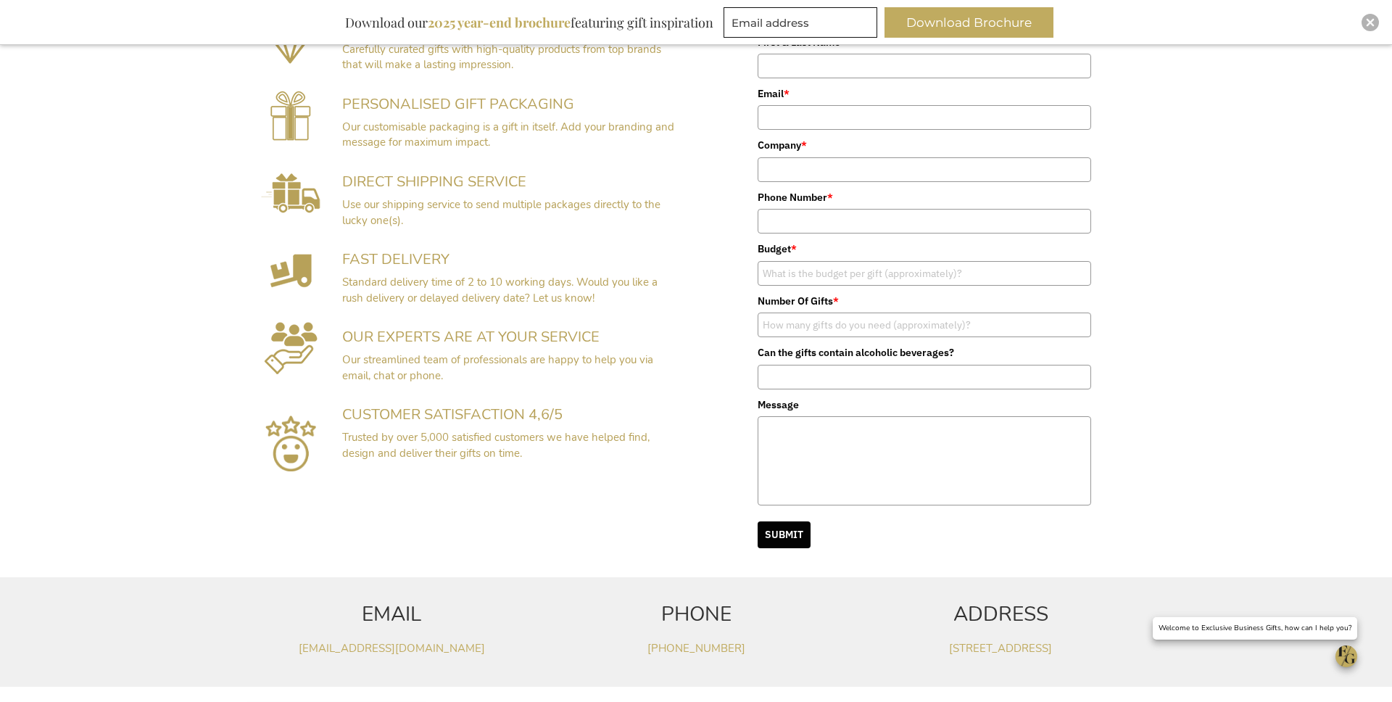
scroll to position [381, 0]
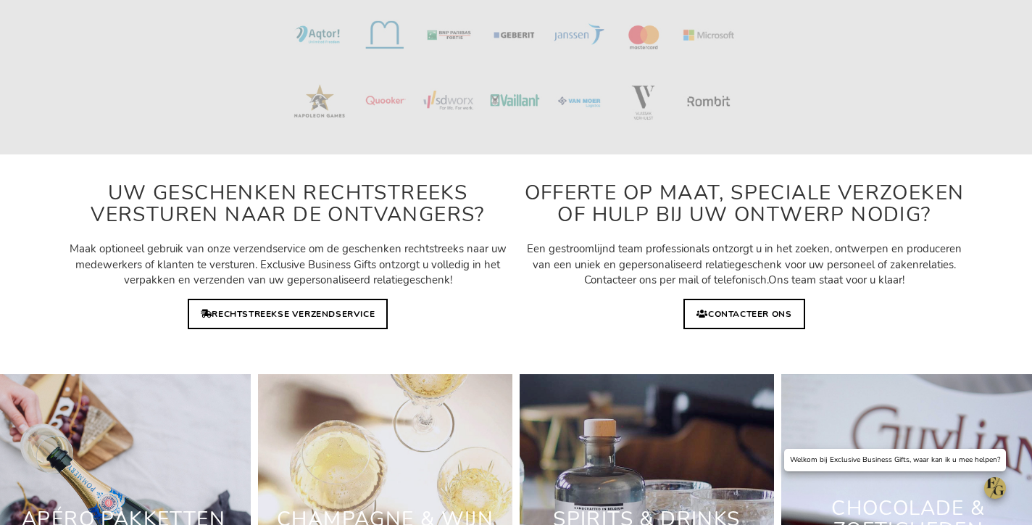
scroll to position [3837, 0]
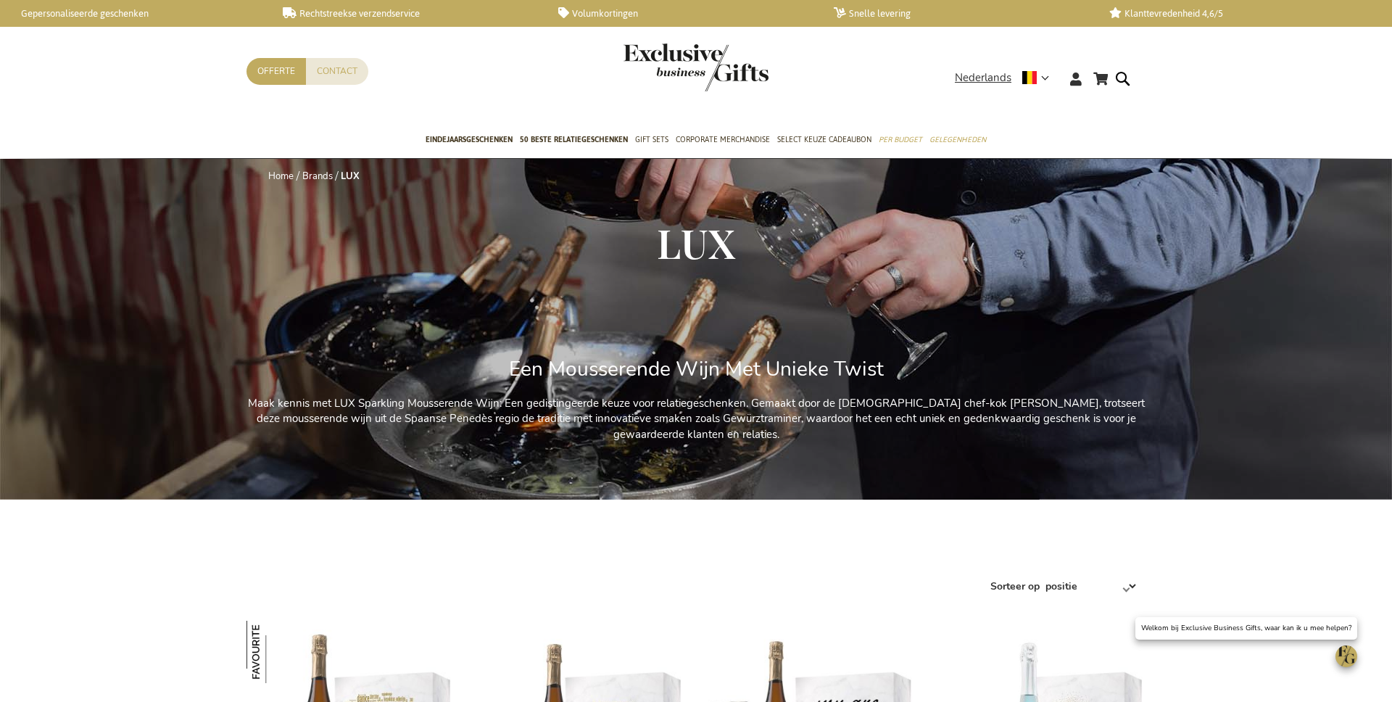
scroll to position [963, 0]
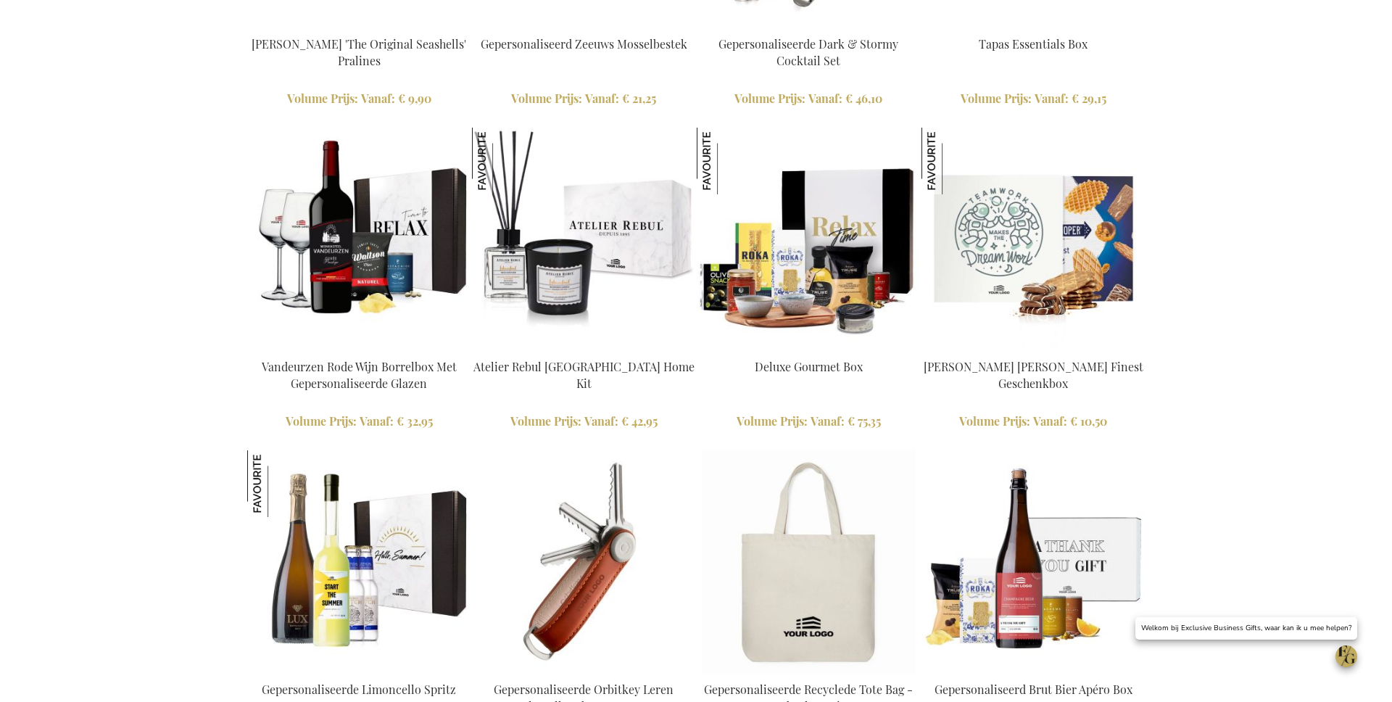
click at [583, 262] on img at bounding box center [583, 239] width 223 height 223
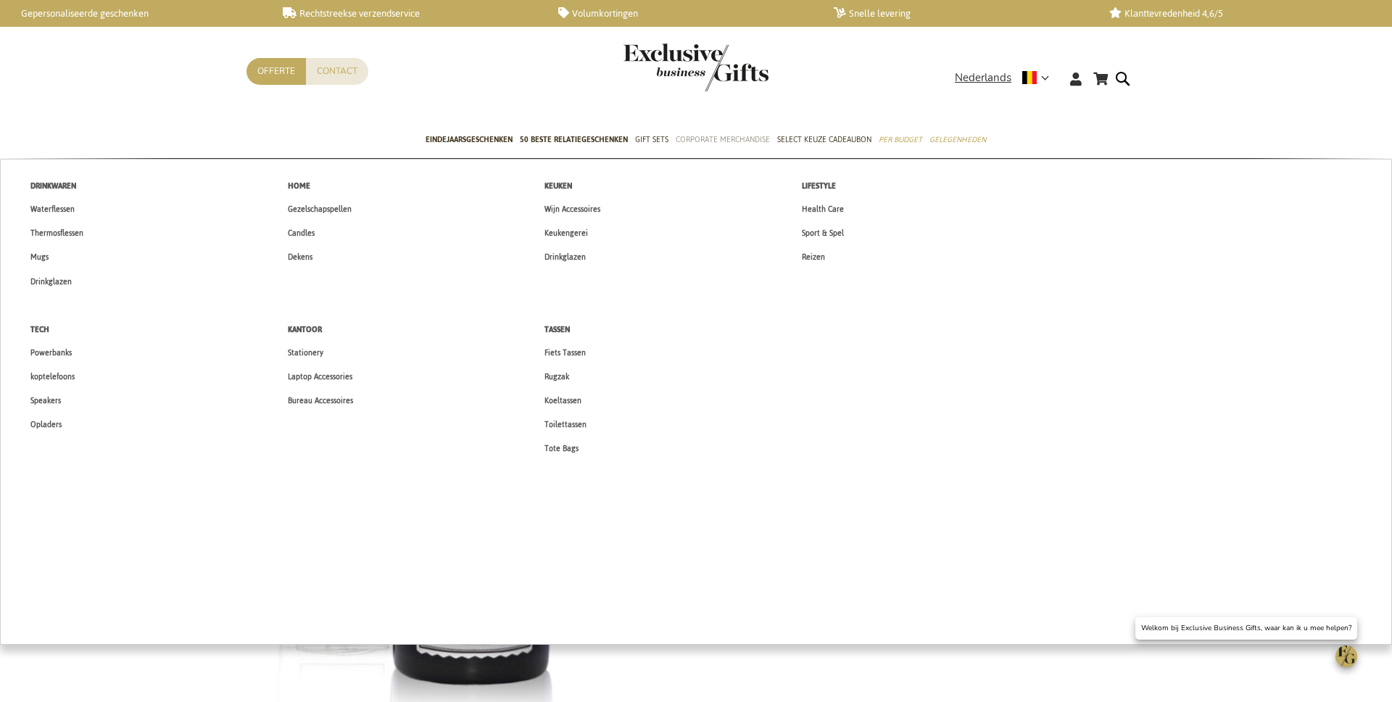
click at [733, 149] on link "Corporate Merchandise" at bounding box center [722, 140] width 94 height 36
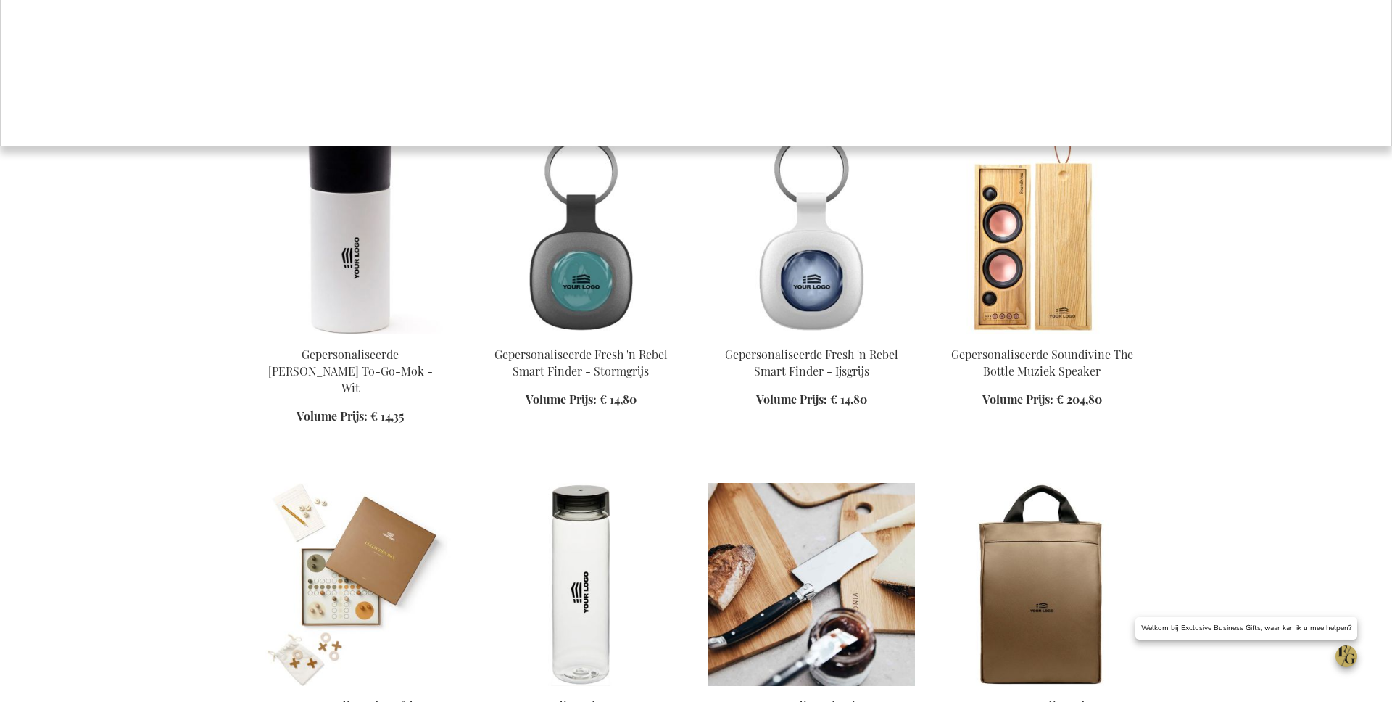
scroll to position [831, 0]
